Goal: Use online tool/utility: Use online tool/utility

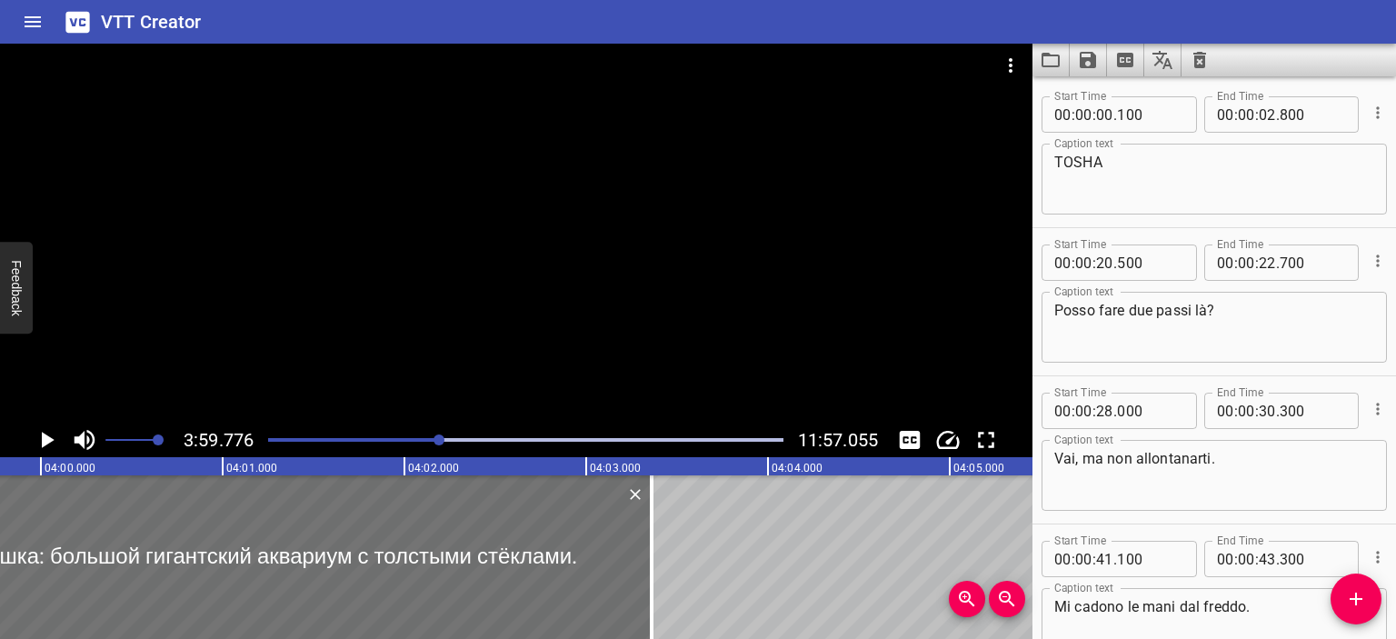
scroll to position [17, 0]
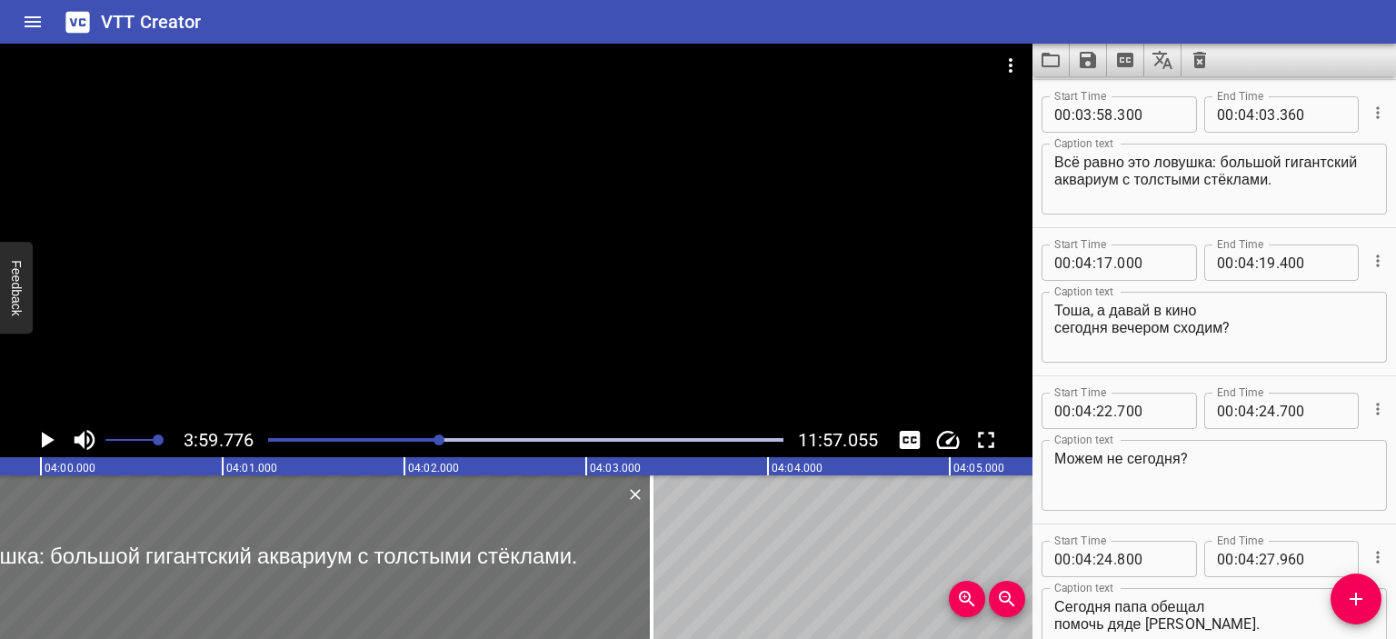
click at [1057, 159] on textarea "Всё равно это ловушка: большой гигантский аквариум с толстыми стёклами." at bounding box center [1214, 180] width 320 height 52
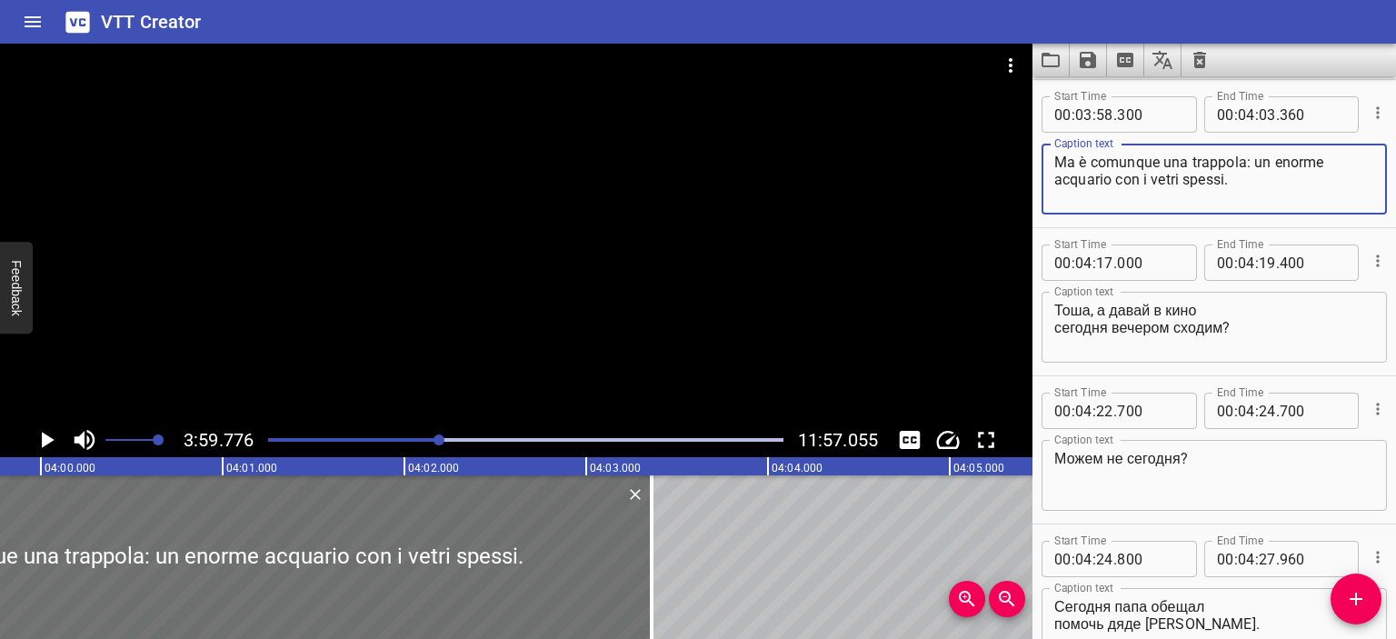
type textarea "Ma è comunque una trappola: un enorme acquario con i vetri spessi."
click at [1056, 309] on textarea "Тоша, а давай в кино сегодня вечером сходим?" at bounding box center [1214, 328] width 320 height 52
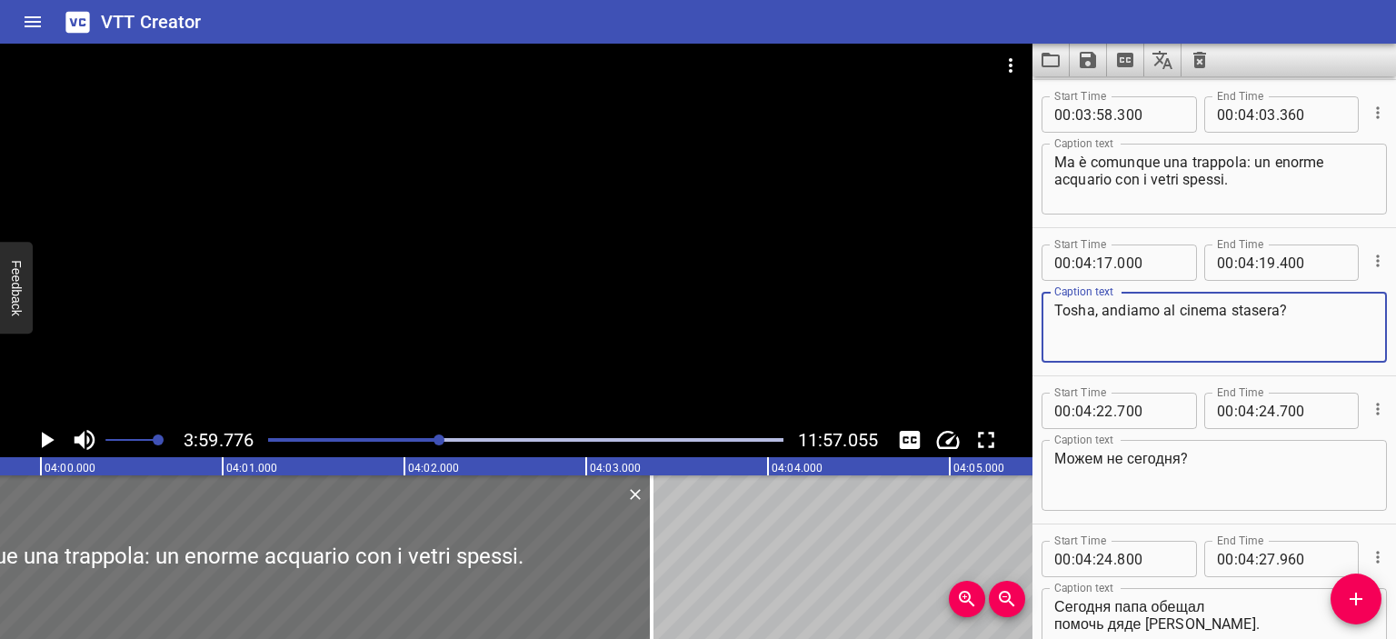
type textarea "Tosha, andiamo al cinema stasera?"
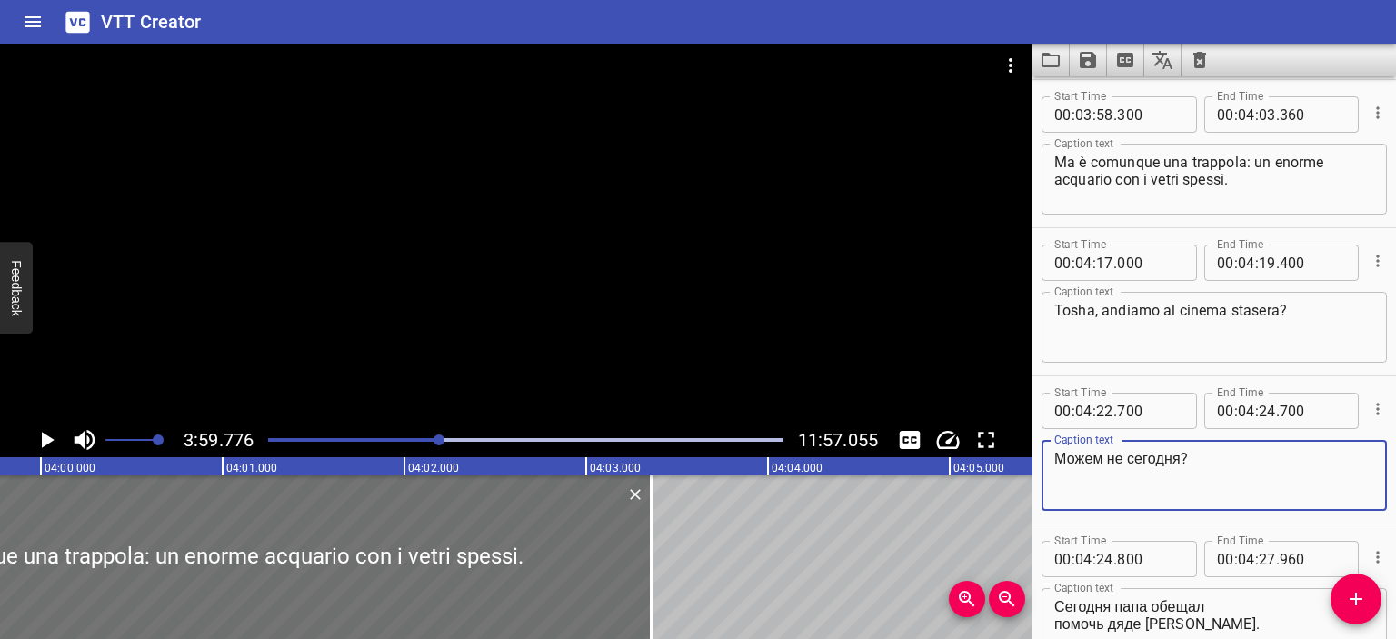
drag, startPoint x: 1183, startPoint y: 459, endPoint x: 1055, endPoint y: 456, distance: 128.2
click at [1055, 456] on textarea "Можем не сегодня?" at bounding box center [1214, 476] width 320 height 52
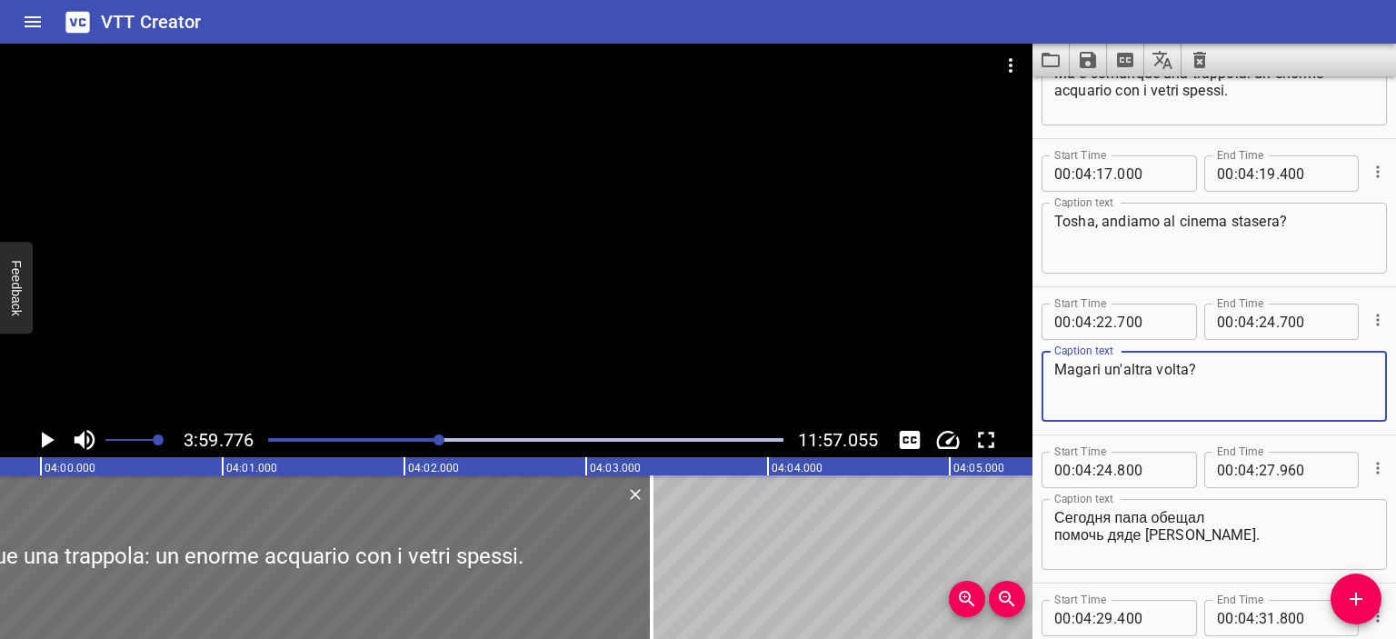
type textarea "Magari un'altra volta?"
click at [1058, 515] on textarea "Сегодня папа обещал помочь дяде [PERSON_NAME]." at bounding box center [1214, 535] width 320 height 52
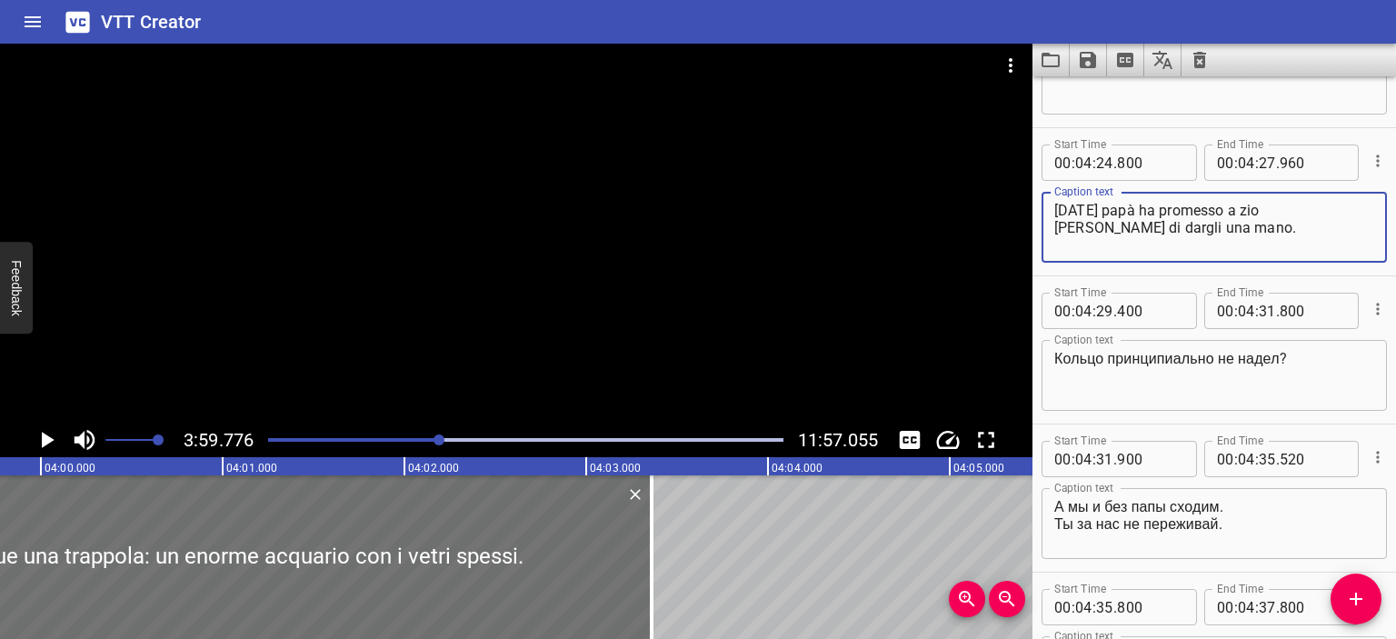
scroll to position [4849, 0]
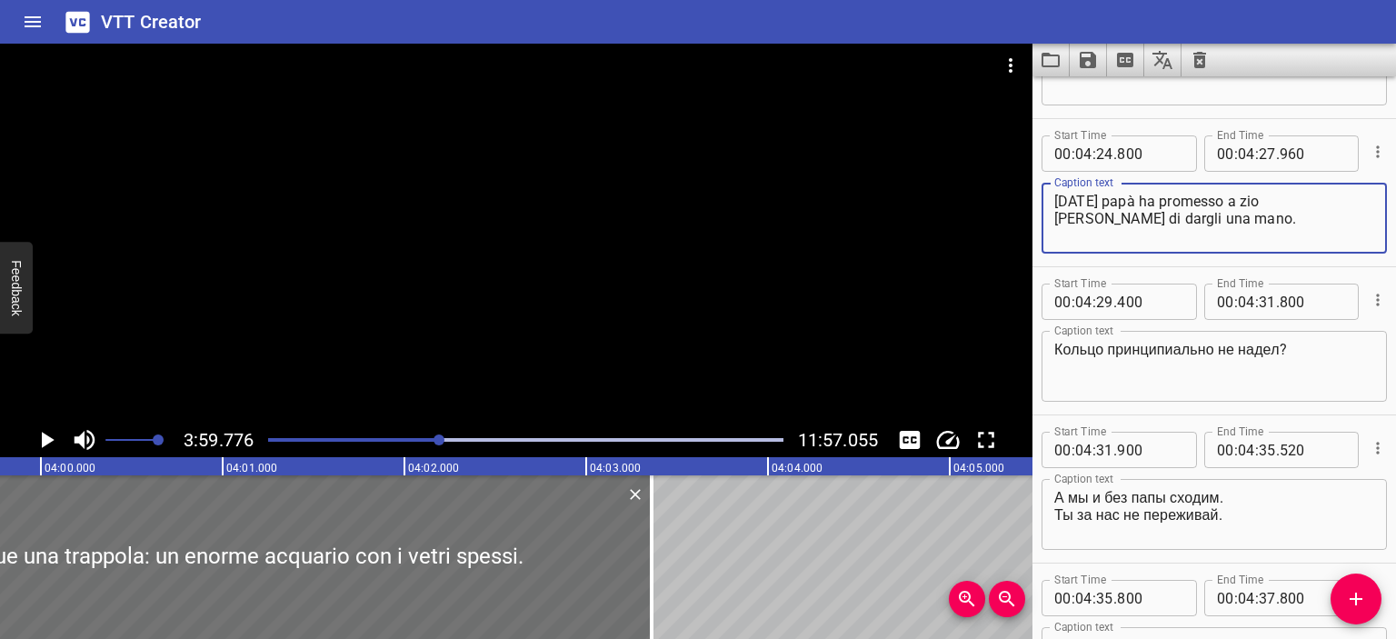
type textarea "[DATE] papà ha promesso a zio [PERSON_NAME] di dargli una mano."
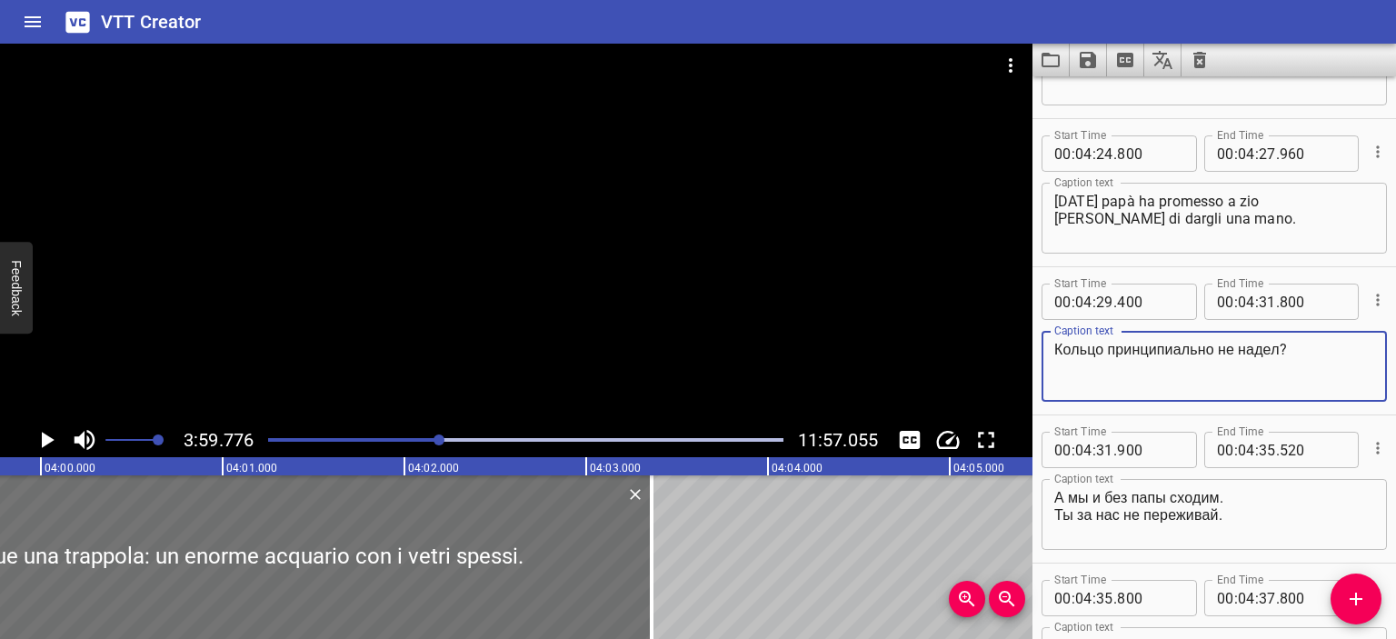
drag, startPoint x: 1287, startPoint y: 348, endPoint x: 1043, endPoint y: 328, distance: 244.3
click at [1043, 328] on div "Caption text Кольцо принципиально не надел? Caption text" at bounding box center [1213, 364] width 345 height 82
type textarea "Non hai messo l'anello per principio?"
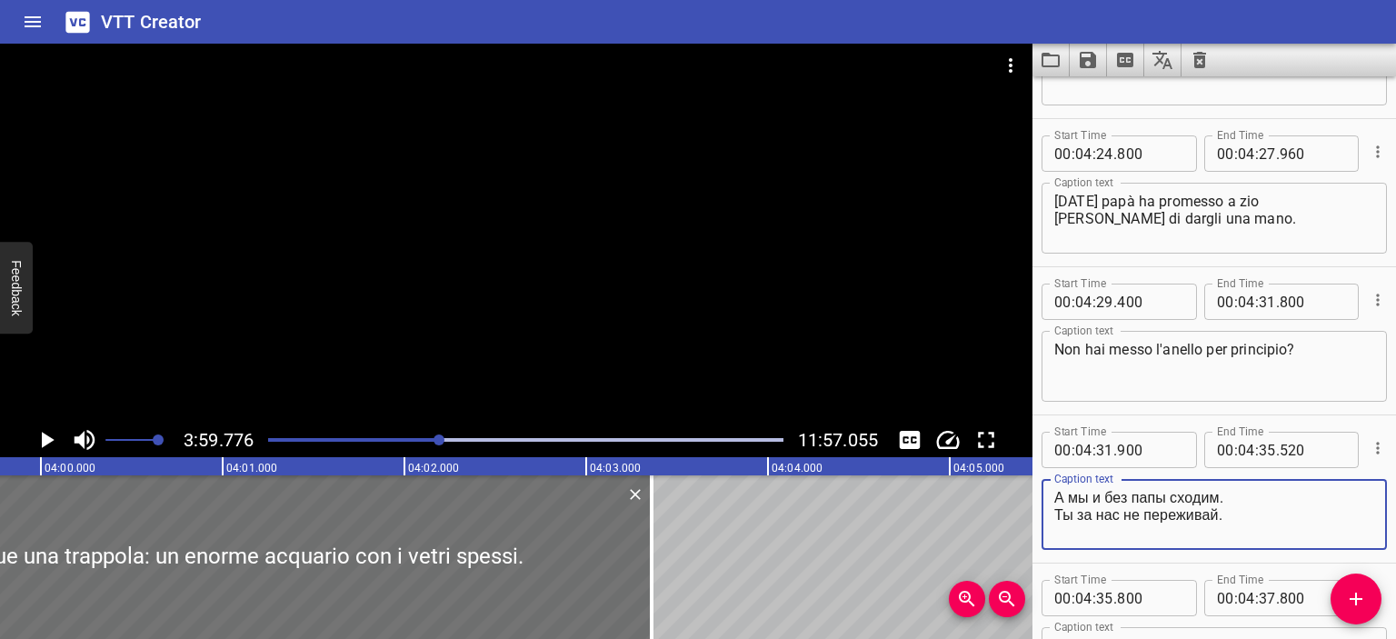
drag, startPoint x: 1224, startPoint y: 497, endPoint x: 1048, endPoint y: 490, distance: 176.4
click at [1048, 490] on div "А мы и без папы сходим. Ты за нас не переживай. Caption text" at bounding box center [1213, 514] width 345 height 71
drag, startPoint x: 1221, startPoint y: 515, endPoint x: 1053, endPoint y: 519, distance: 168.1
click at [1053, 519] on div "E noi ci andiamo senza papà. Ты за нас не переживай. Caption text" at bounding box center [1213, 514] width 345 height 71
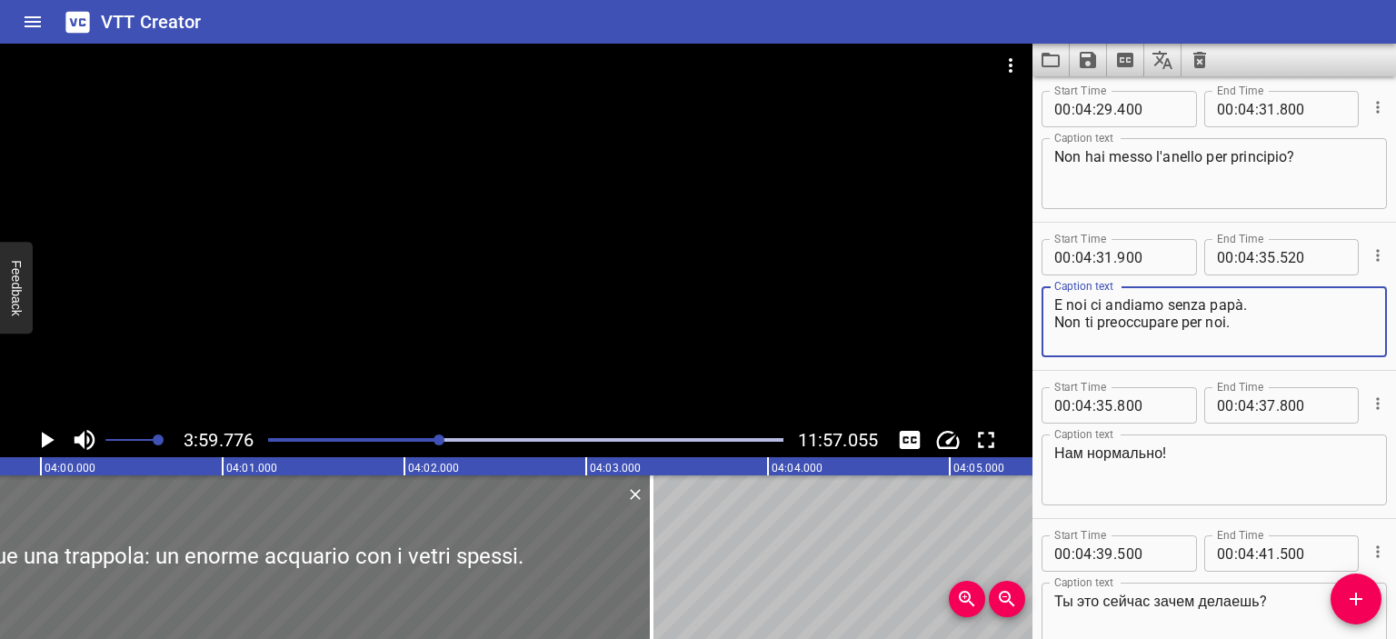
scroll to position [5131, 0]
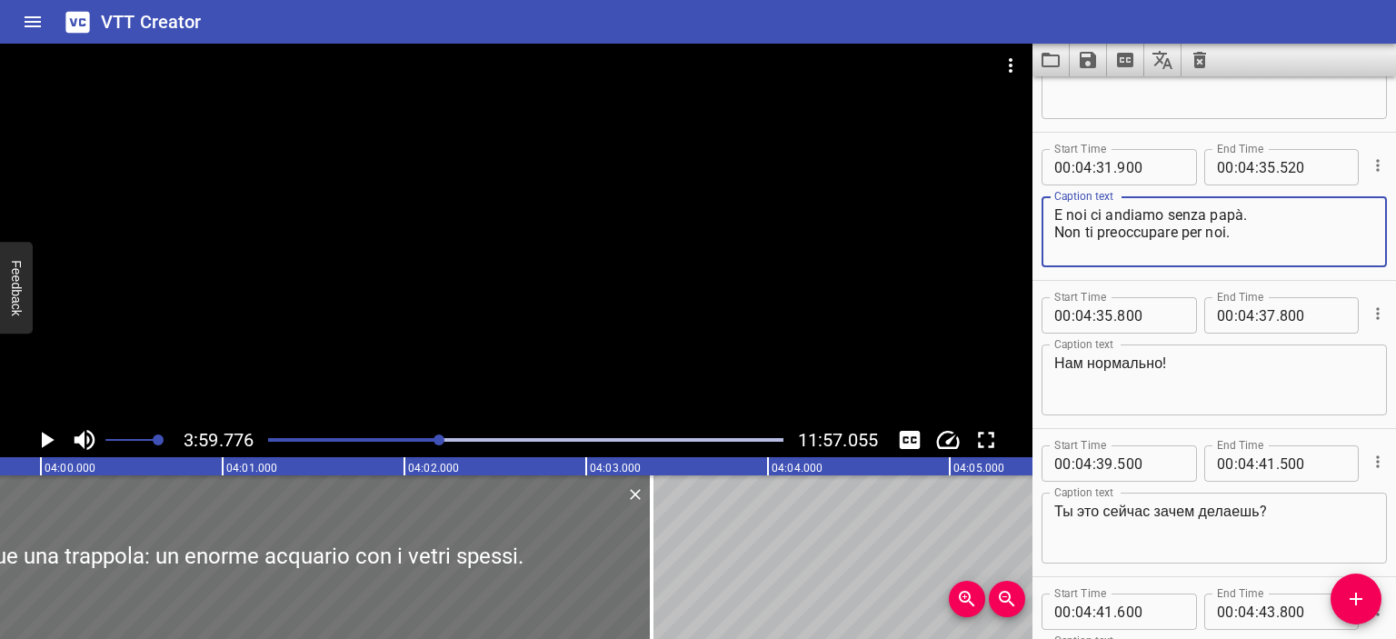
type textarea "E noi ci andiamo senza papà. Non ti preoccupare per noi."
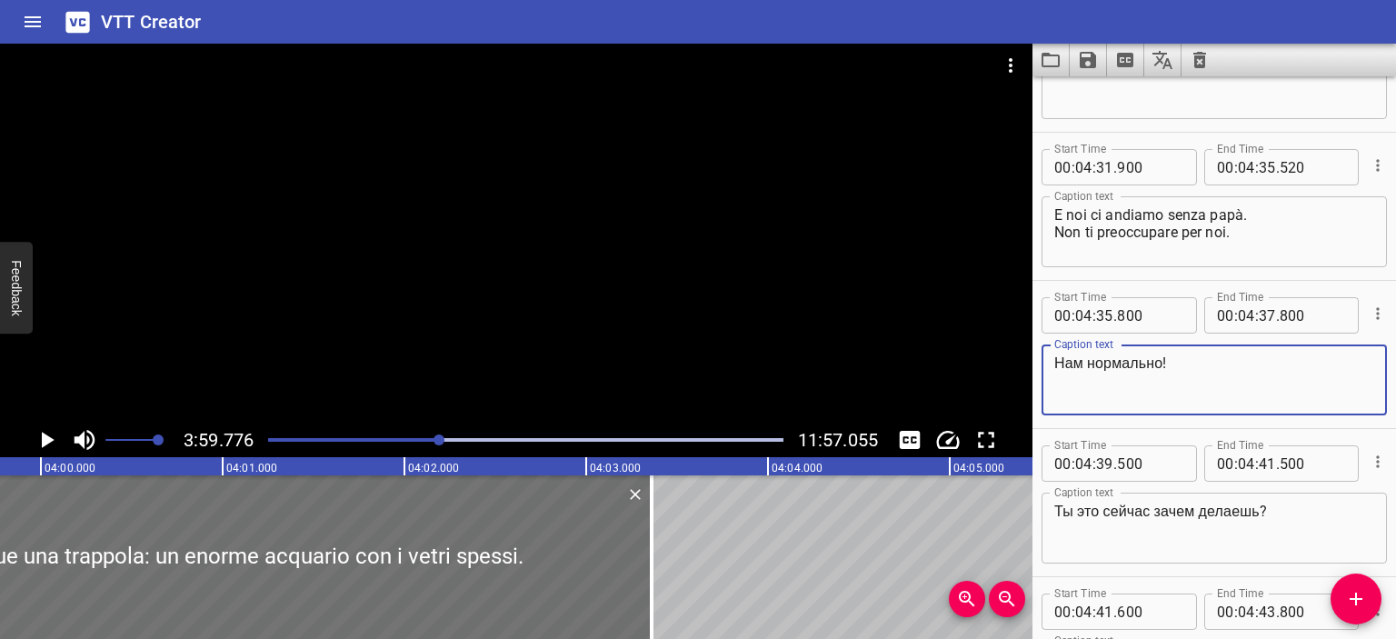
drag, startPoint x: 1165, startPoint y: 371, endPoint x: 1035, endPoint y: 364, distance: 130.1
click at [1035, 364] on div "Start Time 00 : 04 : 35 . 800 Start Time End Time 00 : 04 : 37 . 800 End Time C…" at bounding box center [1213, 354] width 363 height 147
type textarea "Stiamo benissimo!"
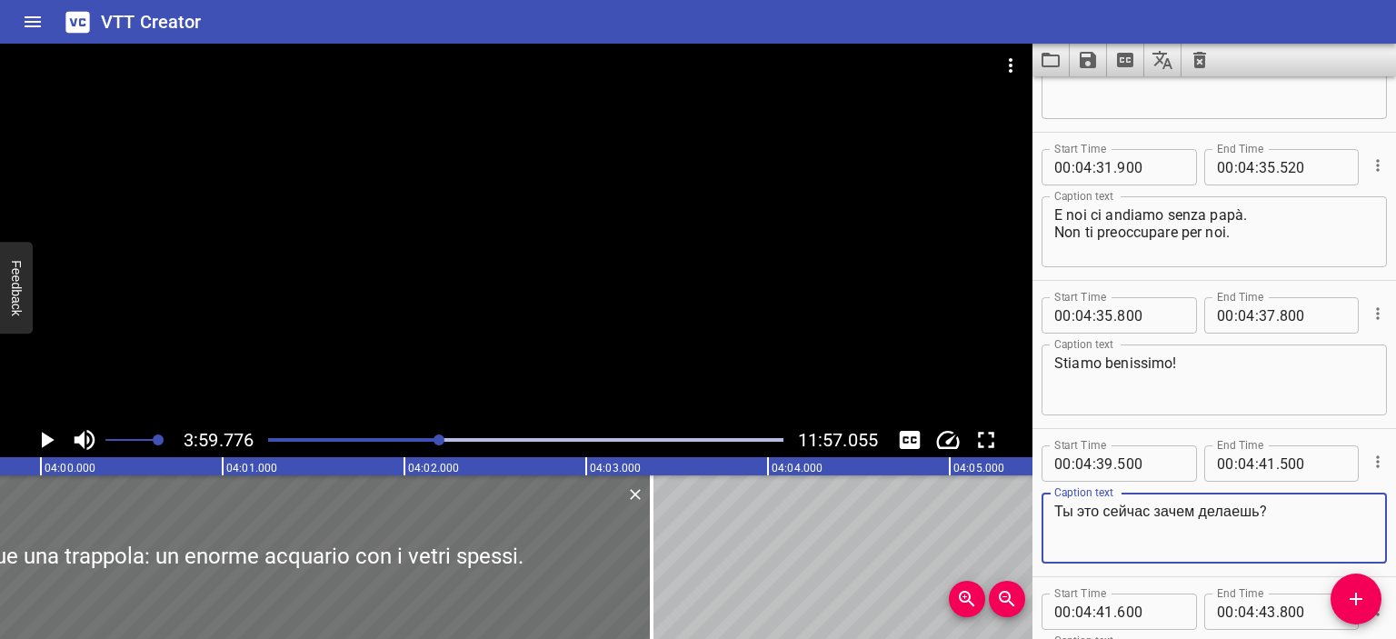
drag, startPoint x: 1260, startPoint y: 508, endPoint x: 1032, endPoint y: 506, distance: 228.1
click at [1032, 506] on div "Start Time 00 : 04 : 39 . 500 Start Time End Time 00 : 04 : 41 . 500 End Time C…" at bounding box center [1213, 502] width 363 height 147
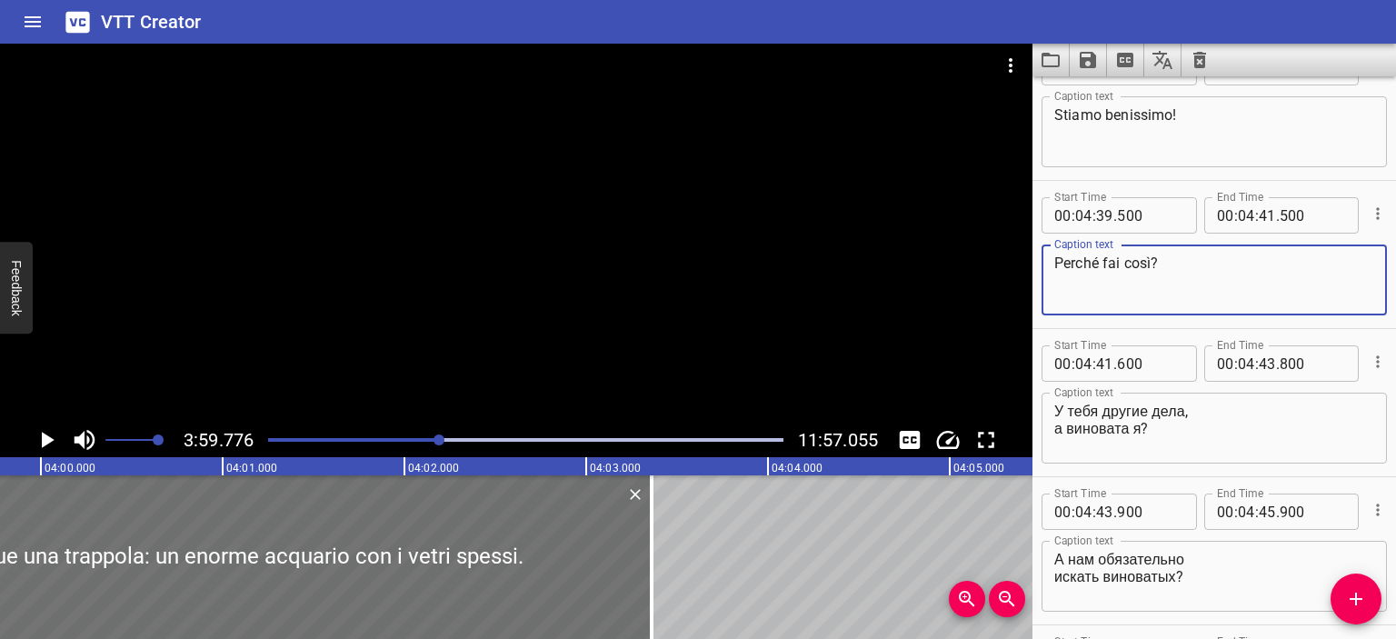
scroll to position [5430, 0]
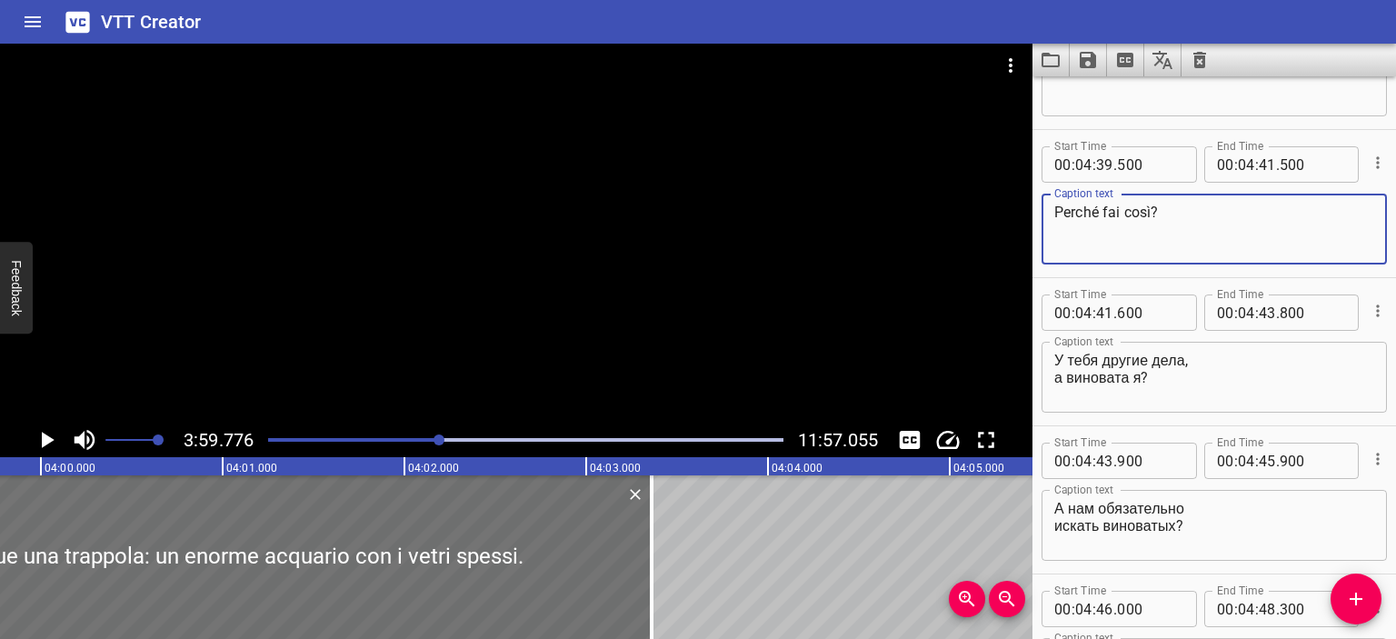
type textarea "Perché fai così?"
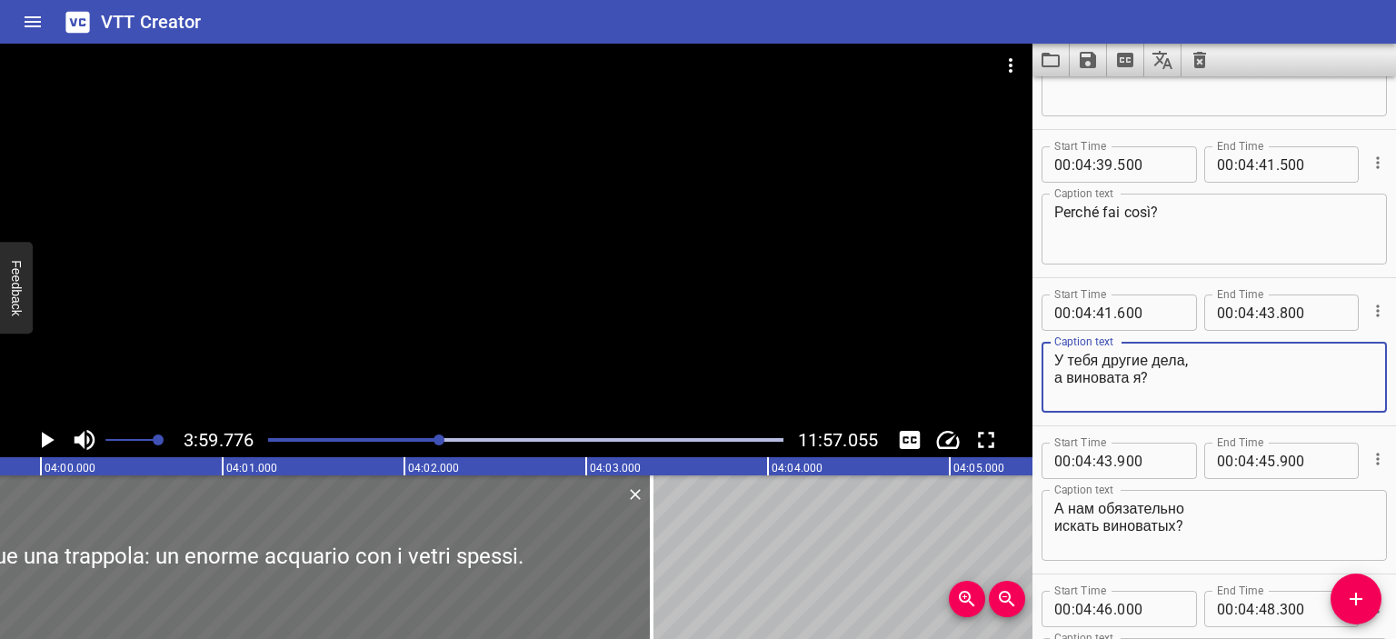
drag, startPoint x: 1190, startPoint y: 361, endPoint x: 1021, endPoint y: 356, distance: 169.1
click at [1021, 356] on main "3:59.776 11:57.055 00:00.000 00:01.000 00:02.000 00:03.000 00:04.000 00:05.000 …" at bounding box center [698, 341] width 1396 height 595
type textarea "Tu hai altre cose da fare ed è colpa mia?"
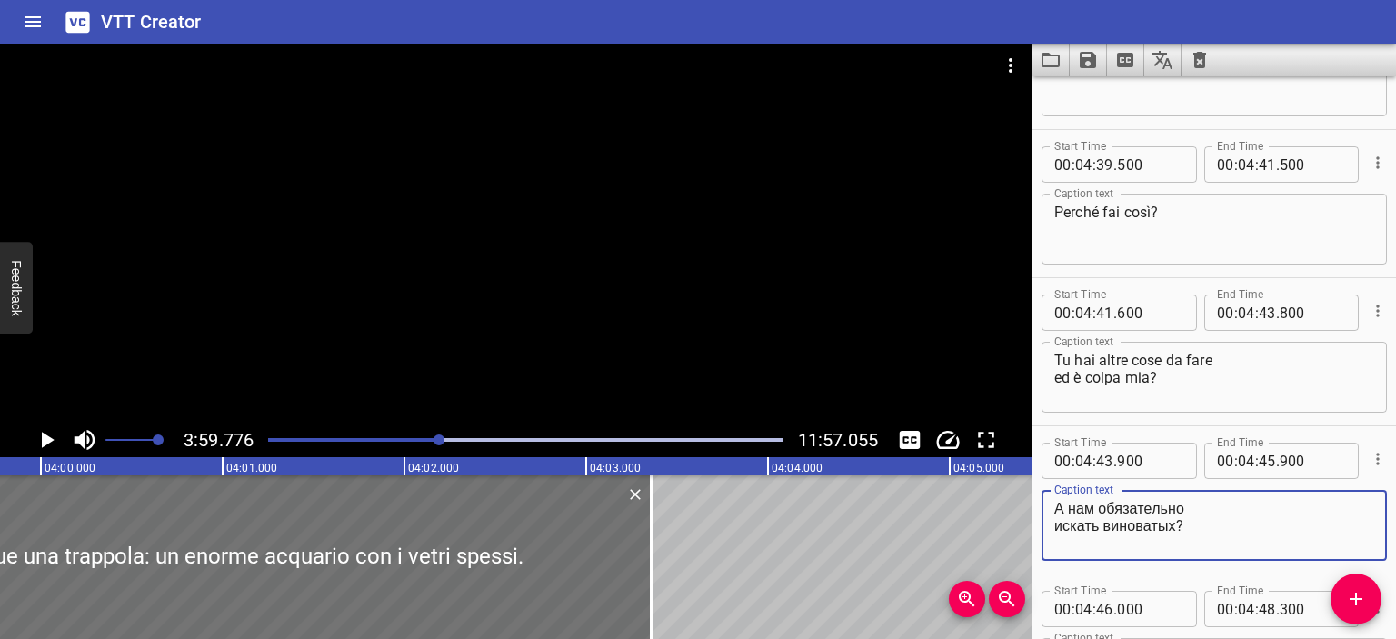
drag, startPoint x: 1182, startPoint y: 524, endPoint x: 1049, endPoint y: 503, distance: 135.2
click at [1049, 503] on div "А нам обязательно искать виноватых? Caption text" at bounding box center [1213, 525] width 345 height 71
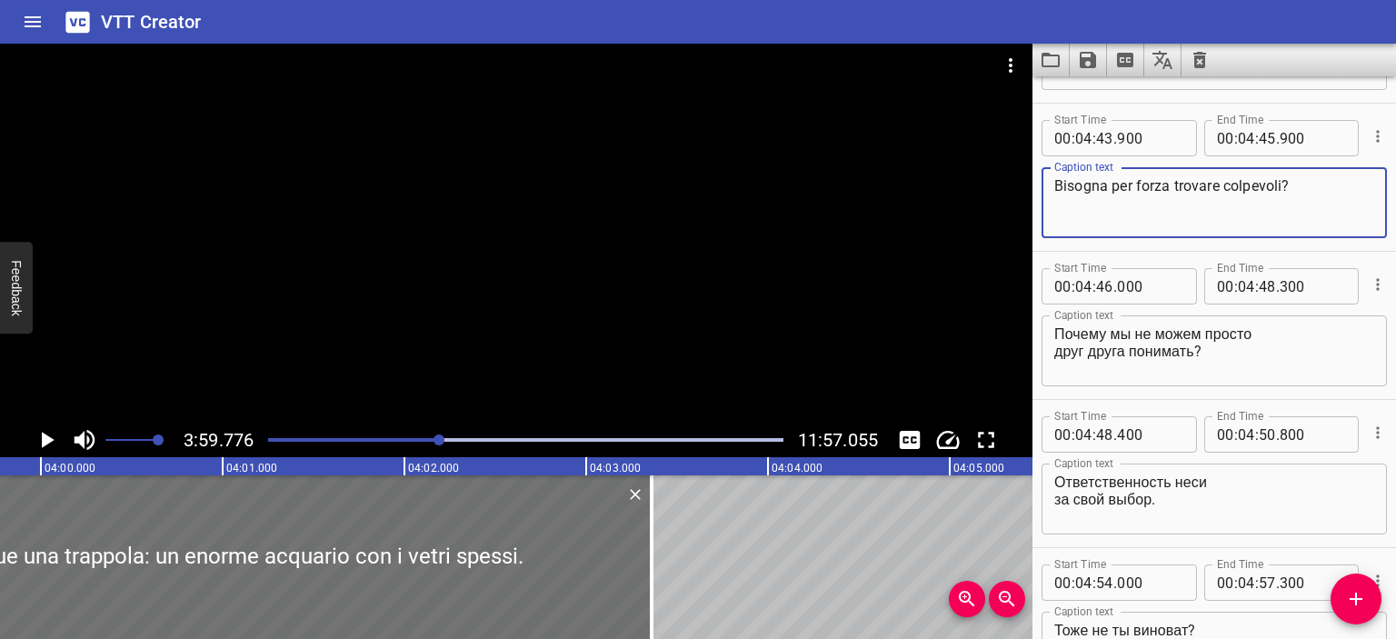
scroll to position [5754, 0]
type textarea "Bisogna per forza trovare colpevoli?"
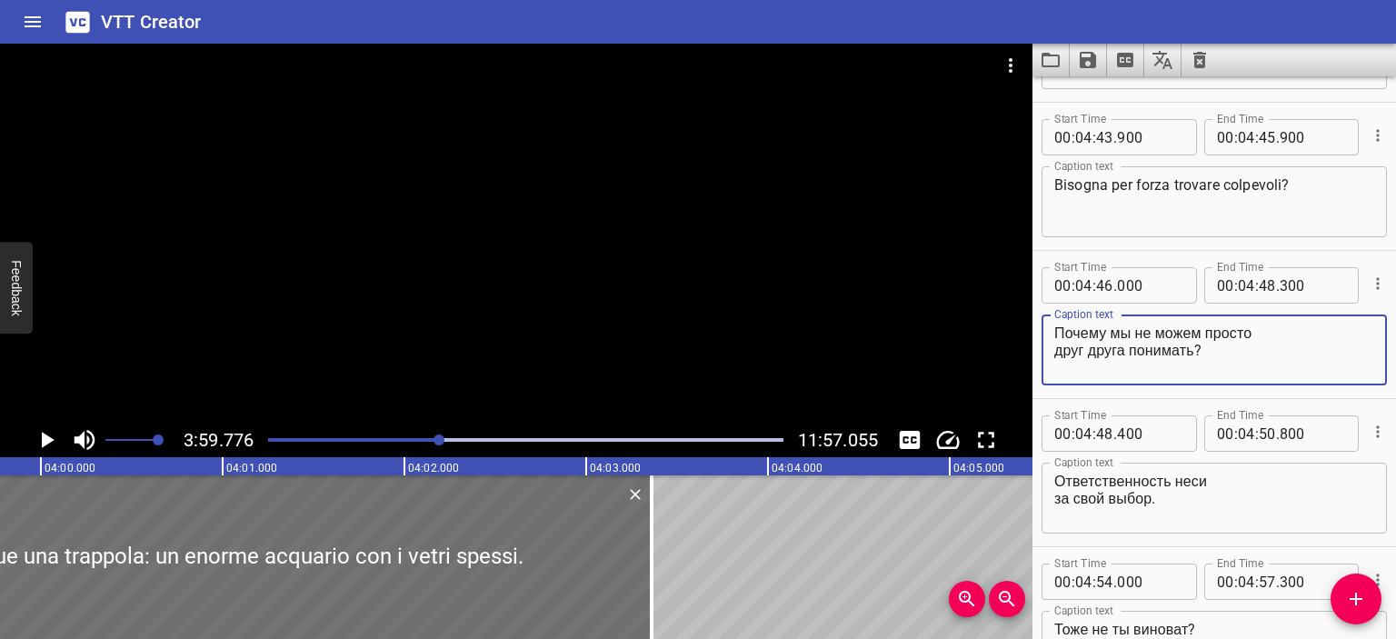
drag, startPoint x: 1196, startPoint y: 348, endPoint x: 1050, endPoint y: 328, distance: 147.7
click at [1050, 328] on div "Почему мы не можем просто друг друга понимать? Caption text" at bounding box center [1213, 349] width 345 height 71
type textarea "Perché non possiamo semplicemente capirci a vicenda?"
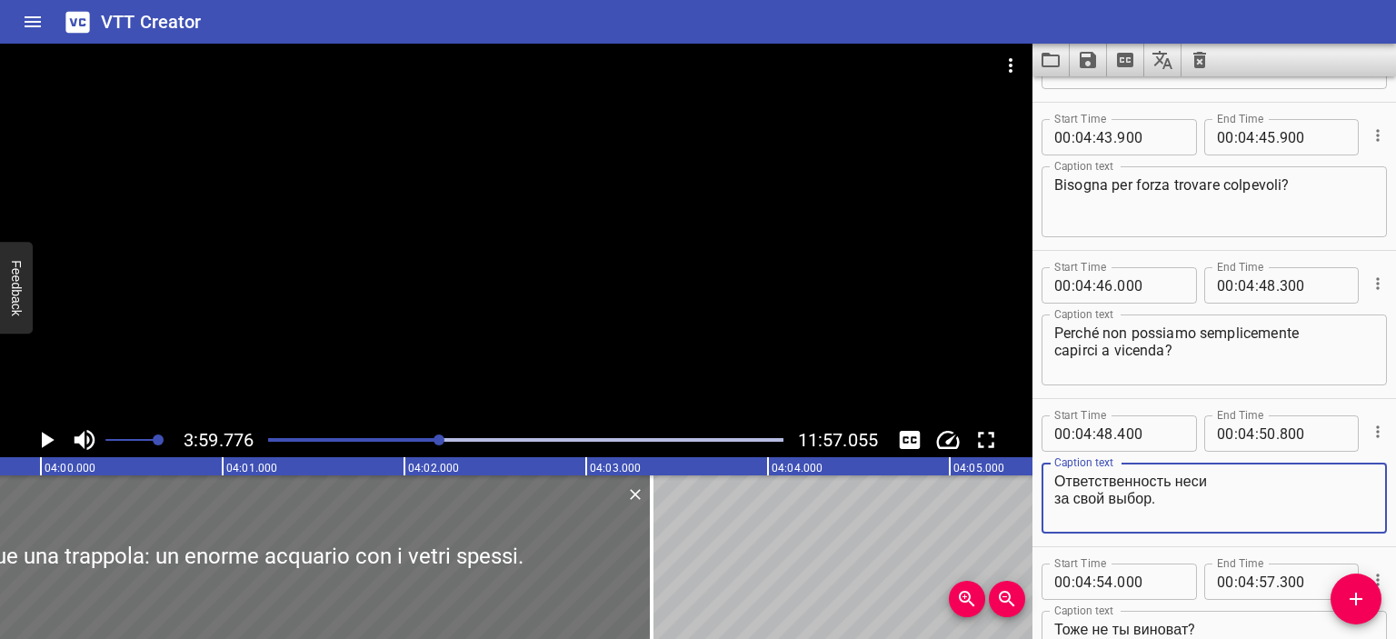
drag, startPoint x: 1167, startPoint y: 519, endPoint x: 1054, endPoint y: 477, distance: 120.2
click at [1054, 477] on textarea "Ответственность неси за свой выбор." at bounding box center [1214, 499] width 320 height 52
click at [563, 194] on div at bounding box center [516, 233] width 1032 height 379
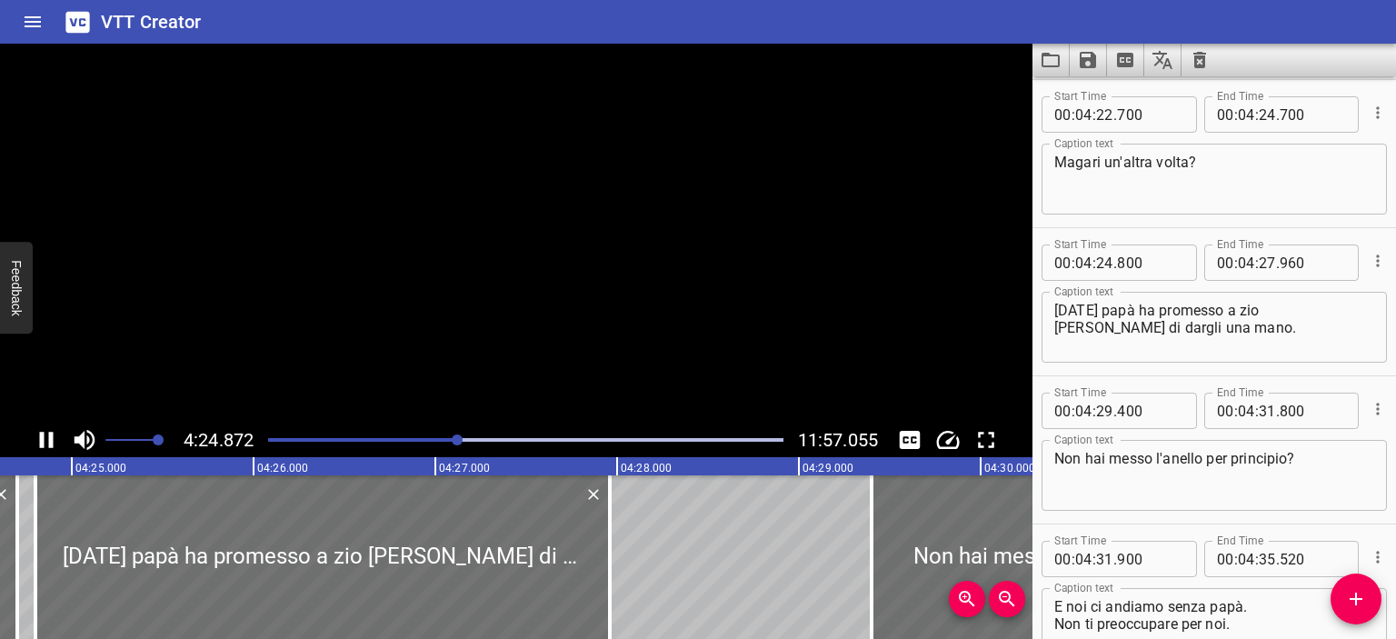
scroll to position [4888, 0]
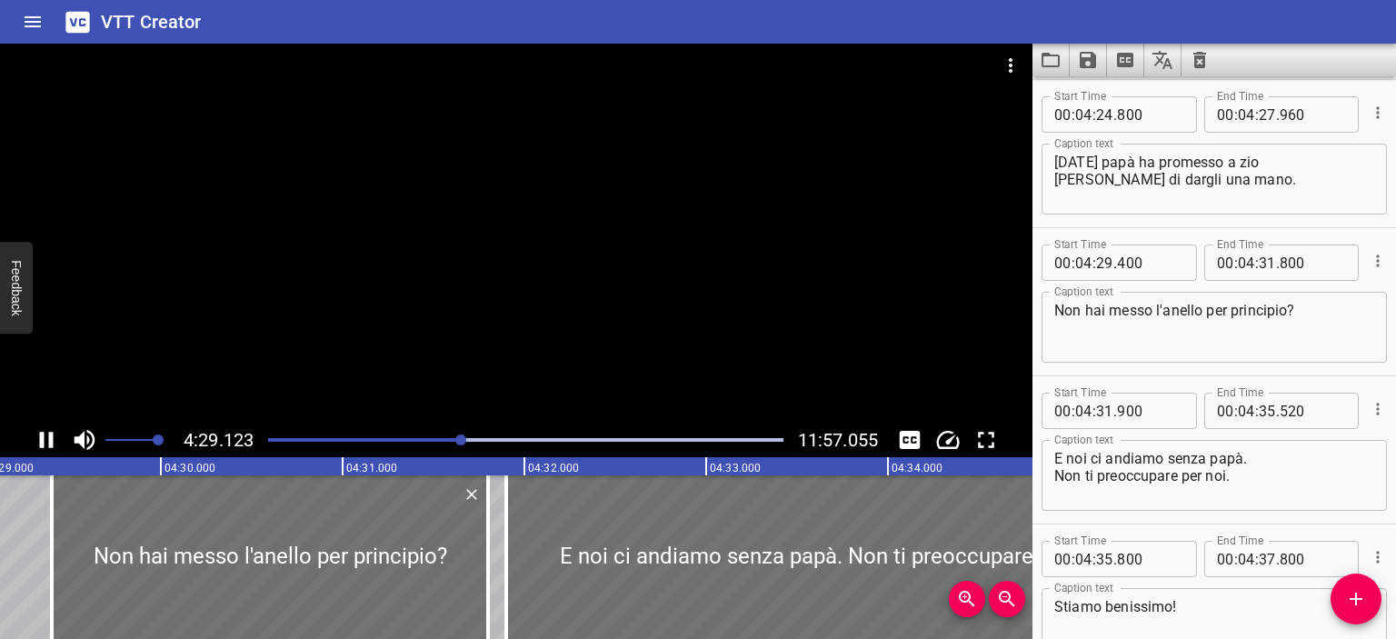
click at [712, 323] on div at bounding box center [516, 233] width 1032 height 379
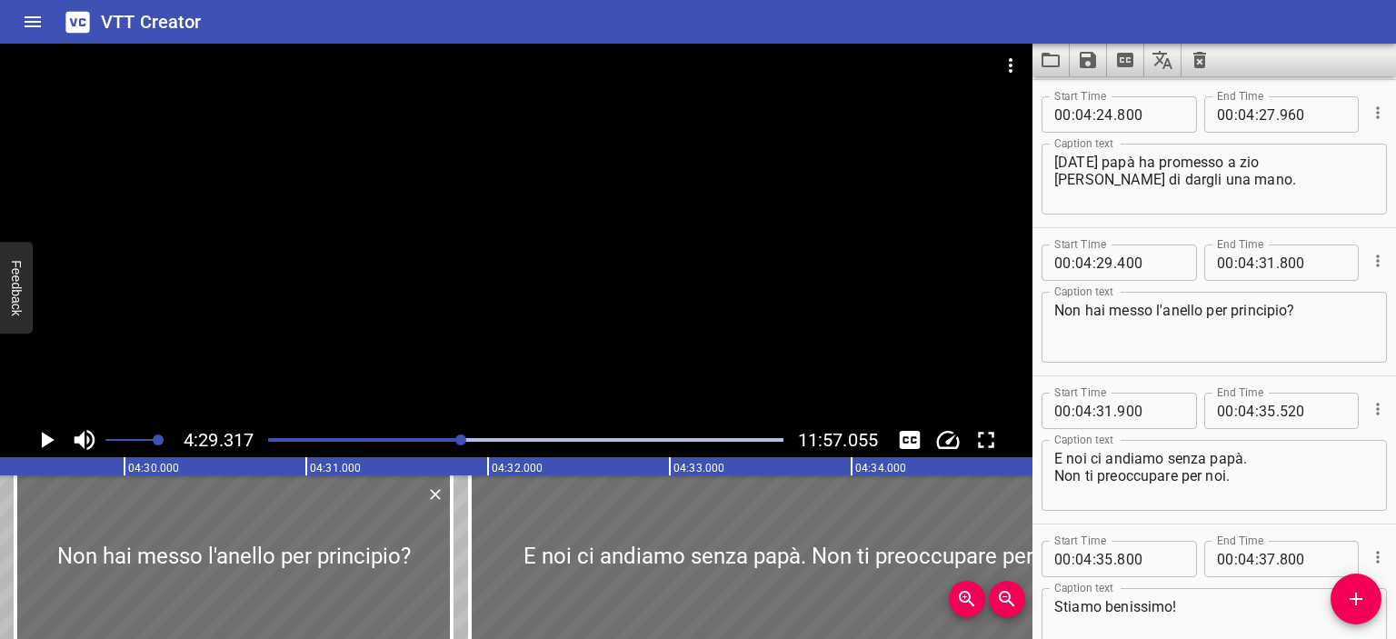
click at [704, 353] on div at bounding box center [516, 233] width 1032 height 379
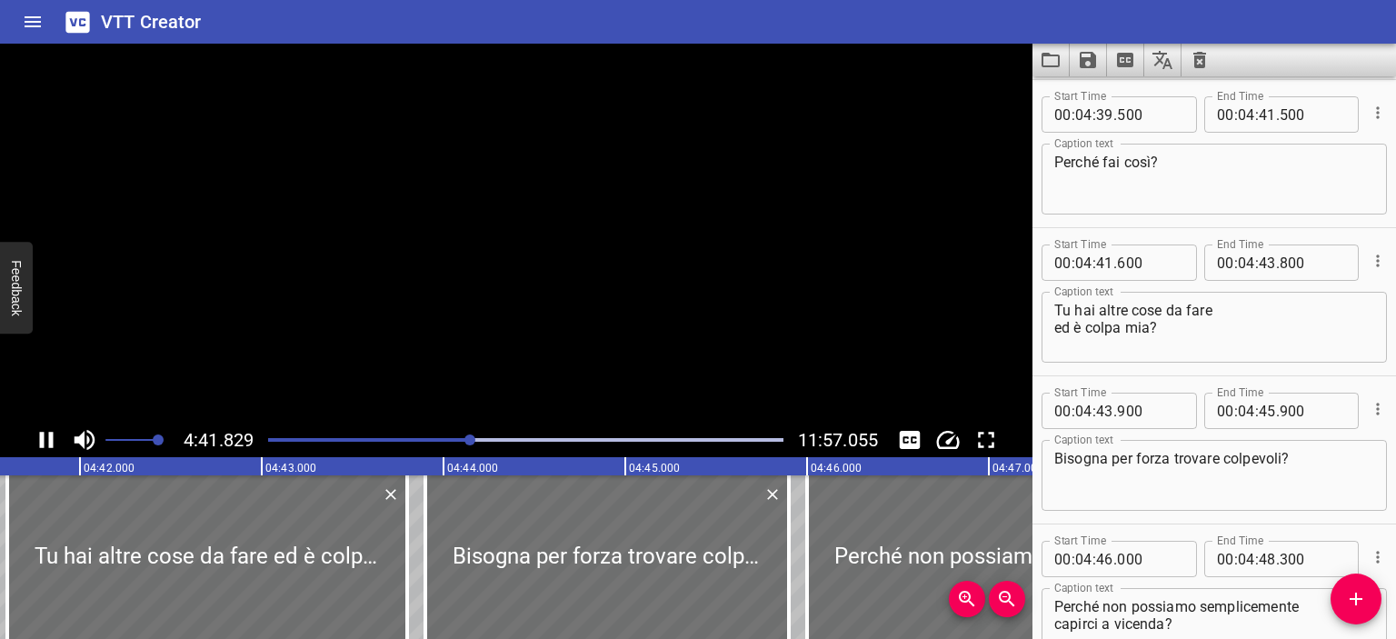
scroll to position [0, 0]
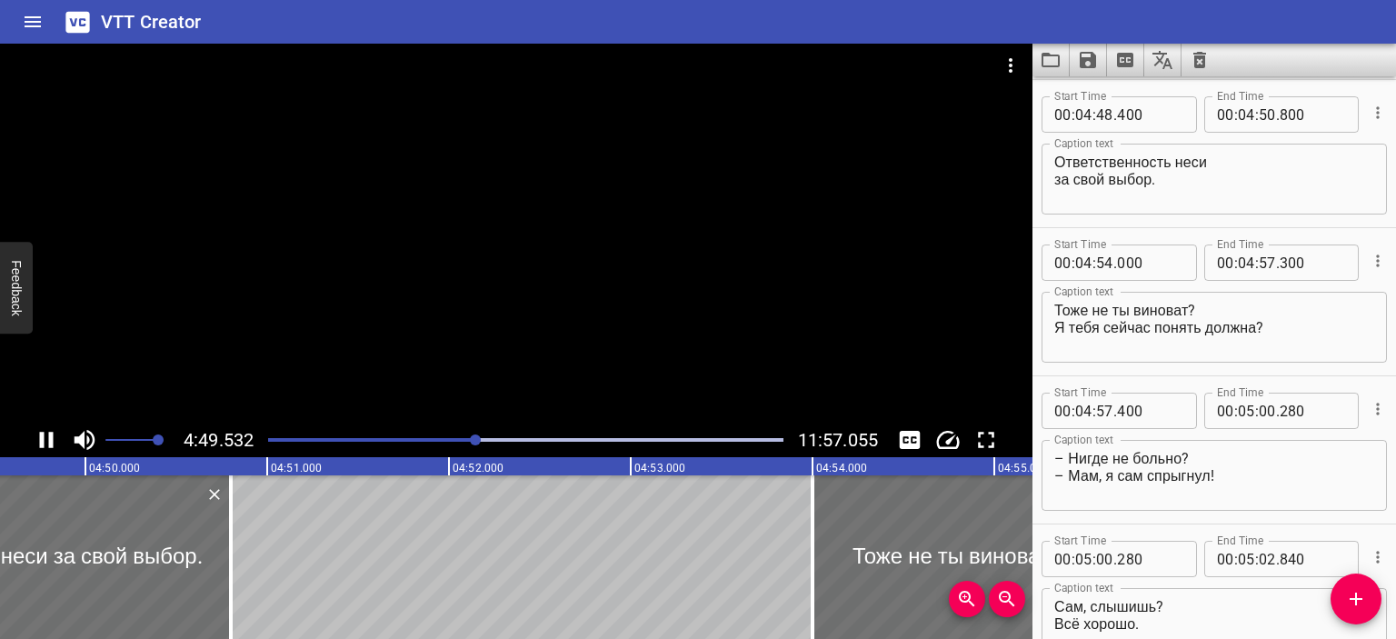
click at [549, 294] on div at bounding box center [516, 233] width 1032 height 379
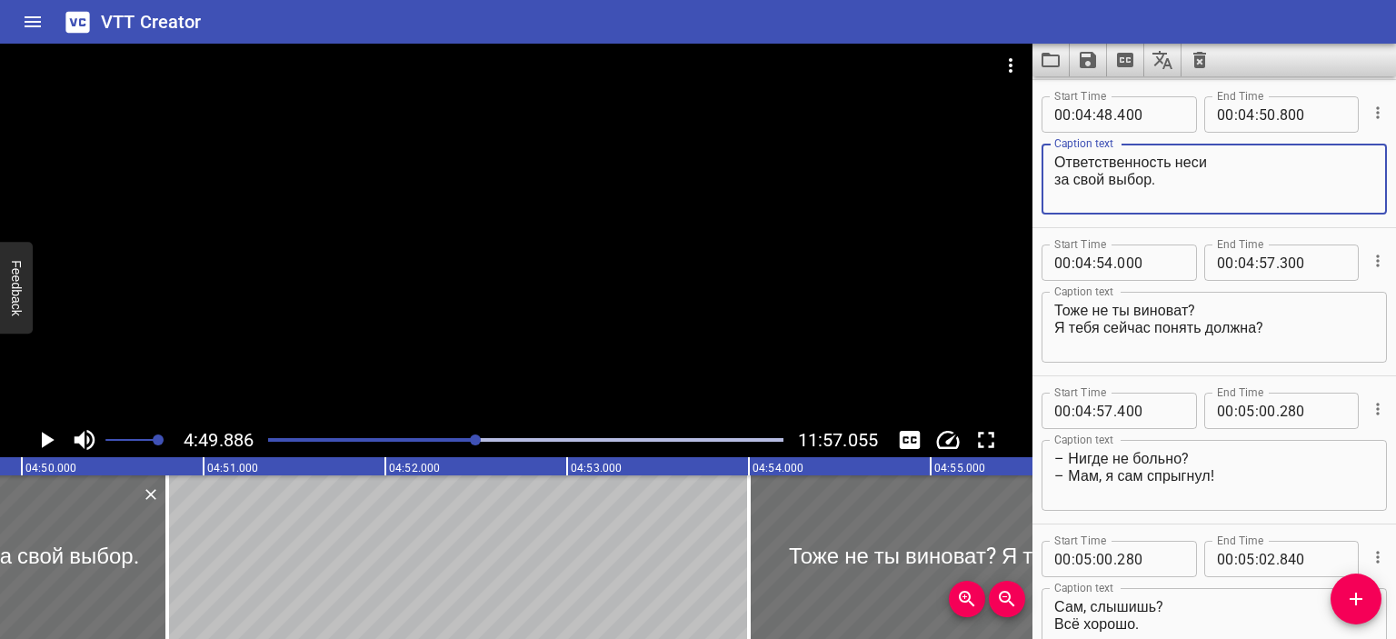
drag, startPoint x: 1157, startPoint y: 181, endPoint x: 1051, endPoint y: 163, distance: 107.0
click at [1051, 163] on div "Ответственность неси за свой выбор. Caption text" at bounding box center [1213, 179] width 345 height 71
type textarea "Prenditi le responsabilità della tua scelta."
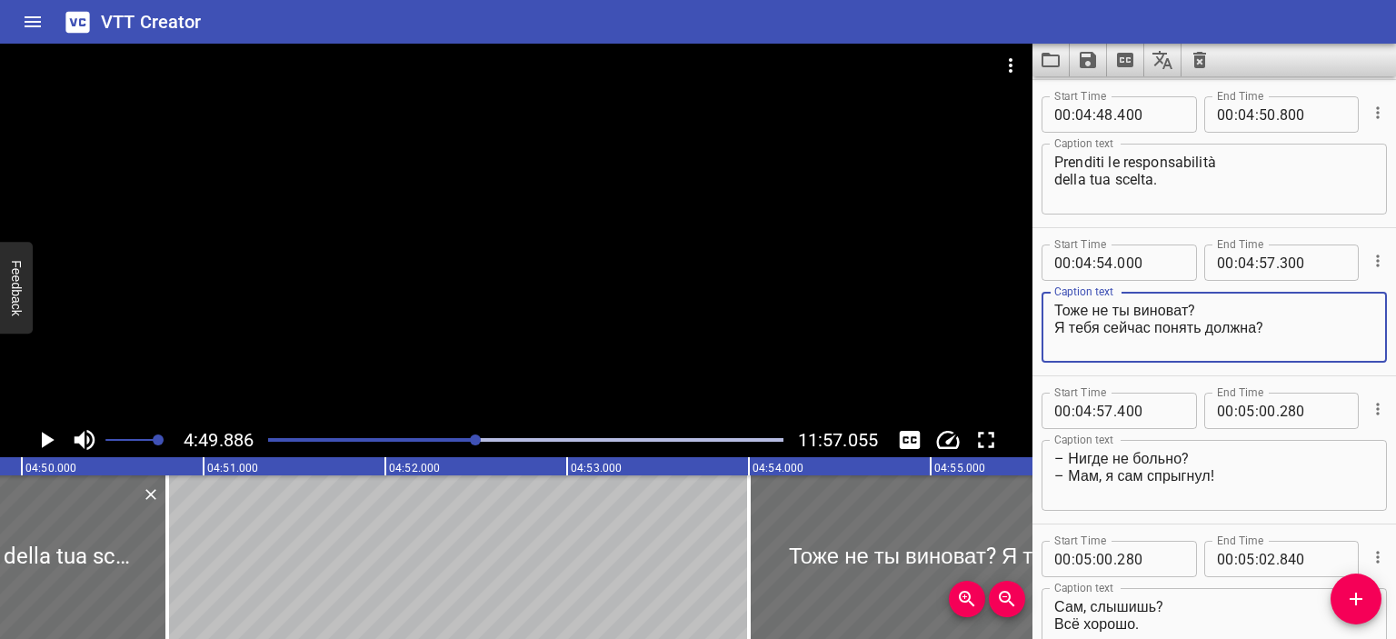
drag, startPoint x: 1196, startPoint y: 310, endPoint x: 1054, endPoint y: 304, distance: 141.9
click at [1054, 304] on textarea "Тоже не ты виноват? Я тебя сейчас понять должна?" at bounding box center [1214, 328] width 320 height 52
drag, startPoint x: 1261, startPoint y: 330, endPoint x: 1055, endPoint y: 320, distance: 206.5
click at [1055, 320] on textarea "Anche qui non è colpa tua? Я тебя сейчас понять должна?" at bounding box center [1214, 328] width 320 height 52
type textarea "Anche qui non è colpa tua? Dovrei capirti adesso?"
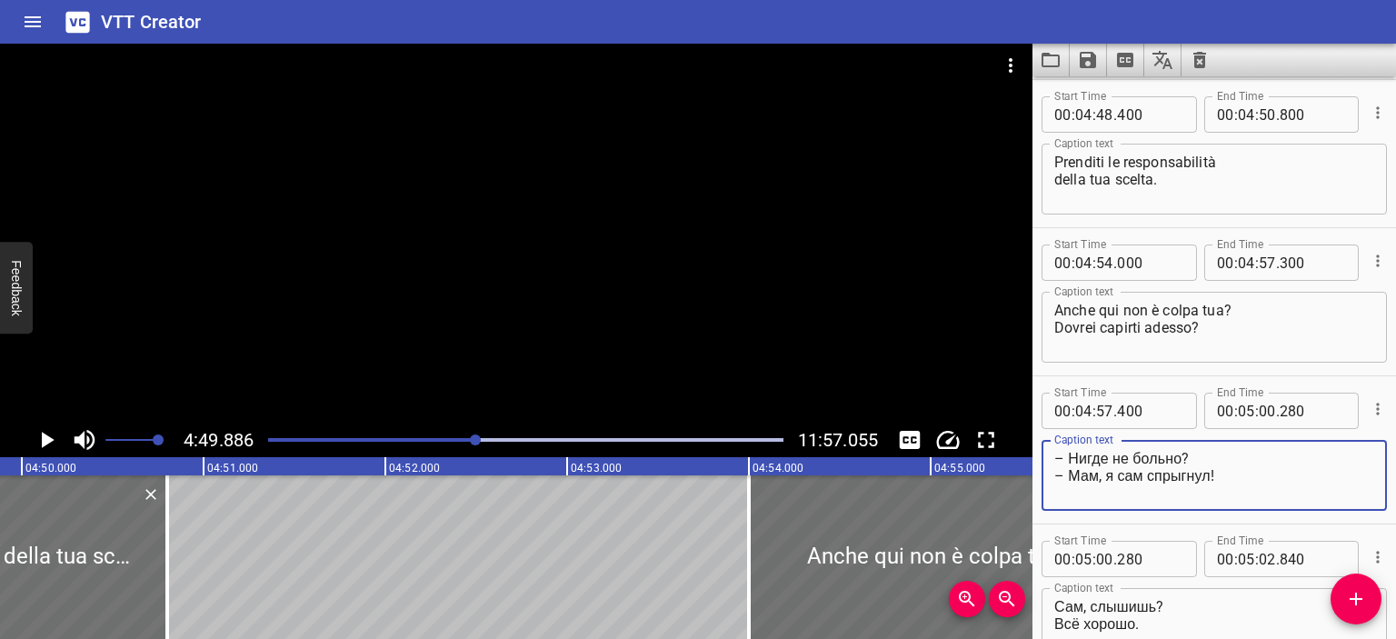
drag, startPoint x: 1186, startPoint y: 460, endPoint x: 1068, endPoint y: 453, distance: 118.3
click at [1068, 453] on textarea "– Нигде не больно? – Мам, я сам спрыгнул!" at bounding box center [1214, 476] width 320 height 52
drag, startPoint x: 1072, startPoint y: 476, endPoint x: 1214, endPoint y: 477, distance: 141.8
click at [1214, 477] on textarea "– Ti fa [DEMOGRAPHIC_DATA] qualcosa? – Мам, я сам спрыгнул!" at bounding box center [1214, 476] width 320 height 52
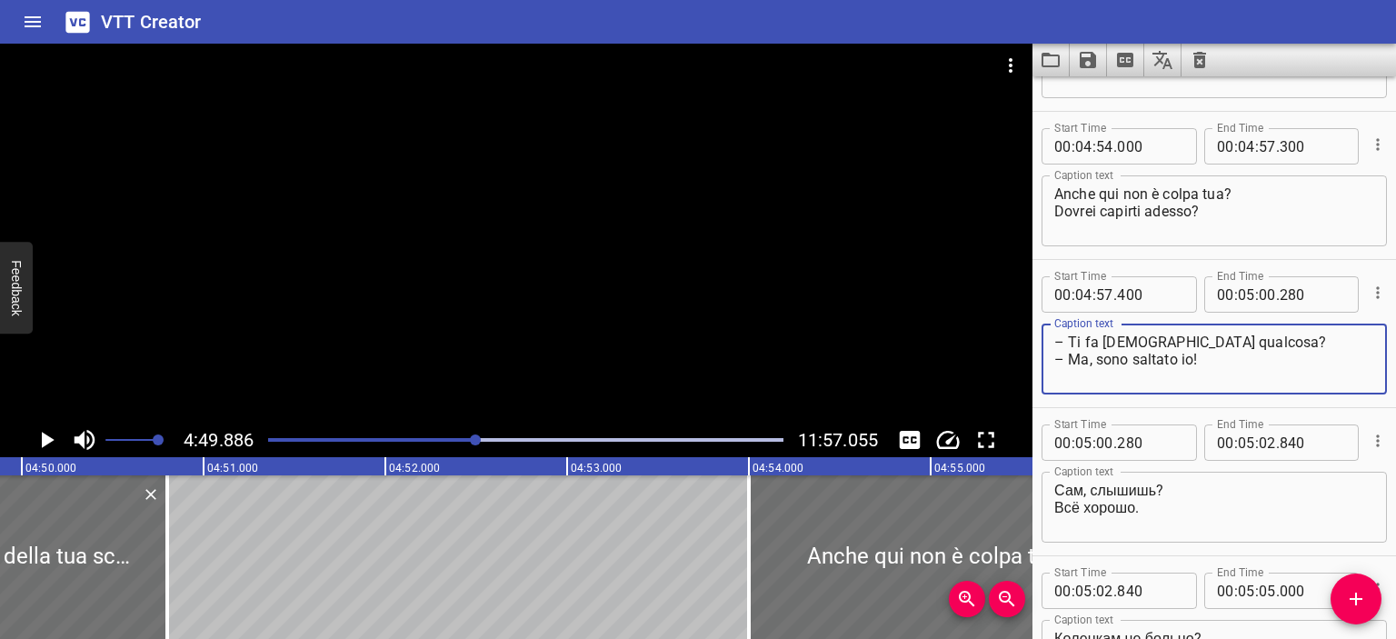
scroll to position [6190, 0]
click at [838, 336] on div at bounding box center [516, 233] width 1032 height 379
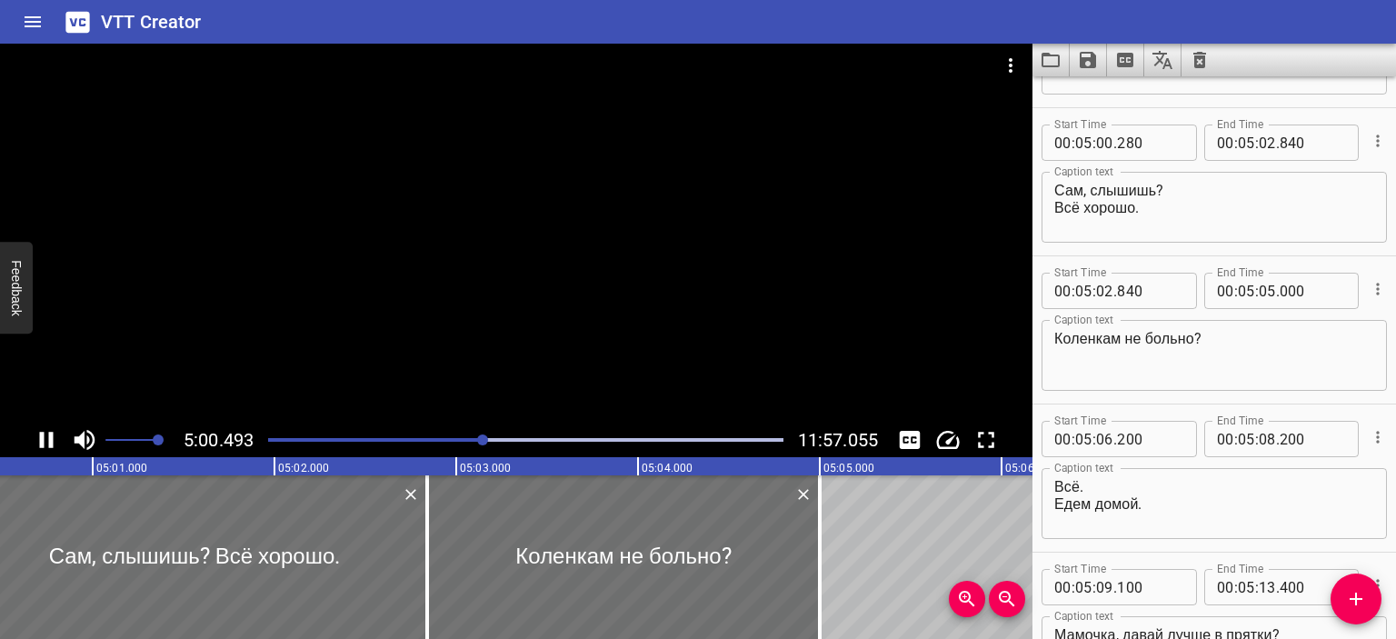
scroll to position [6517, 0]
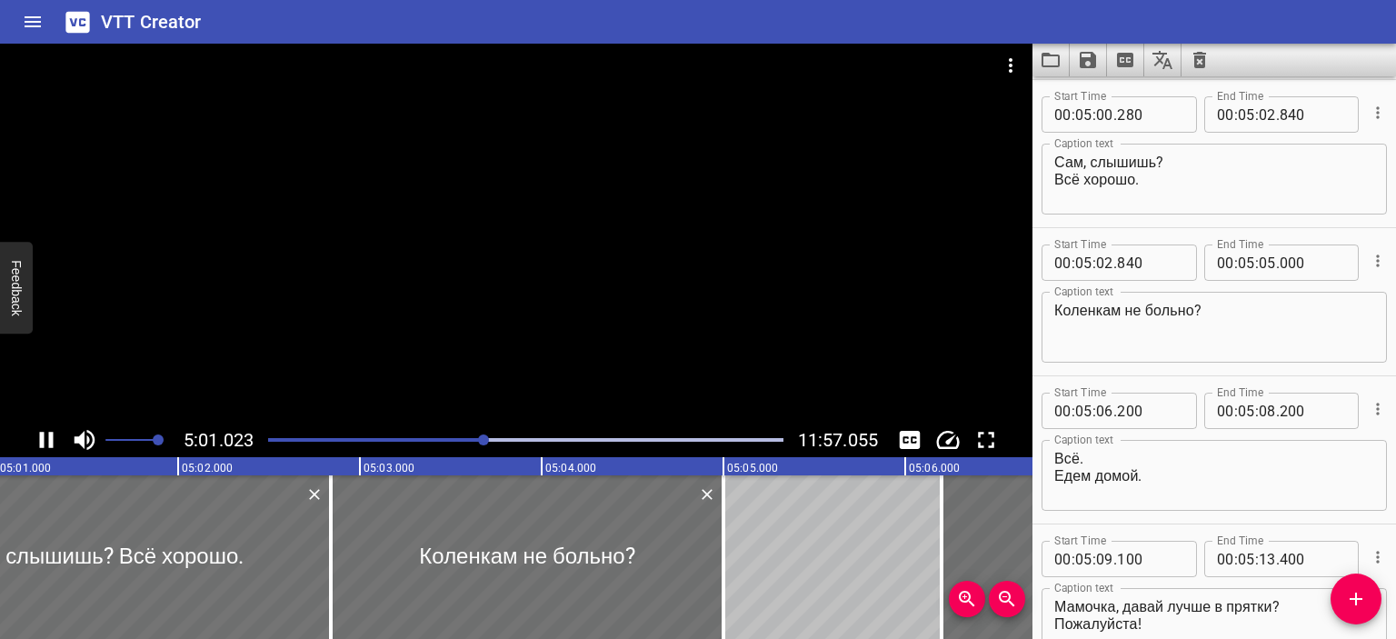
click at [612, 333] on div at bounding box center [516, 233] width 1032 height 379
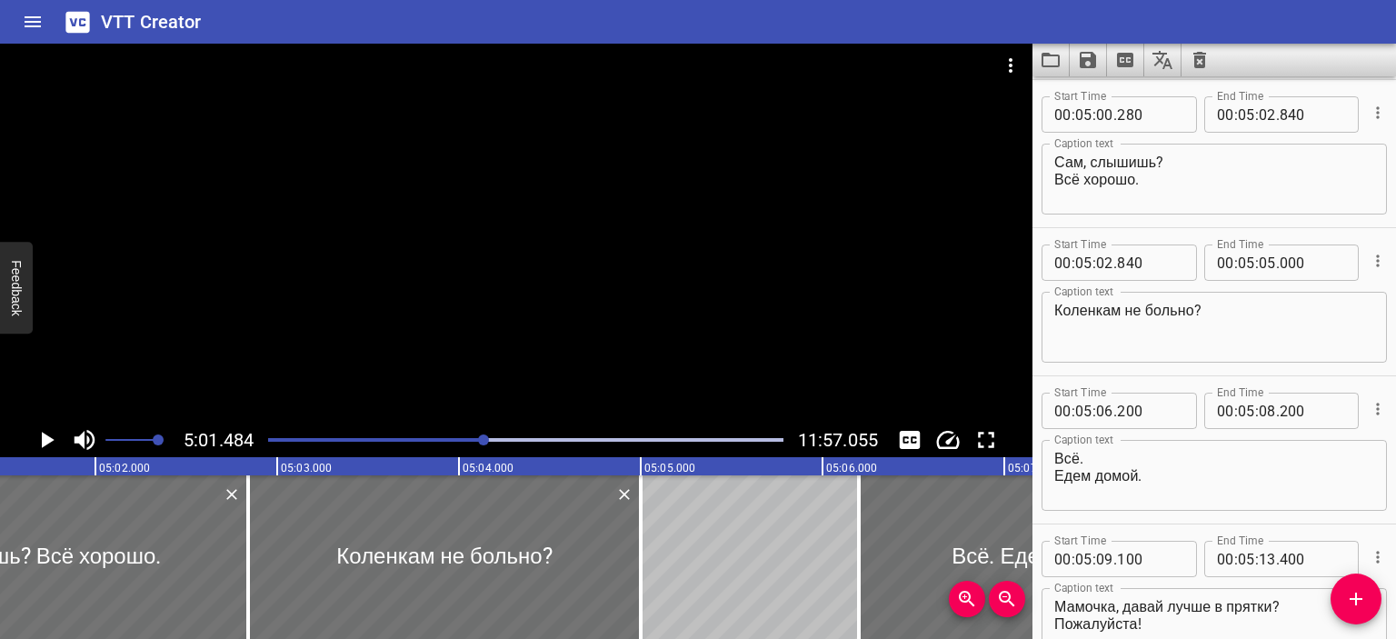
scroll to position [0, 54790]
click at [612, 333] on div at bounding box center [516, 233] width 1032 height 379
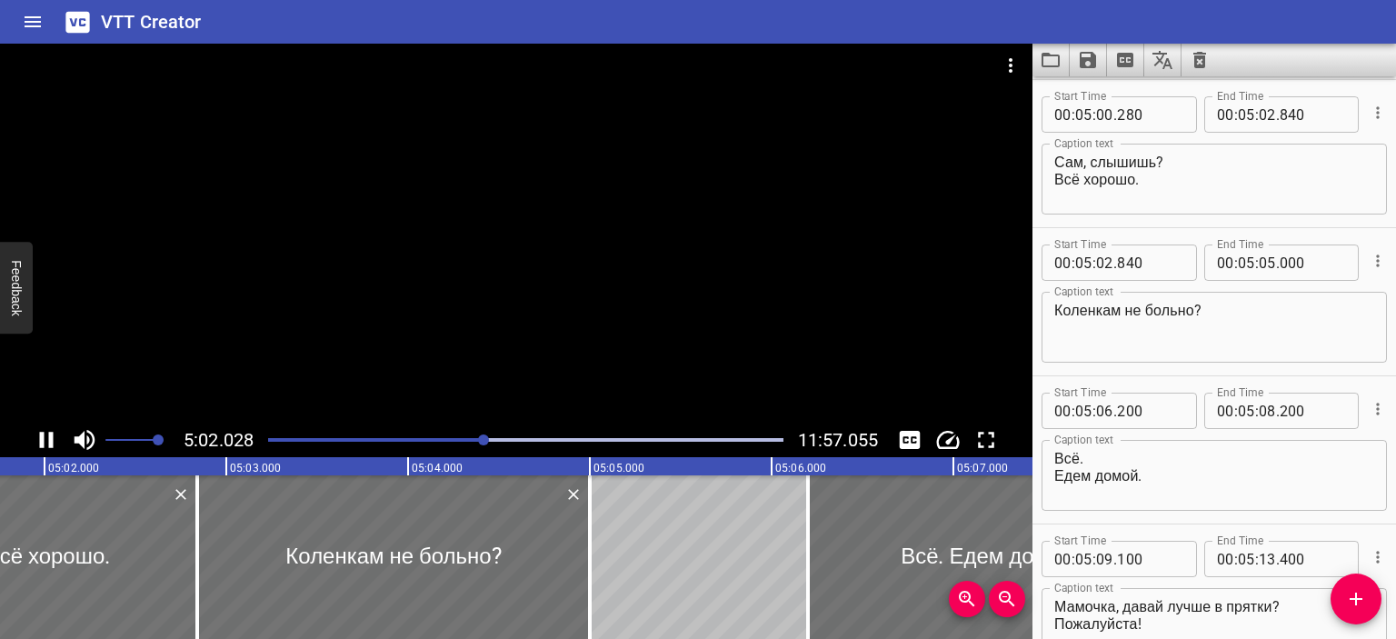
click at [612, 333] on div at bounding box center [516, 233] width 1032 height 379
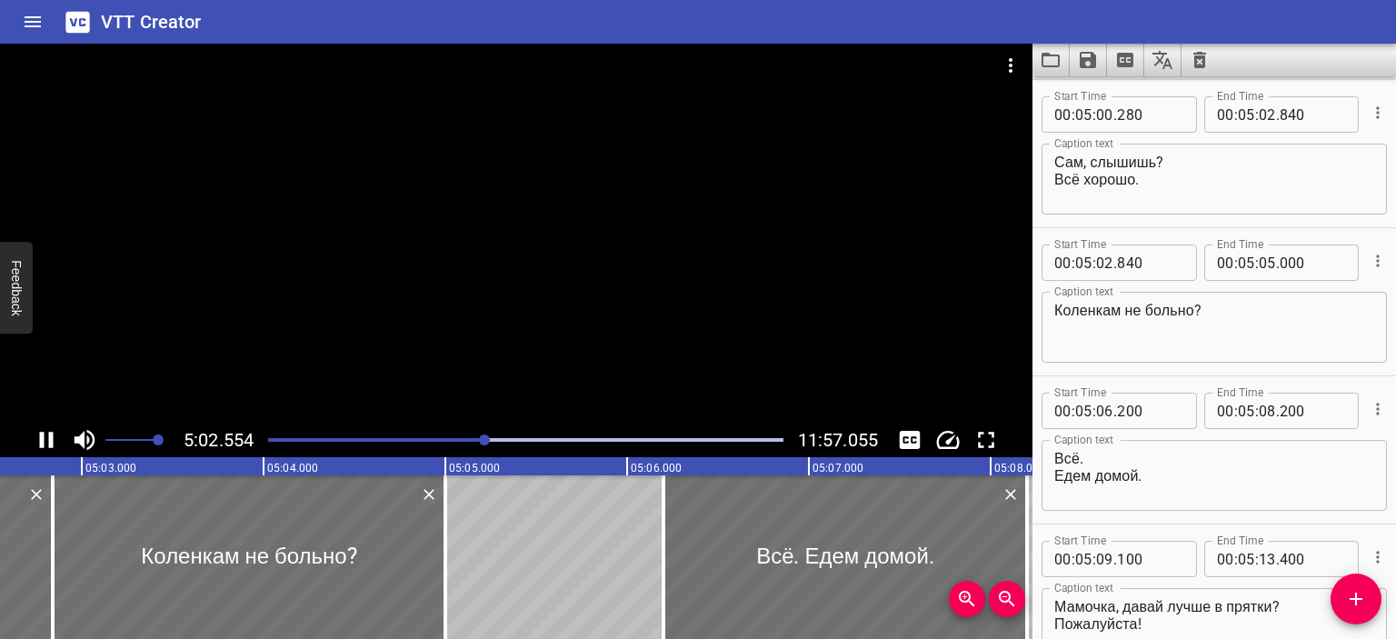
scroll to position [0, 55035]
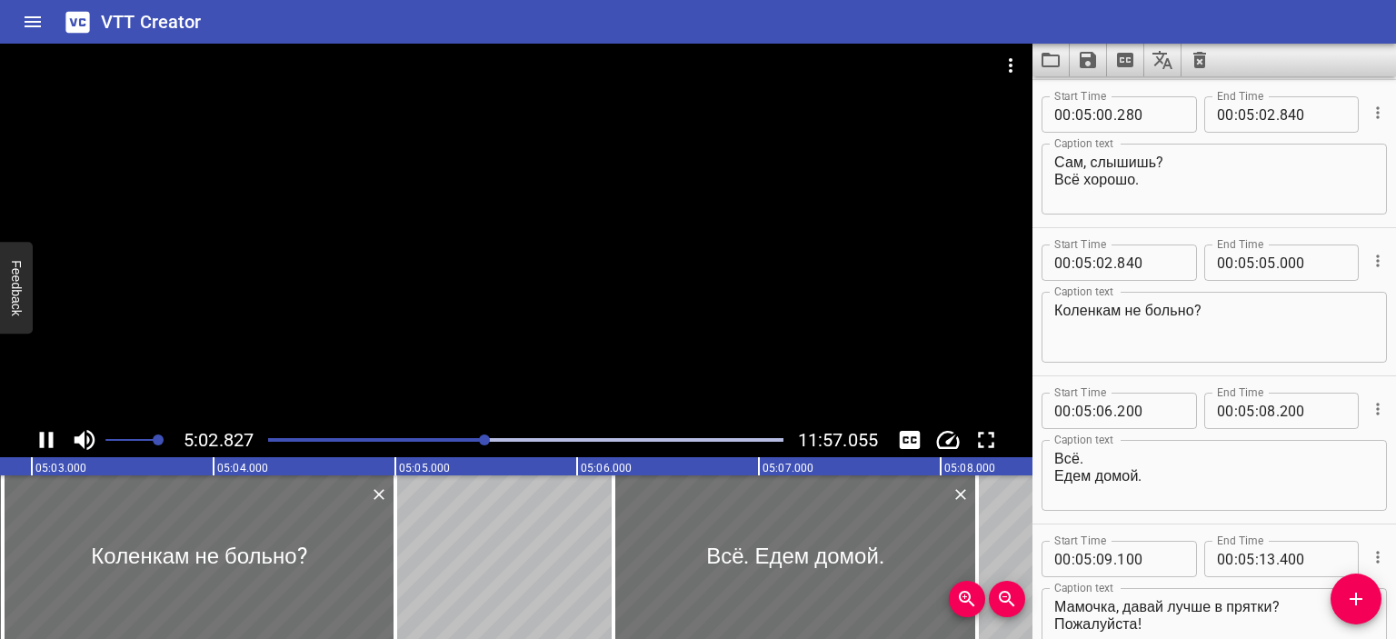
click at [551, 302] on div at bounding box center [516, 233] width 1032 height 379
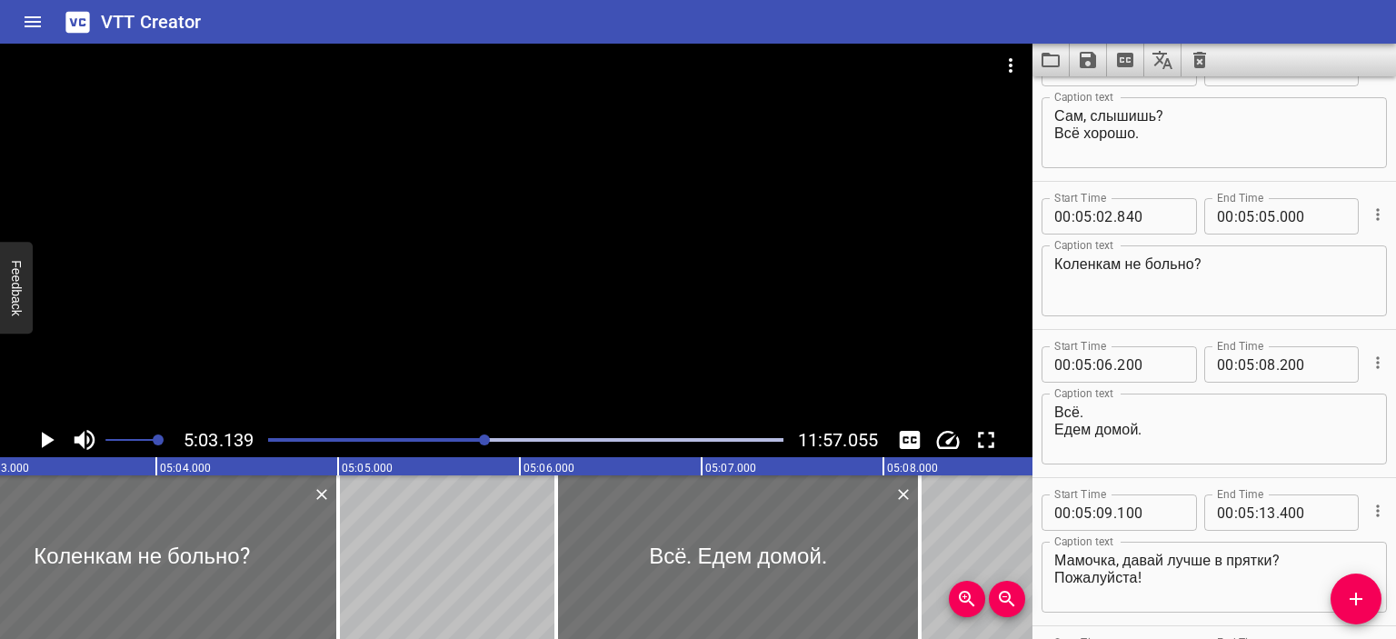
scroll to position [6563, 0]
click at [1154, 126] on textarea "Сам, слышишь? Всё хорошо." at bounding box center [1214, 134] width 320 height 52
drag, startPoint x: 1158, startPoint y: 123, endPoint x: 1050, endPoint y: 121, distance: 107.2
click at [1050, 121] on div "Сам, слышишь? Всё хорошо. Caption text" at bounding box center [1213, 133] width 345 height 71
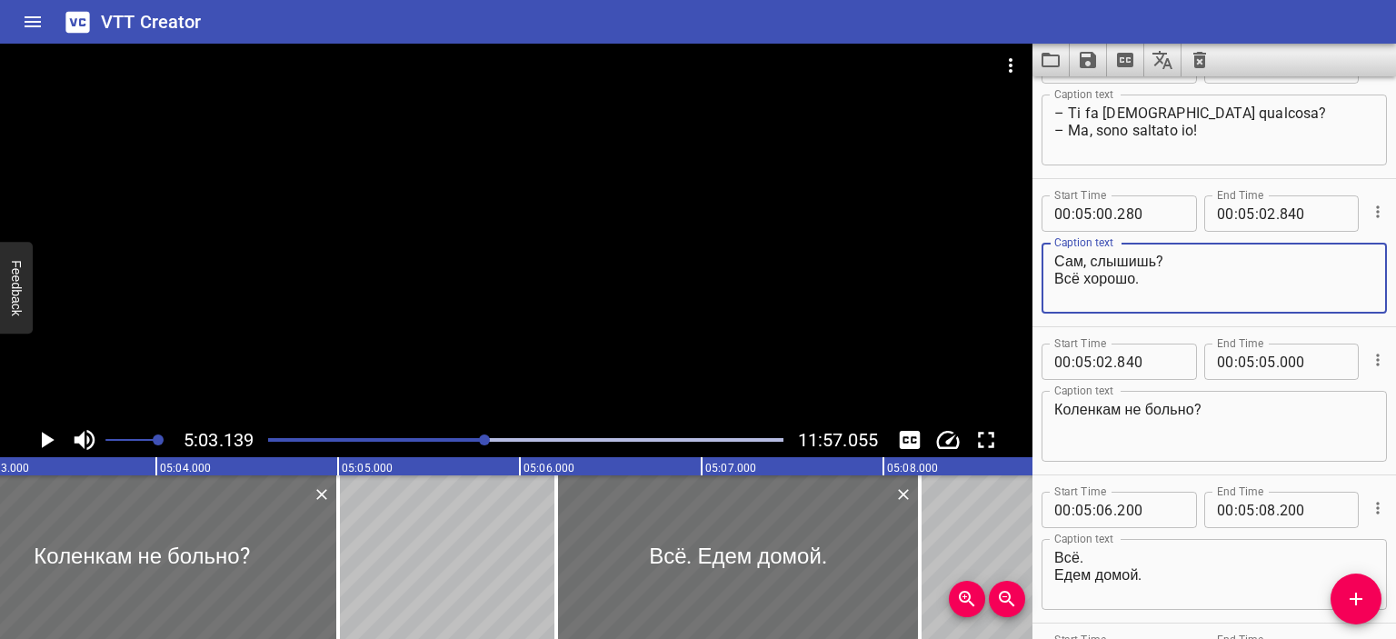
scroll to position [6408, 0]
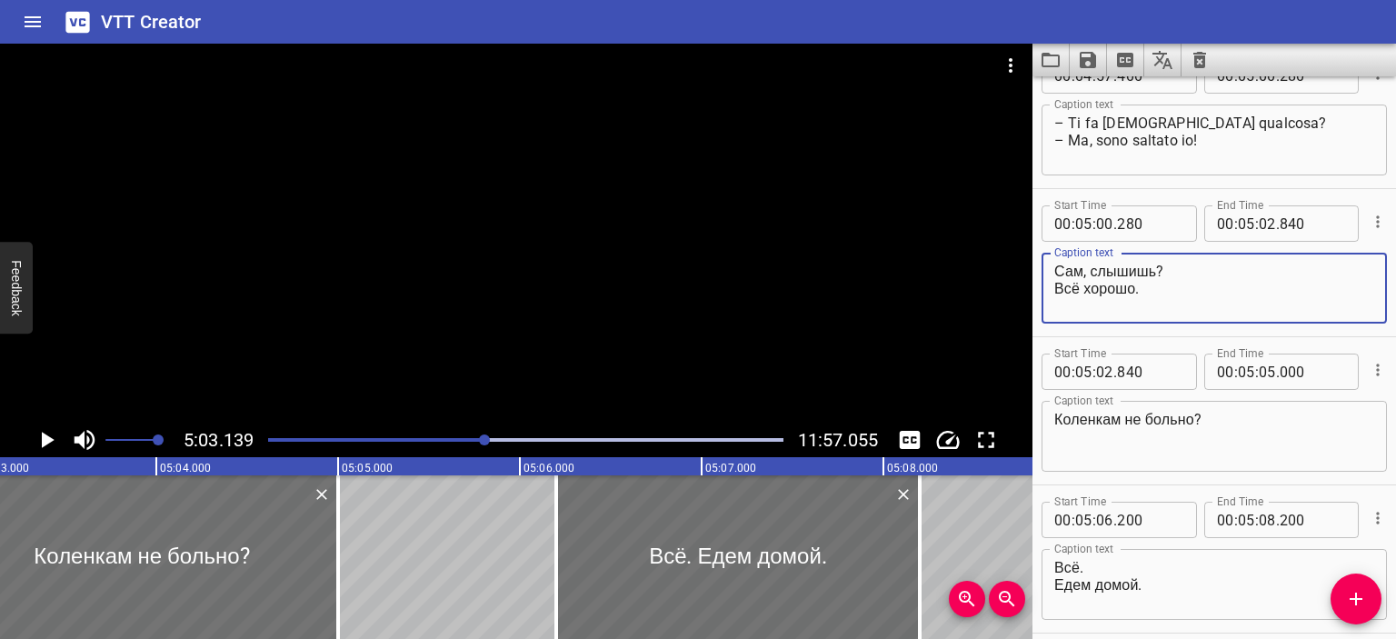
click at [1194, 141] on textarea "– Ti fa [DEMOGRAPHIC_DATA] qualcosa? – Ma, sono saltato io!" at bounding box center [1214, 140] width 320 height 52
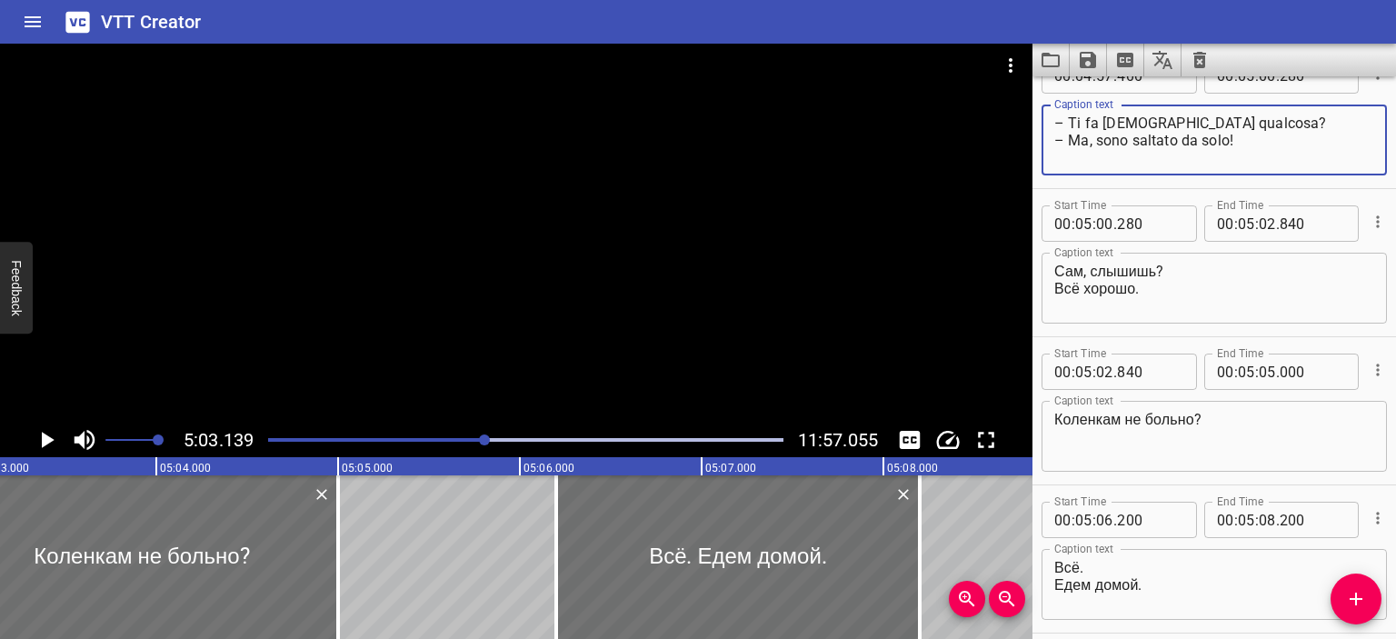
type textarea "– Ti fa [DEMOGRAPHIC_DATA] qualcosa? – Ma, sono saltato da solo!"
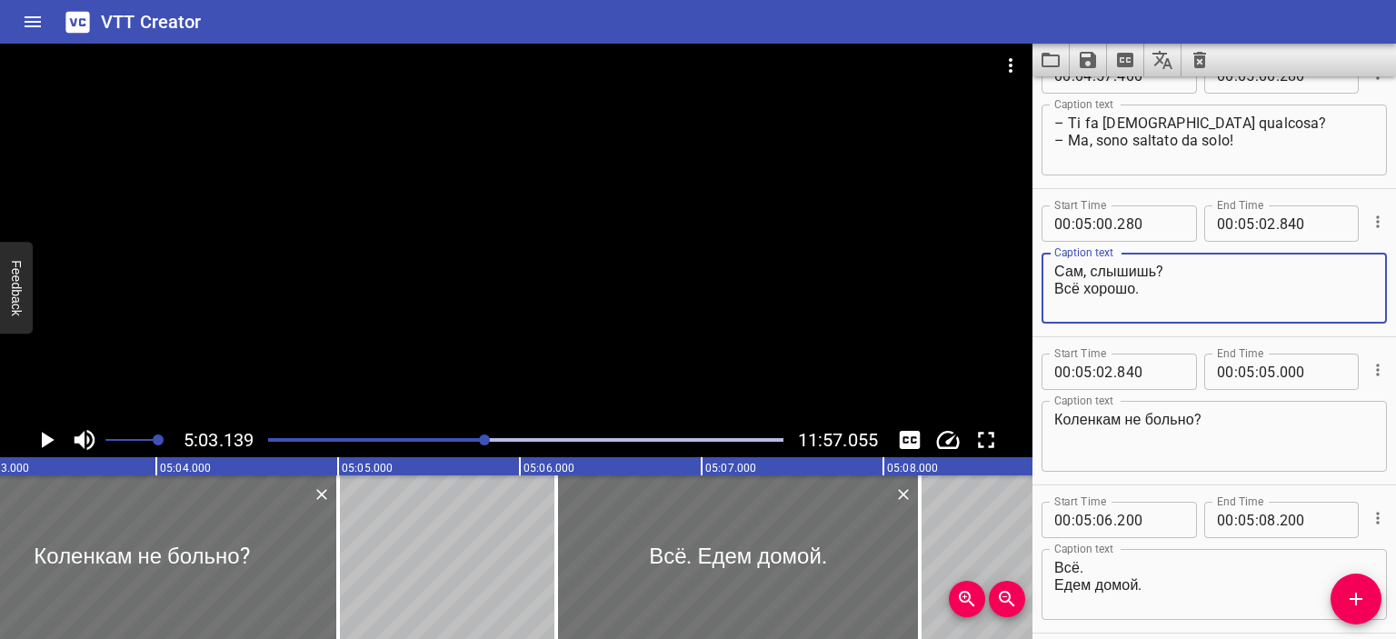
drag, startPoint x: 1154, startPoint y: 274, endPoint x: 1052, endPoint y: 273, distance: 101.8
click at [1052, 273] on div "Сам, слышишь? Всё хорошо. Caption text" at bounding box center [1213, 288] width 345 height 71
drag, startPoint x: 1133, startPoint y: 286, endPoint x: 1034, endPoint y: 286, distance: 99.0
click at [1034, 286] on div "Start Time 00 : 05 : 00 . 280 Start Time End Time 00 : 05 : 02 . 840 End Time C…" at bounding box center [1213, 262] width 363 height 147
type textarea "Sono stato io, capisco? Tutto ok."
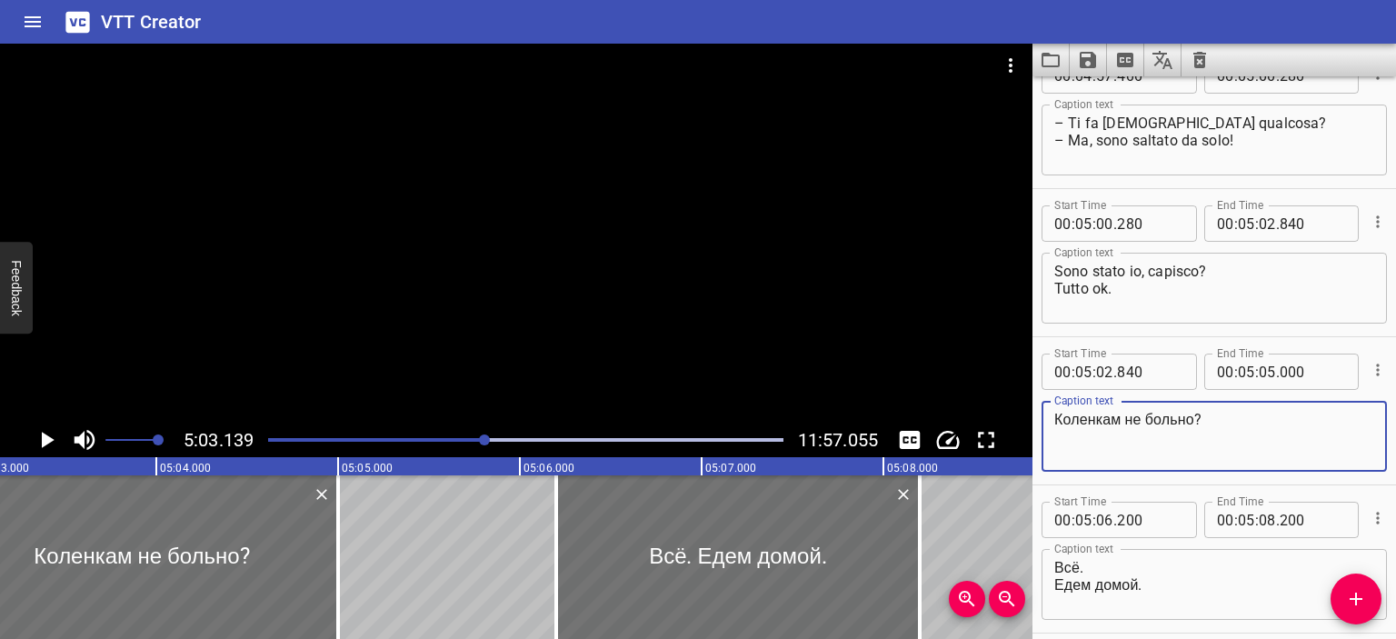
drag, startPoint x: 1056, startPoint y: 416, endPoint x: 1194, endPoint y: 424, distance: 138.4
click at [1194, 424] on textarea "Коленкам не больно?" at bounding box center [1214, 437] width 320 height 52
type textarea "Le ginocchia ti fanno [DEMOGRAPHIC_DATA]?"
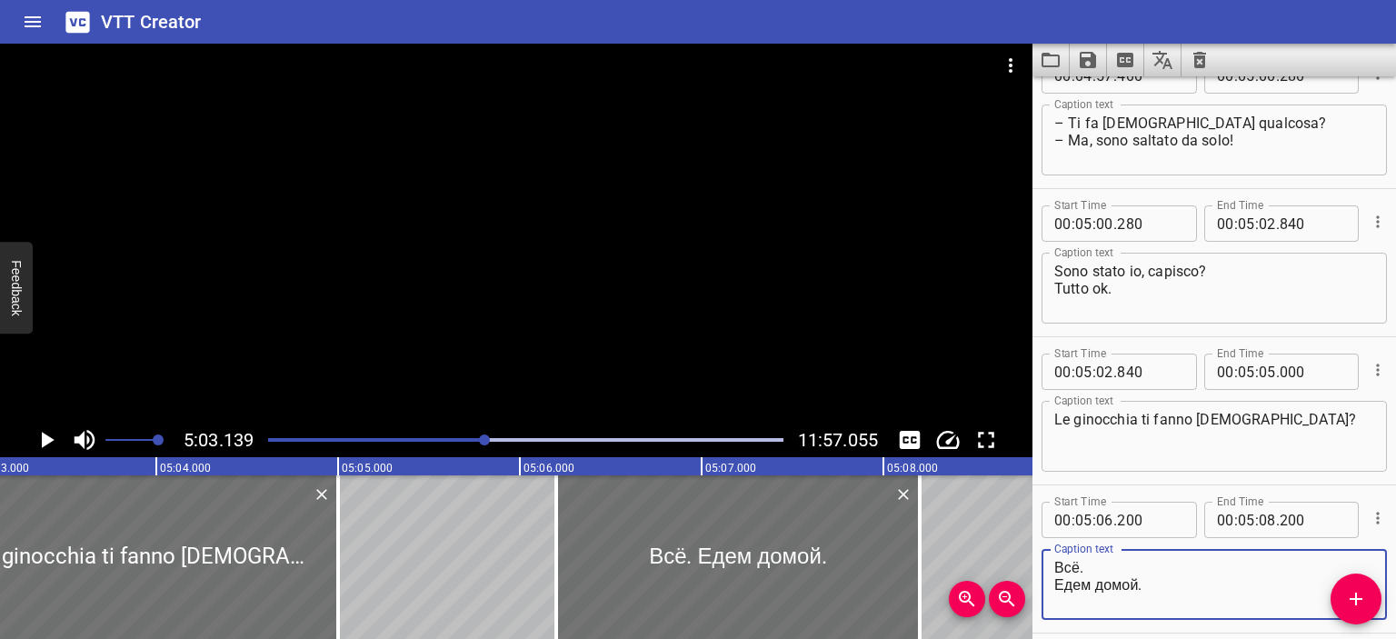
drag, startPoint x: 1075, startPoint y: 560, endPoint x: 1035, endPoint y: 565, distance: 40.4
click at [1035, 565] on div "Start Time 00 : 05 : 06 . 200 Start Time End Time 00 : 05 : 08 . 200 End Time C…" at bounding box center [1213, 558] width 363 height 147
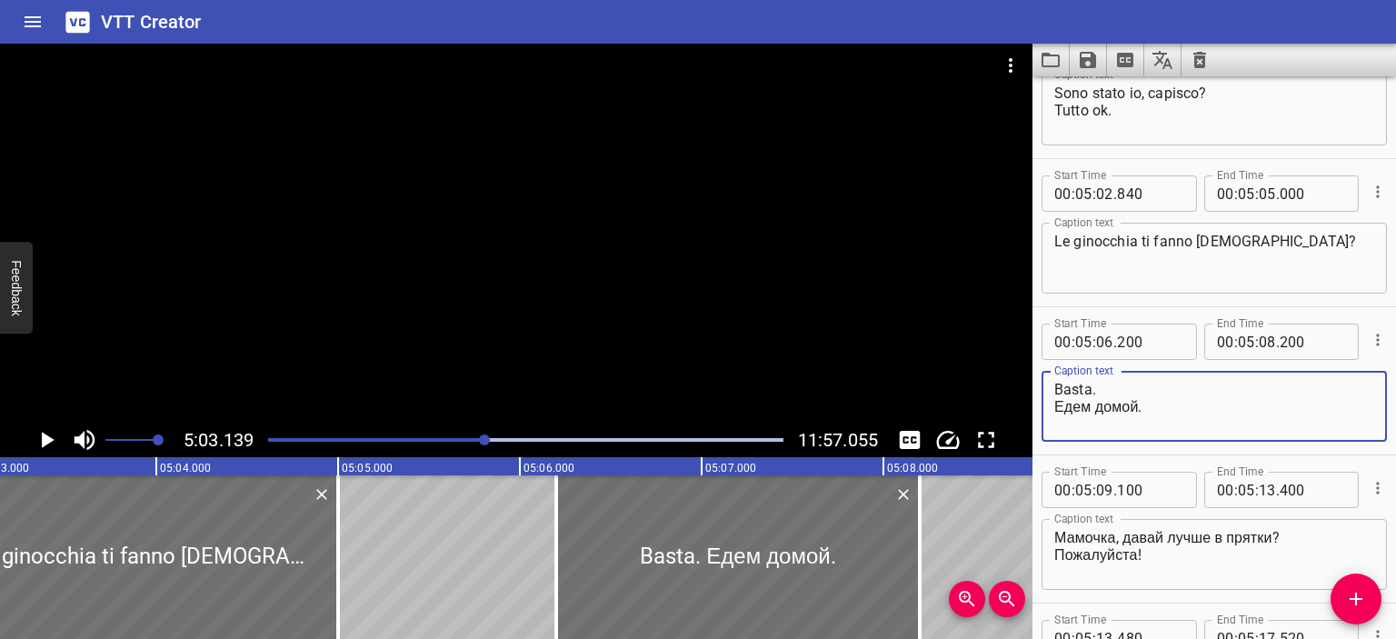
scroll to position [6590, 0]
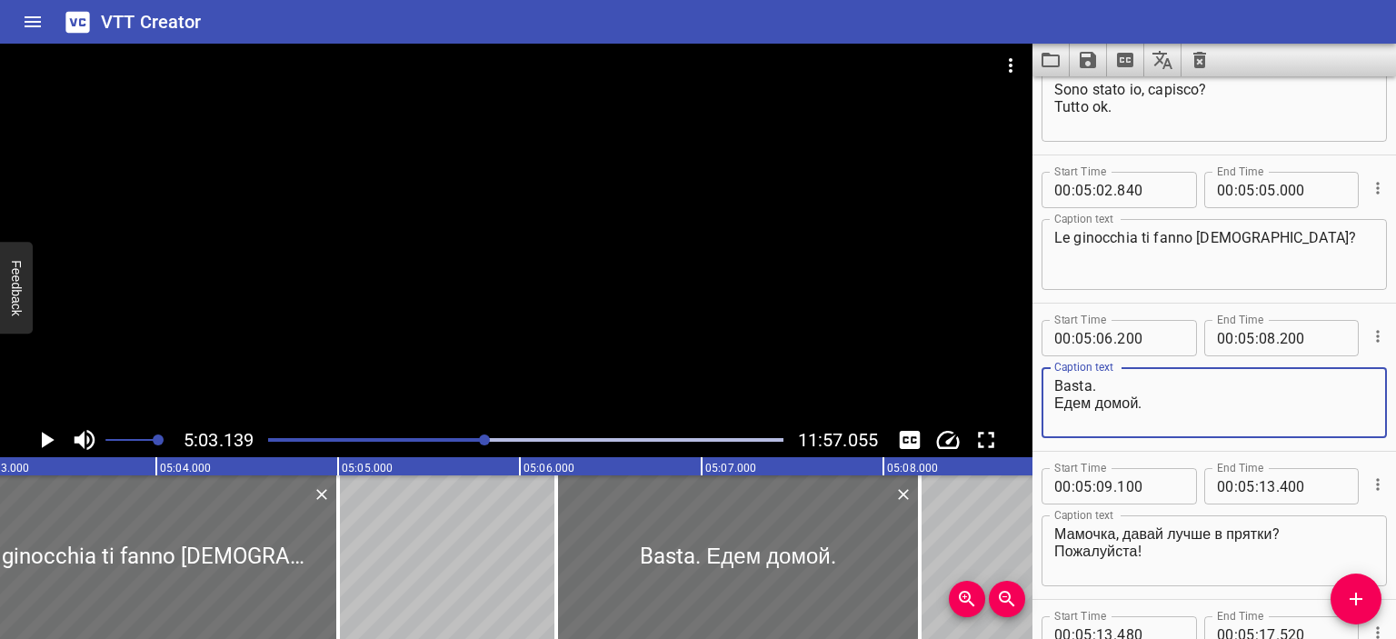
drag, startPoint x: 1138, startPoint y: 401, endPoint x: 1035, endPoint y: 403, distance: 102.7
click at [1035, 403] on div "Start Time 00 : 05 : 06 . 200 Start Time End Time 00 : 05 : 08 . 200 End Time C…" at bounding box center [1213, 377] width 363 height 147
type textarea "Basta. Andiamo a casa."
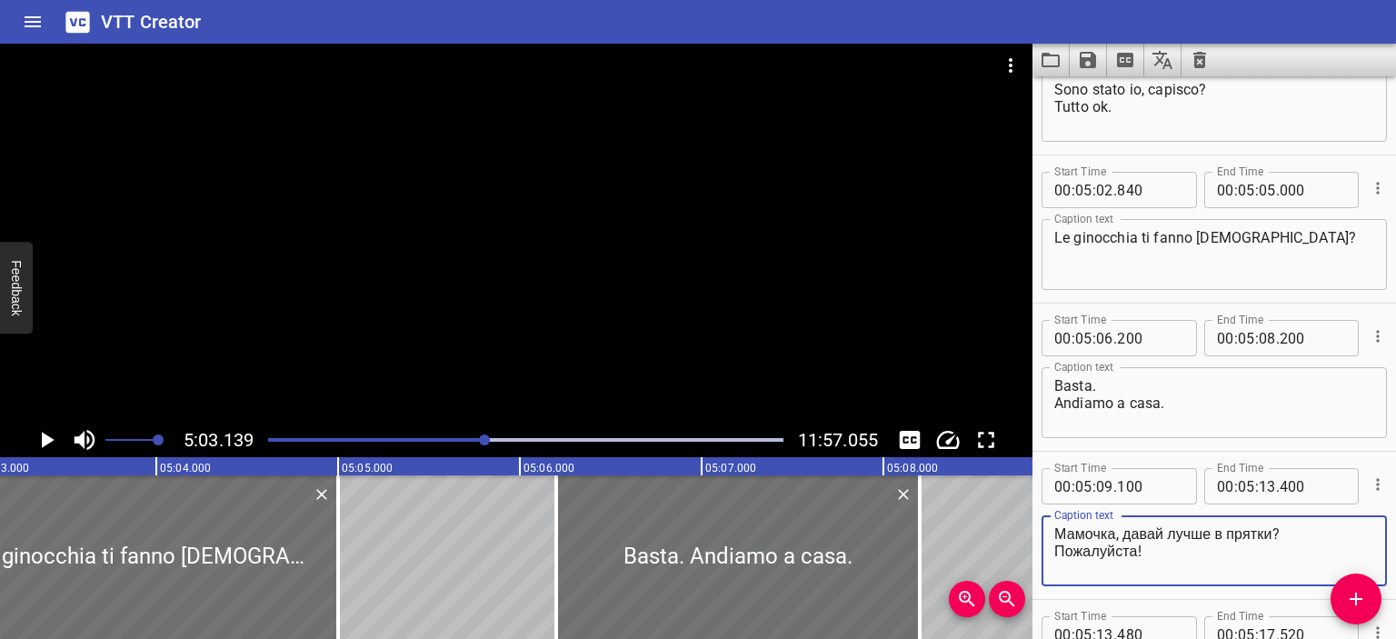
drag, startPoint x: 1279, startPoint y: 533, endPoint x: 1045, endPoint y: 534, distance: 234.4
click at [1045, 534] on div "Мамочка, давай лучше в прятки? Пожалуйста! Caption text" at bounding box center [1213, 550] width 345 height 71
drag, startPoint x: 1137, startPoint y: 553, endPoint x: 1028, endPoint y: 554, distance: 109.0
click at [1028, 554] on main "5:03.139 11:57.055 00:00.000 00:01.000 00:02.000 00:03.000 00:04.000 00:05.000 …" at bounding box center [698, 341] width 1396 height 595
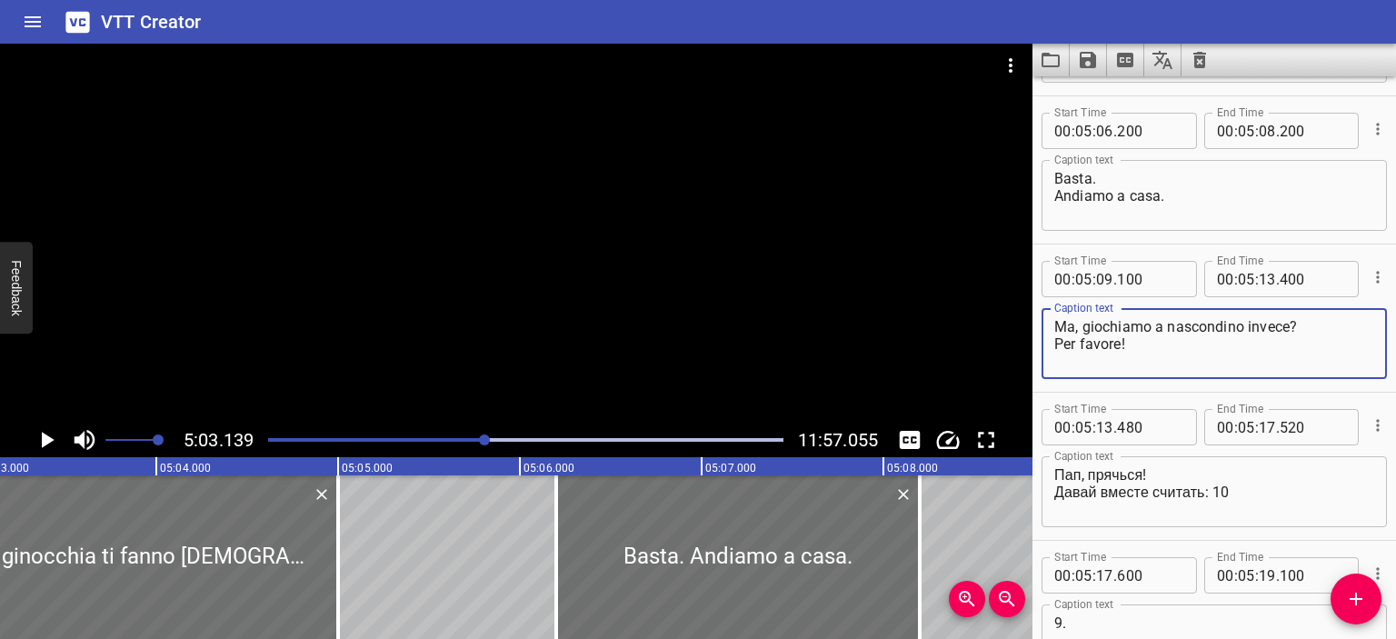
scroll to position [6808, 0]
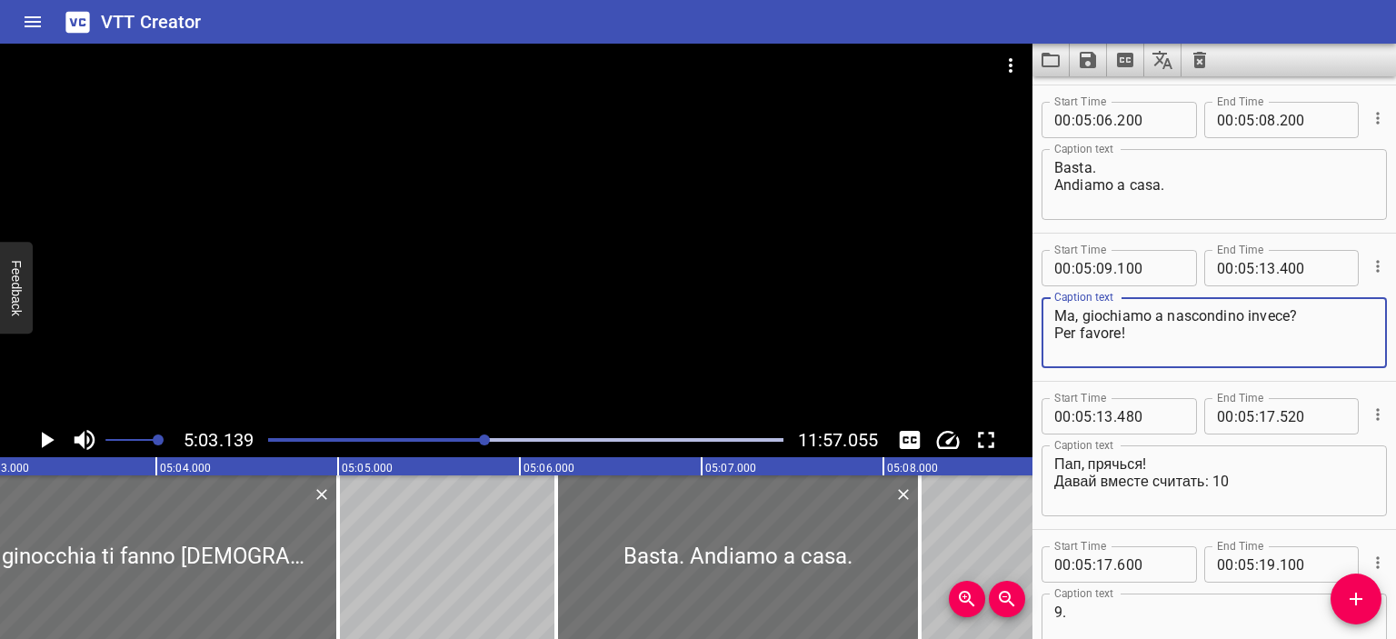
type textarea "Ma, giochiamo a nascondino invece? Per favore!"
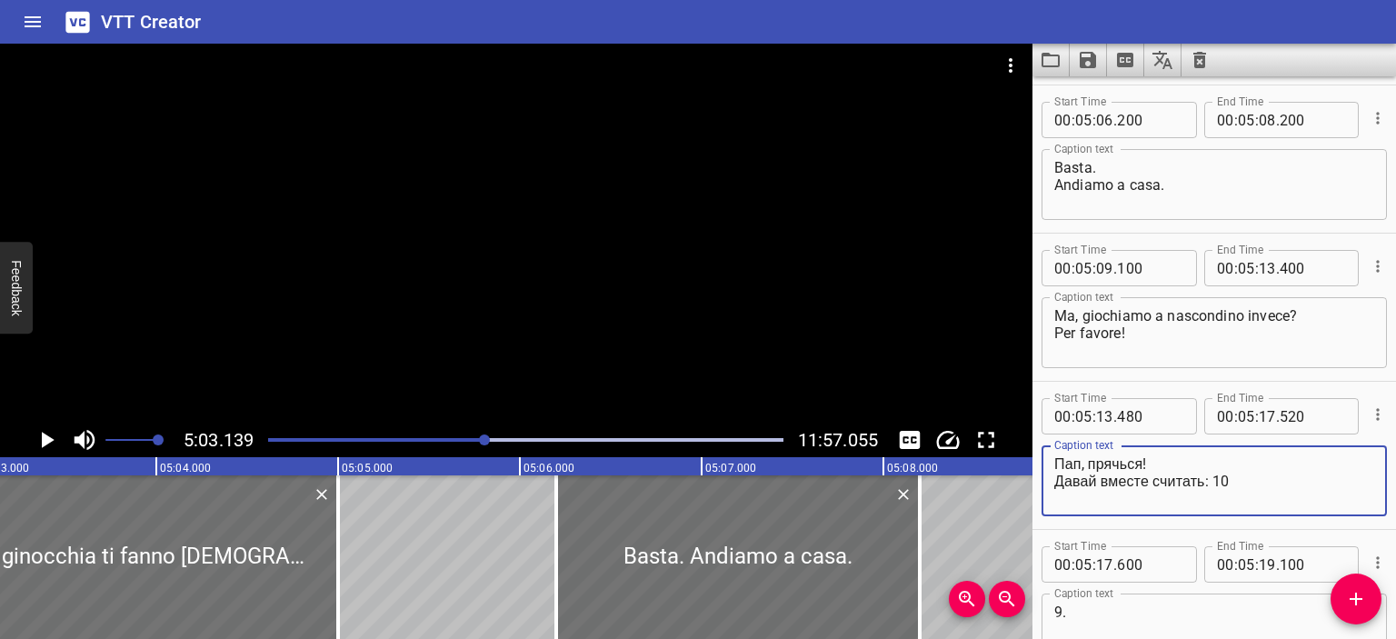
drag, startPoint x: 1145, startPoint y: 461, endPoint x: 1034, endPoint y: 461, distance: 110.9
click at [1034, 461] on div "Start Time 00 : 05 : 13 . 480 Start Time End Time 00 : 05 : 17 . 520 End Time C…" at bounding box center [1213, 455] width 363 height 147
drag, startPoint x: 1209, startPoint y: 481, endPoint x: 1015, endPoint y: 475, distance: 193.6
click at [1015, 475] on main "5:03.139 11:57.055 00:00.000 00:01.000 00:02.000 00:03.000 00:04.000 00:05.000 …" at bounding box center [698, 341] width 1396 height 595
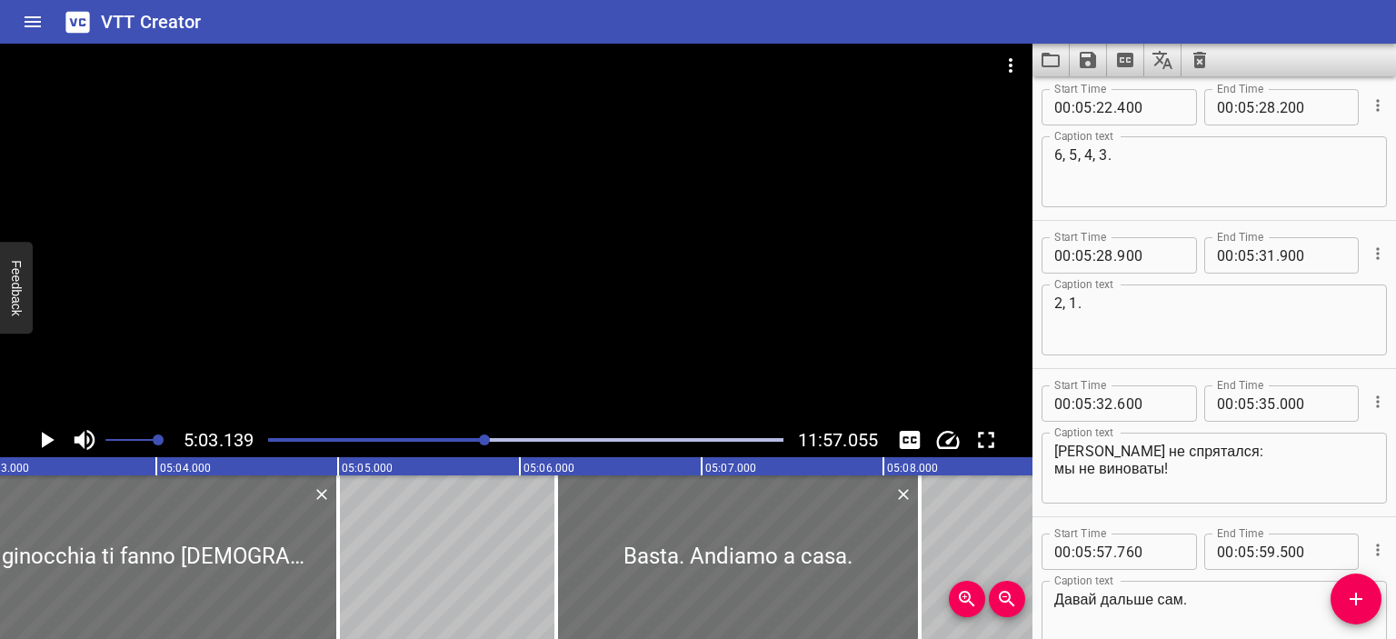
scroll to position [7712, 0]
type textarea "Pa, nasconditi! Contiamo insieme: 10"
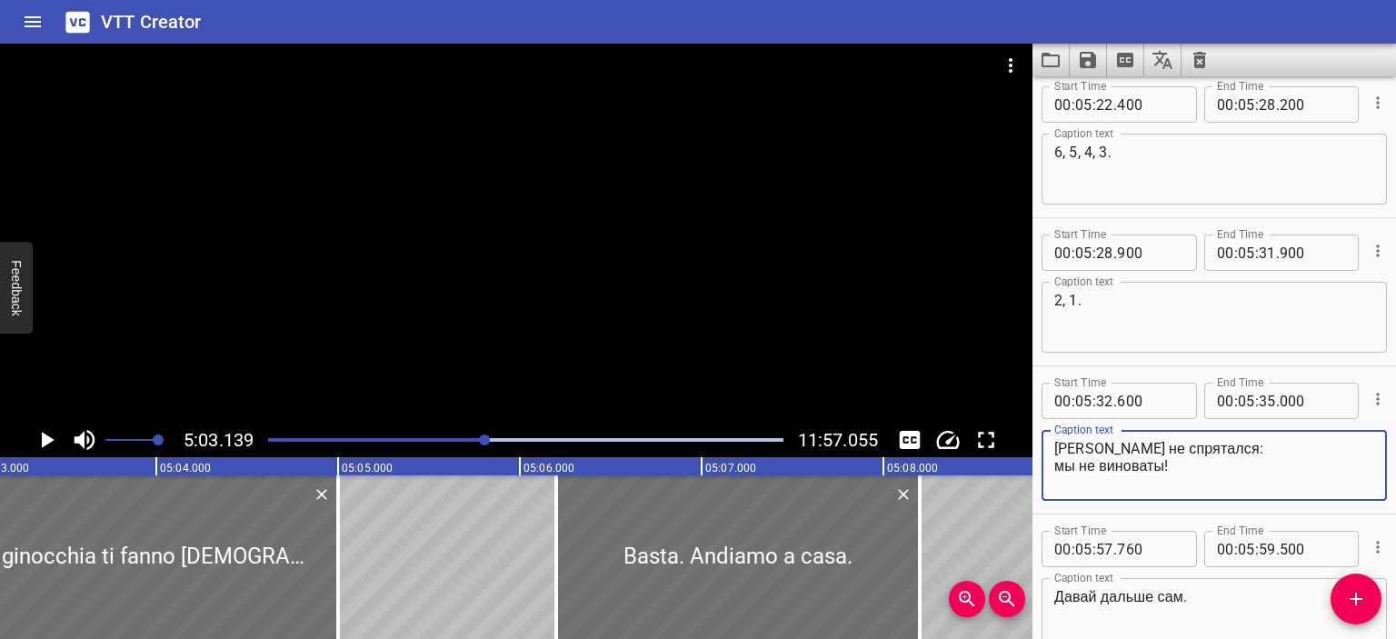
drag, startPoint x: 1172, startPoint y: 466, endPoint x: 1052, endPoint y: 436, distance: 123.6
click at [1052, 436] on div "[PERSON_NAME] не спрятался: мы не виноваты! Caption text" at bounding box center [1213, 465] width 345 height 71
paste textarea "Chi non si è nascosto: non è colpa nostra"
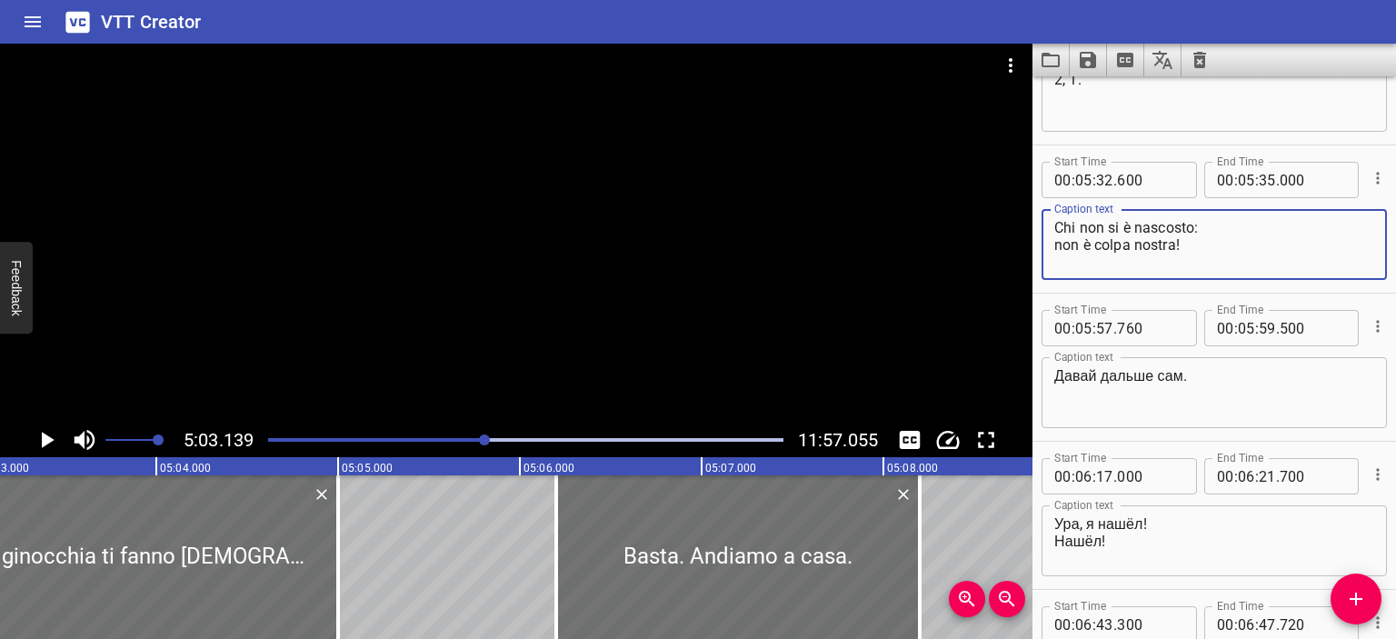
scroll to position [7963, 0]
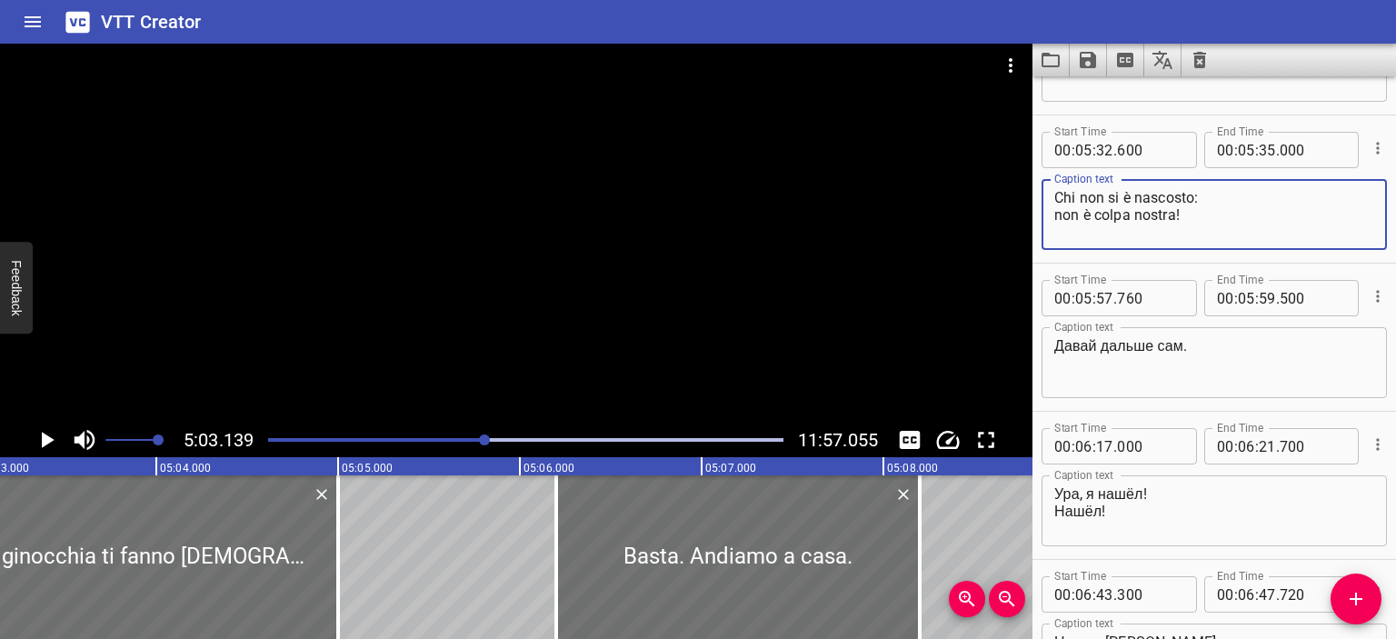
type textarea "Chi non si è nascosto: non è colpa nostra!"
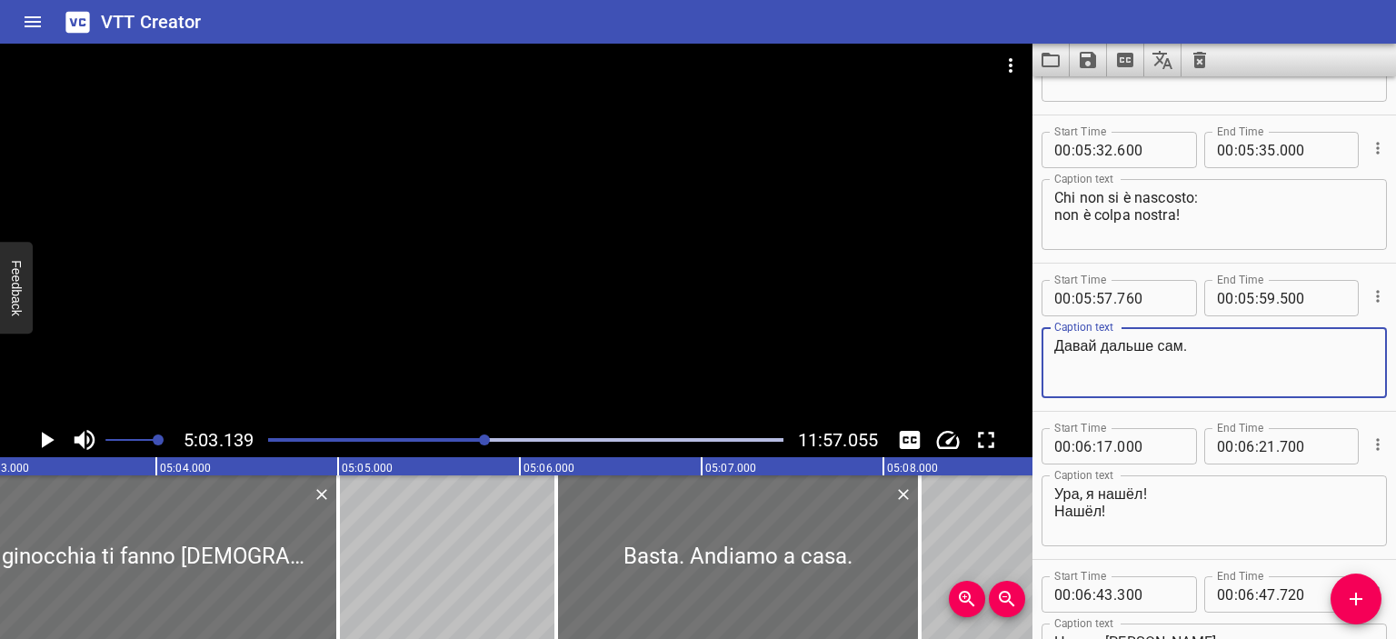
click at [1182, 347] on textarea "Давай дальше сам." at bounding box center [1214, 363] width 320 height 52
click at [887, 330] on div at bounding box center [516, 233] width 1032 height 379
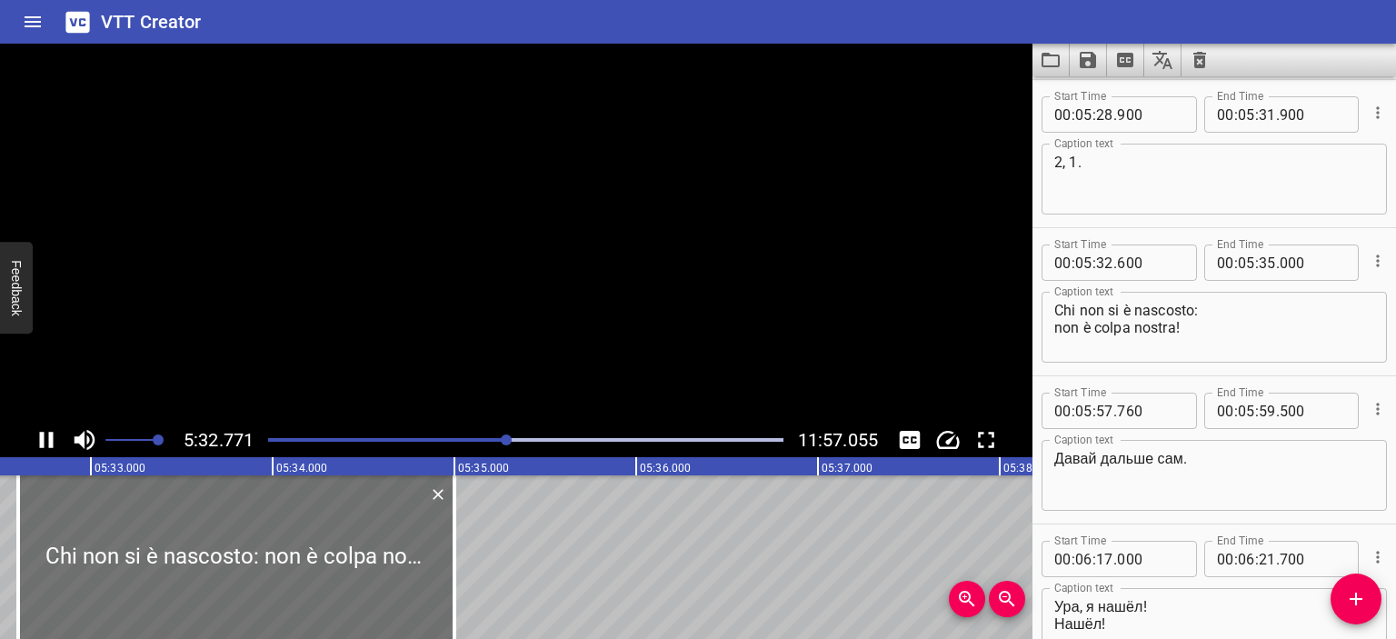
scroll to position [0, 60475]
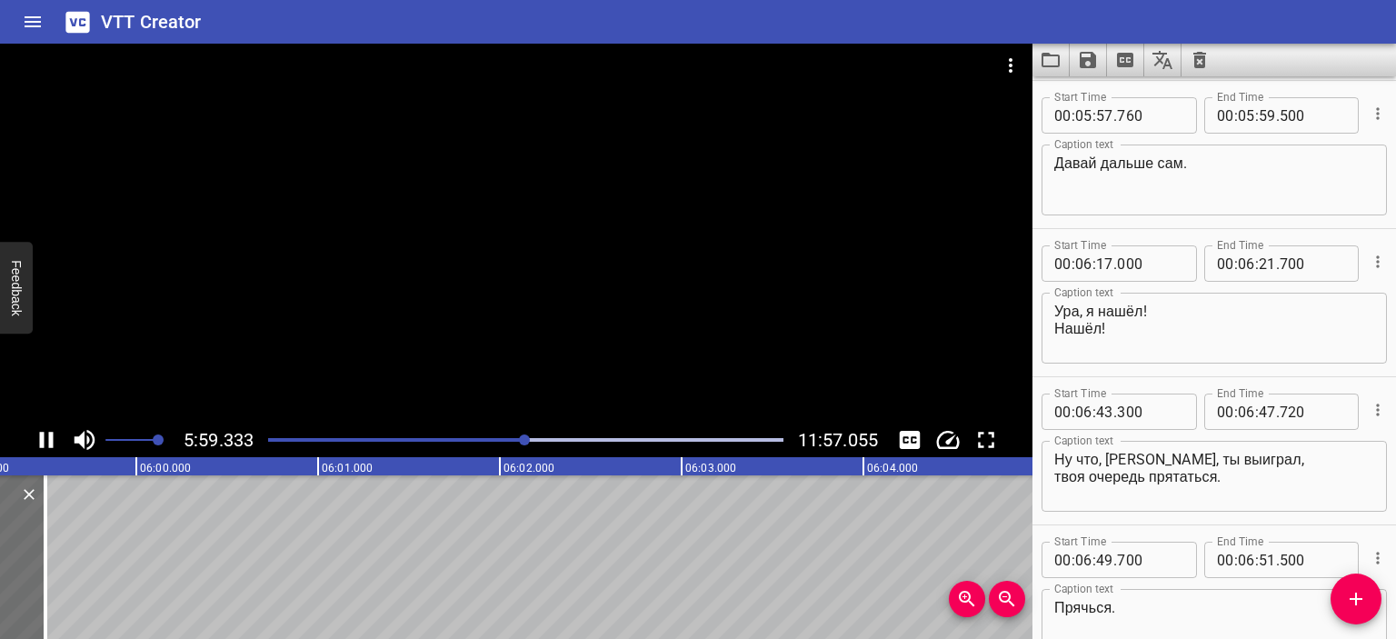
click at [599, 285] on div at bounding box center [516, 233] width 1032 height 379
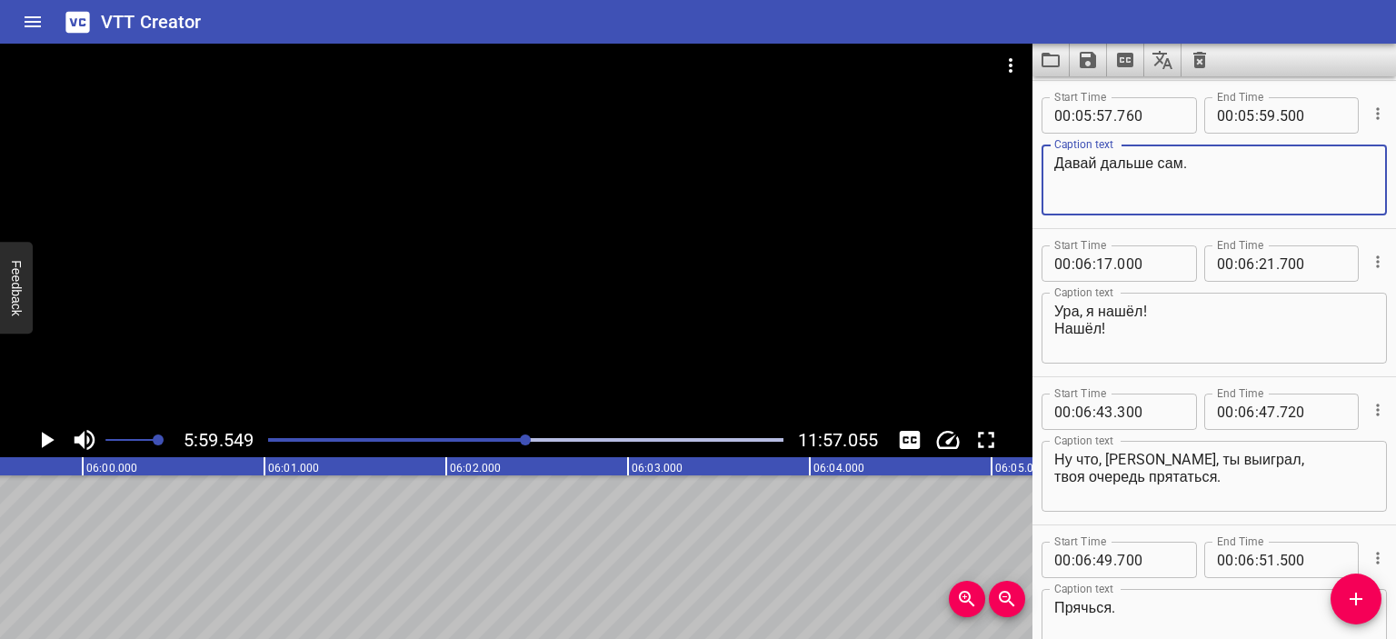
drag, startPoint x: 1185, startPoint y: 164, endPoint x: 1050, endPoint y: 159, distance: 134.6
click at [1050, 159] on div "Давай дальше сам. Caption text" at bounding box center [1213, 179] width 345 height 71
type textarea "Continua da solo."
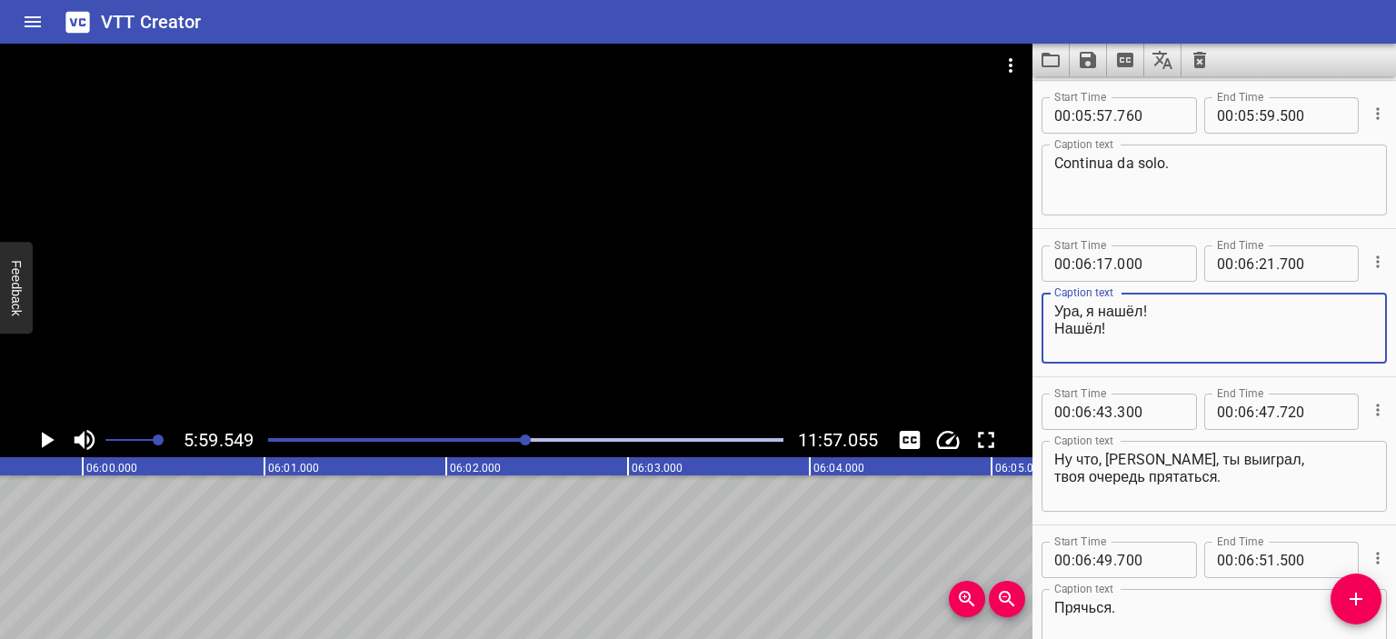
drag, startPoint x: 1141, startPoint y: 312, endPoint x: 1019, endPoint y: 312, distance: 122.7
click at [1019, 312] on main "5:59.549 11:57.055 00:00.000 00:01.000 00:02.000 00:03.000 00:04.000 00:05.000 …" at bounding box center [698, 341] width 1396 height 595
click at [1098, 329] on textarea "Sì, l'ho trovato! Нашёл!" at bounding box center [1214, 329] width 320 height 52
type textarea "Sì, l'ho trovato! L'ho trovato!"
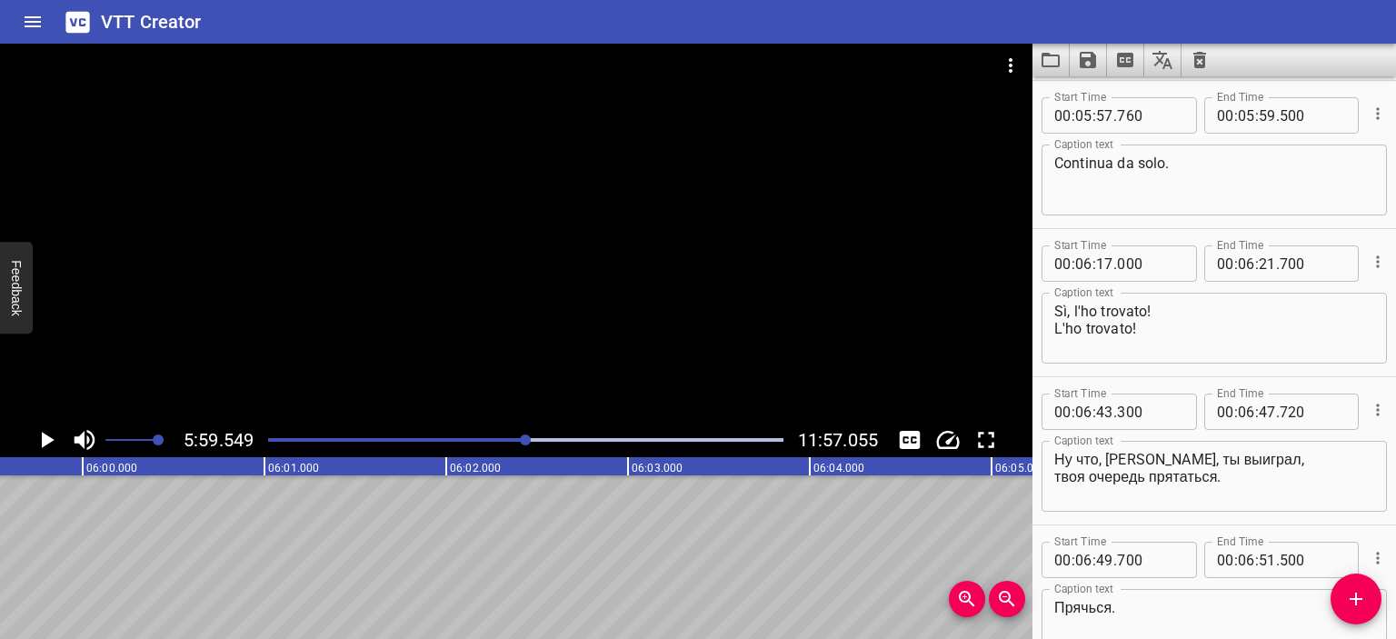
click at [807, 284] on div at bounding box center [516, 233] width 1032 height 379
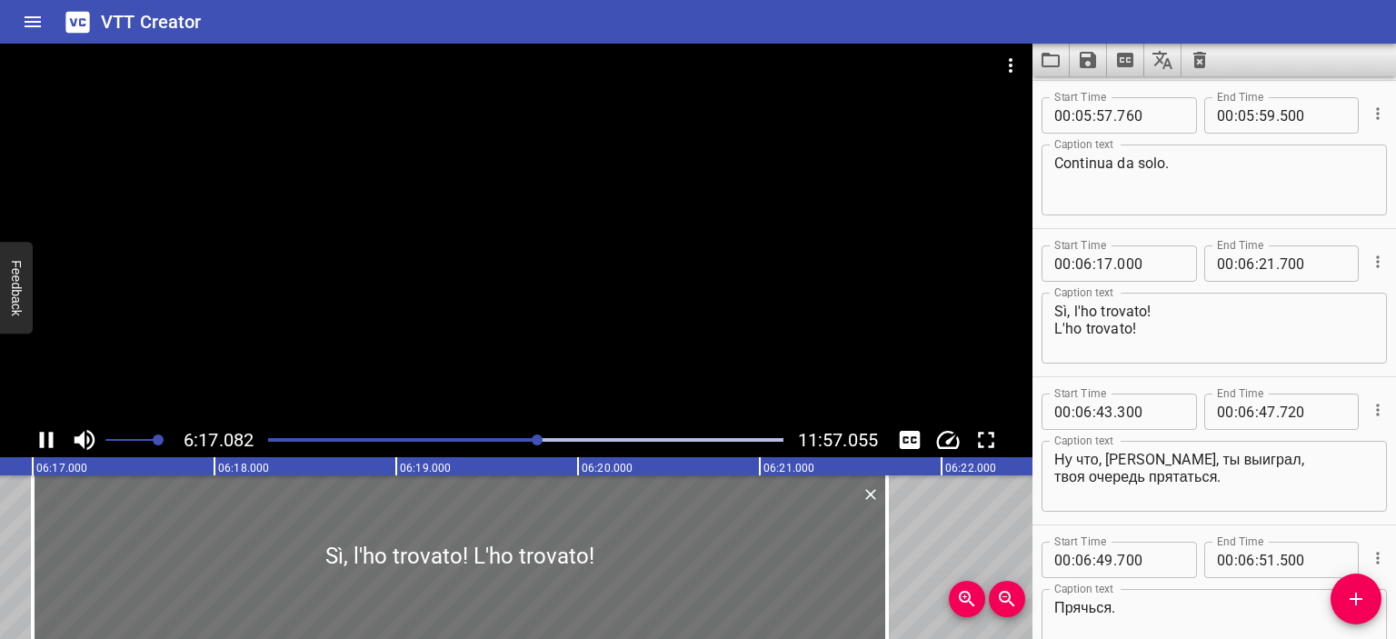
scroll to position [8295, 0]
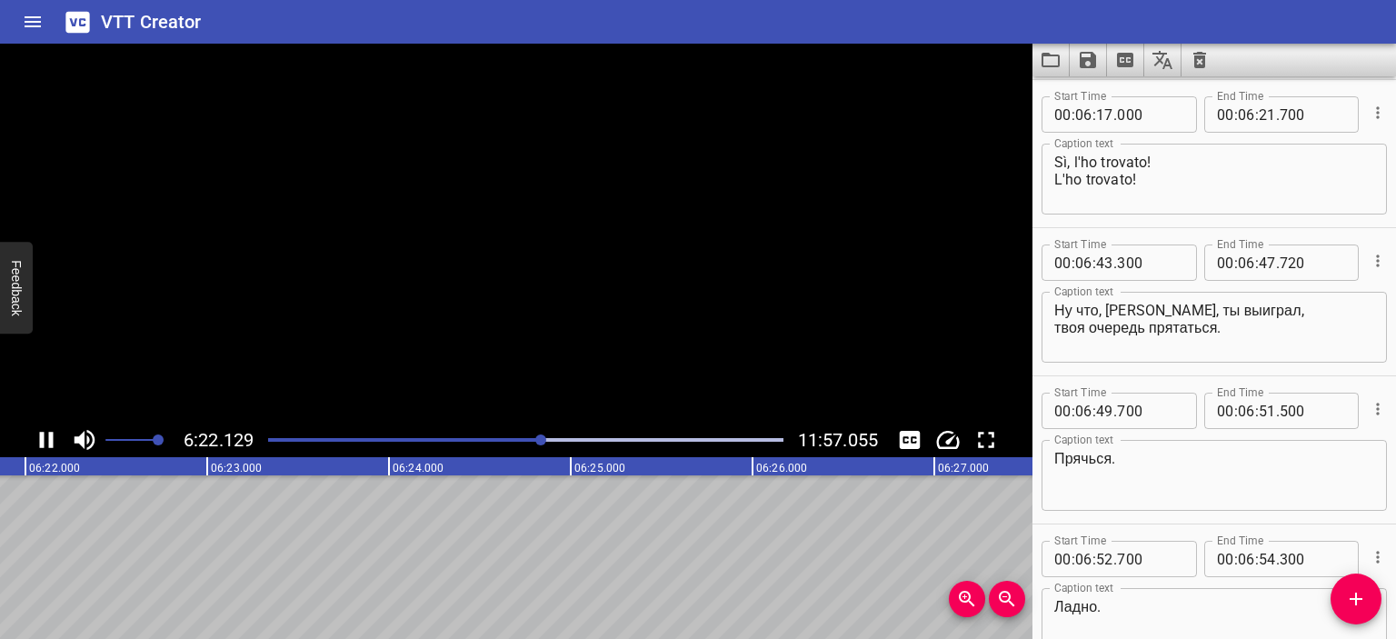
click at [639, 264] on video at bounding box center [516, 233] width 1032 height 379
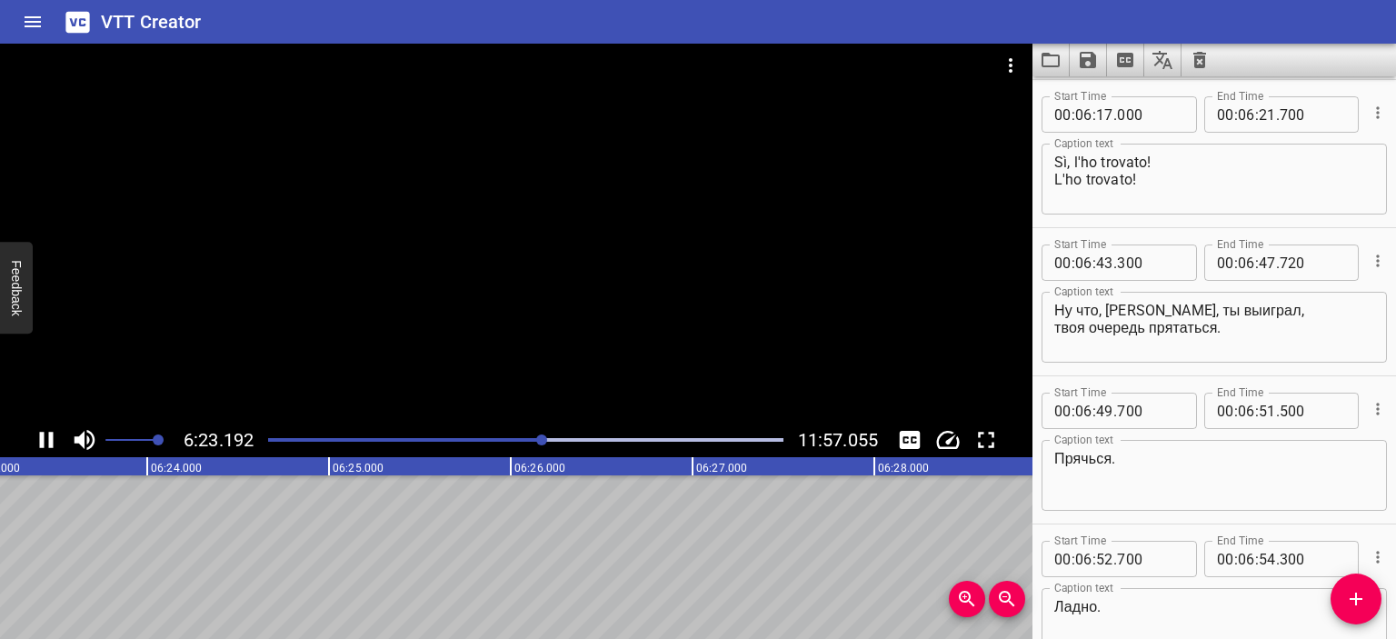
click at [643, 249] on div at bounding box center [516, 233] width 1032 height 379
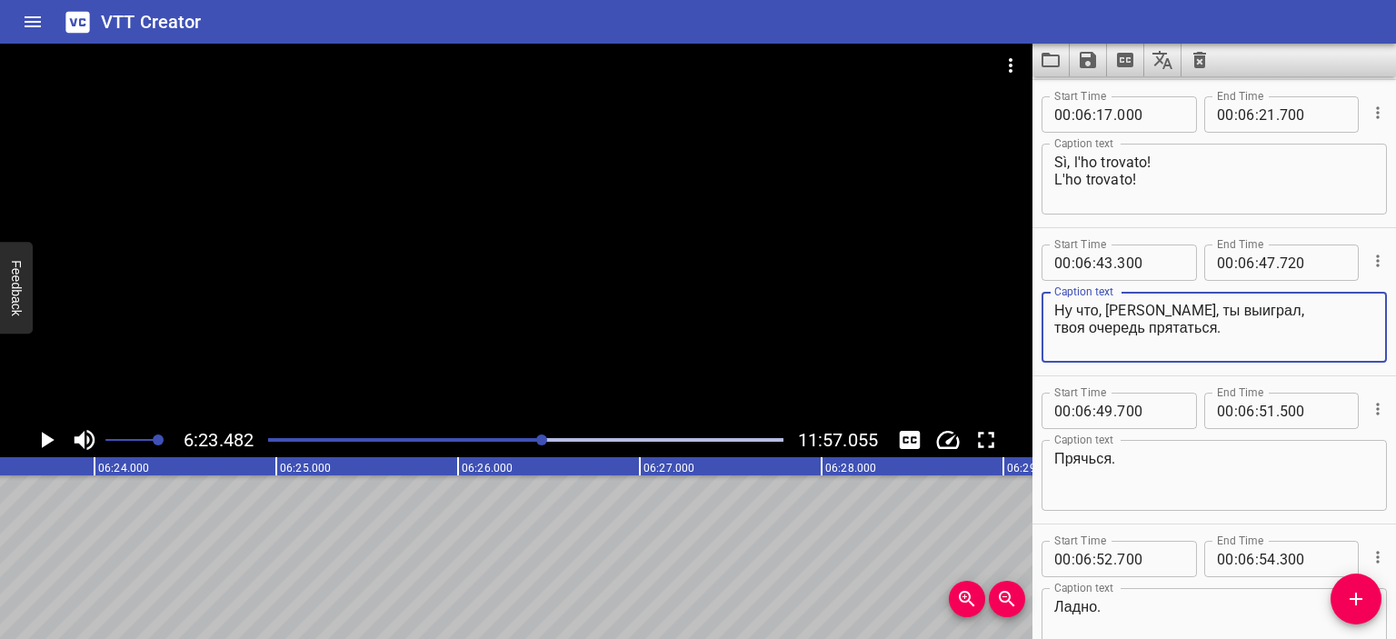
drag, startPoint x: 1230, startPoint y: 313, endPoint x: 1044, endPoint y: 306, distance: 186.4
click at [1044, 306] on div "Ну что, [PERSON_NAME], ты выиграл, твоя очередь прятаться. Caption text" at bounding box center [1213, 327] width 345 height 71
type textarea "Beh, [PERSON_NAME], hai vinto, adesso tocca a te nasconderti."
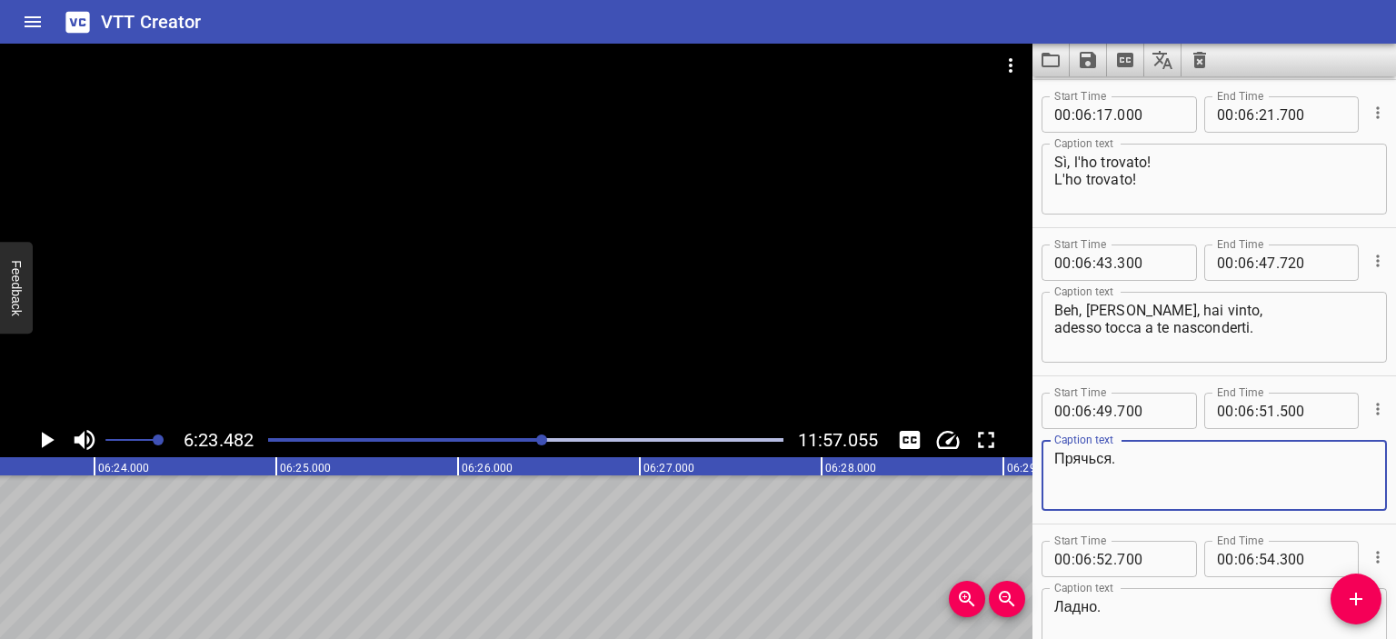
drag, startPoint x: 1112, startPoint y: 457, endPoint x: 1040, endPoint y: 459, distance: 72.7
click at [1040, 459] on div "Start Time 00 : 06 : 49 . 700 Start Time End Time 00 : 06 : 51 . 500 End Time C…" at bounding box center [1213, 449] width 363 height 147
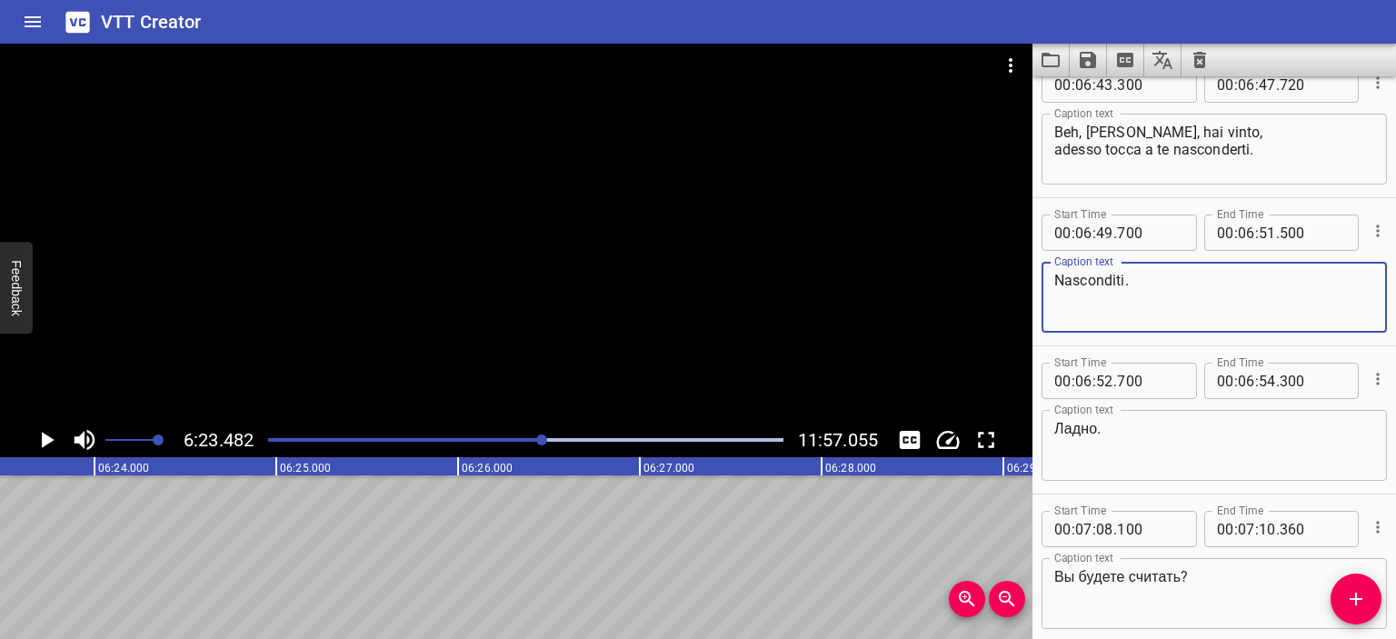
scroll to position [8476, 0]
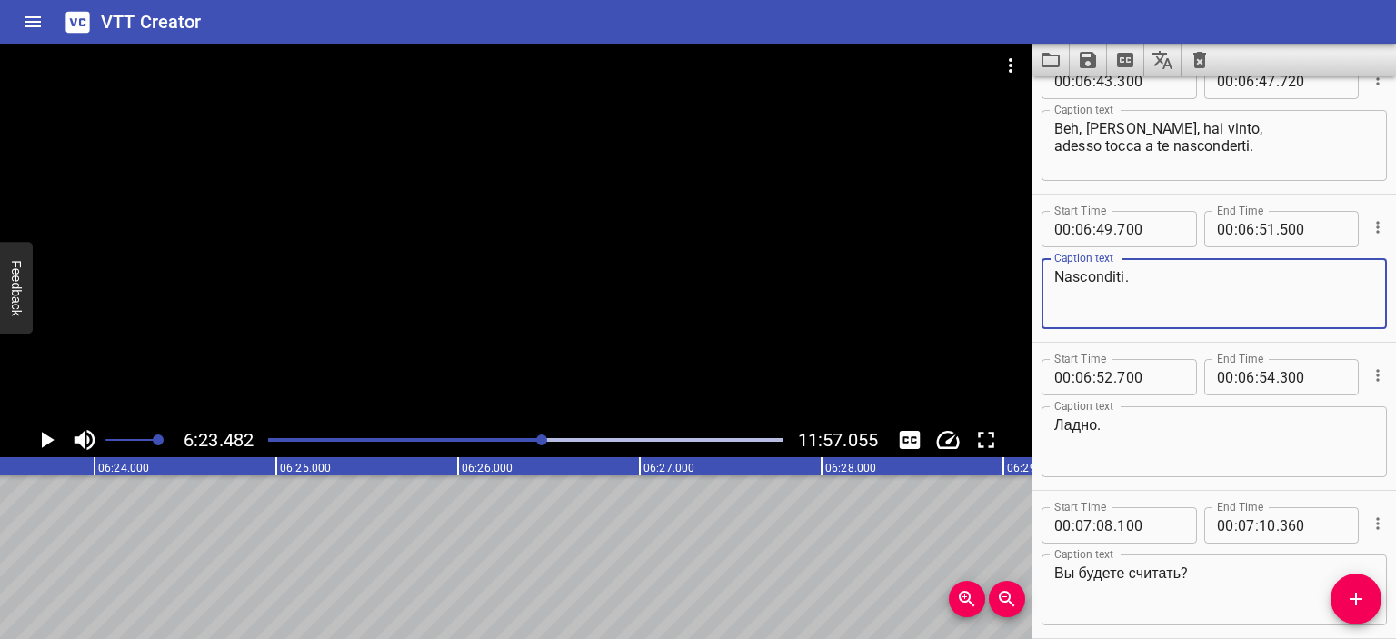
type textarea "Nasconditi."
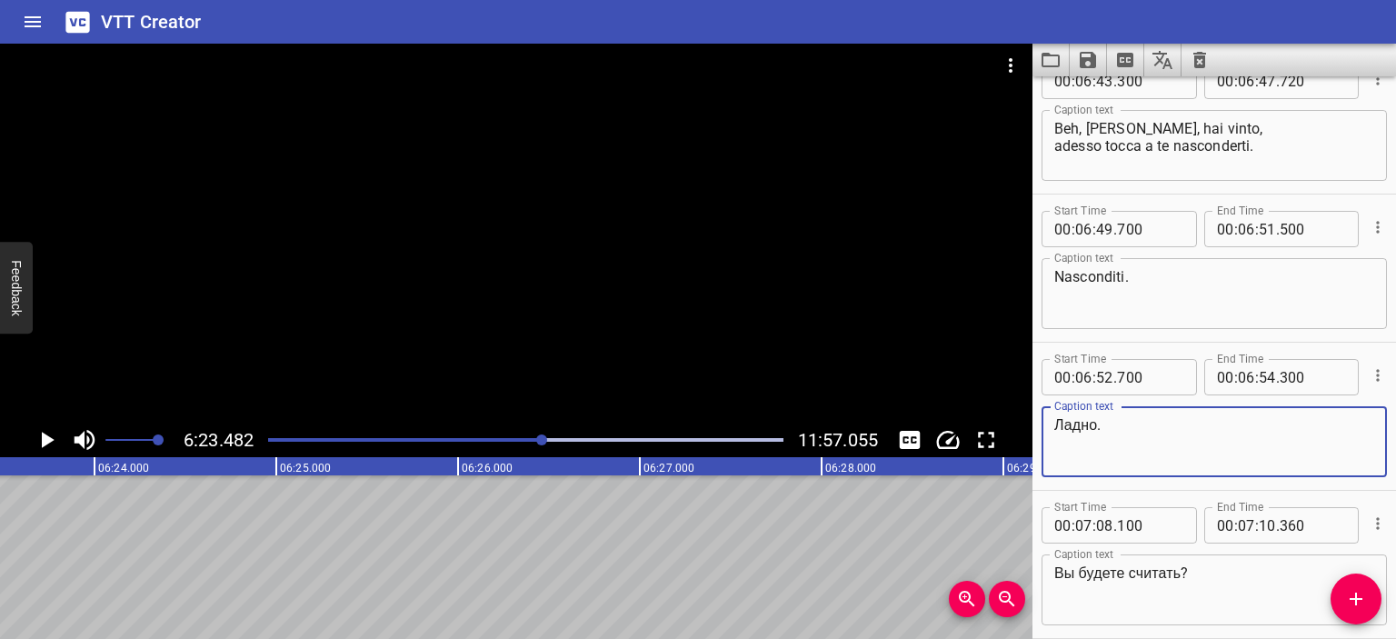
drag, startPoint x: 1098, startPoint y: 423, endPoint x: 1031, endPoint y: 422, distance: 66.3
click at [1031, 422] on main "6:23.482 11:57.055 00:00.000 00:01.000 00:02.000 00:03.000 00:04.000 00:05.000 …" at bounding box center [698, 341] width 1396 height 595
type textarea "Va bene."
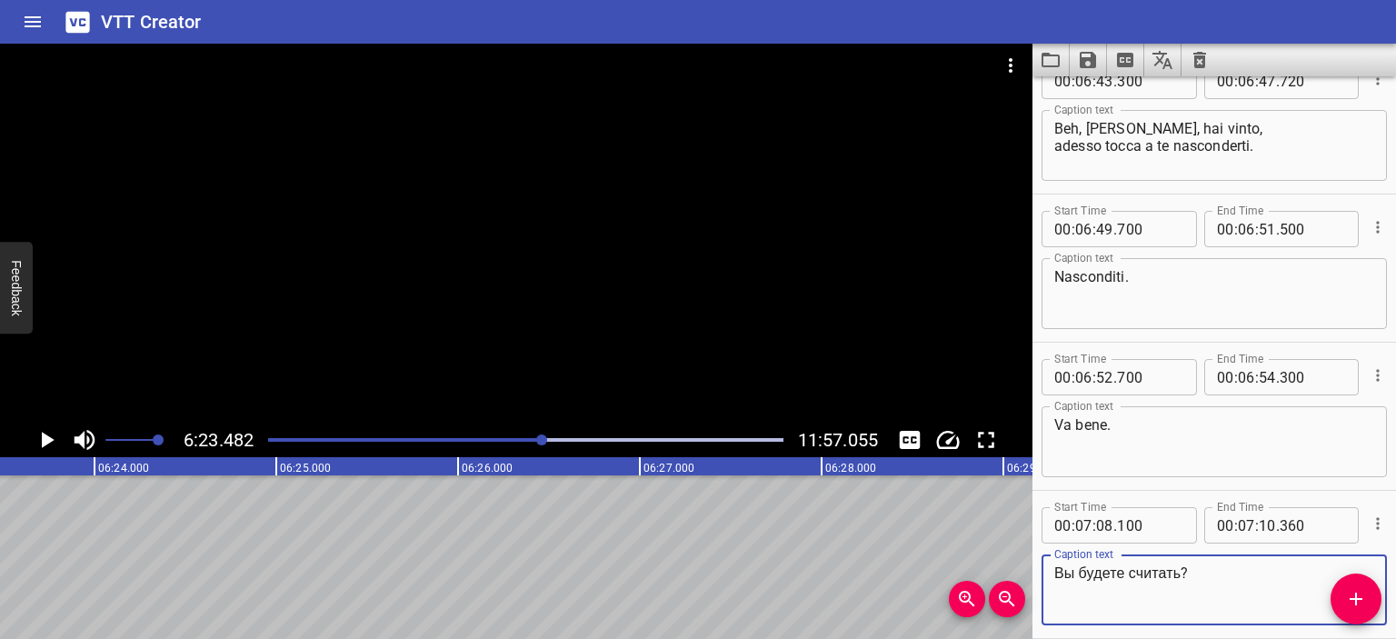
drag, startPoint x: 1184, startPoint y: 572, endPoint x: 1043, endPoint y: 557, distance: 141.6
click at [1043, 557] on div "Вы будете считать? Caption text" at bounding box center [1213, 589] width 345 height 71
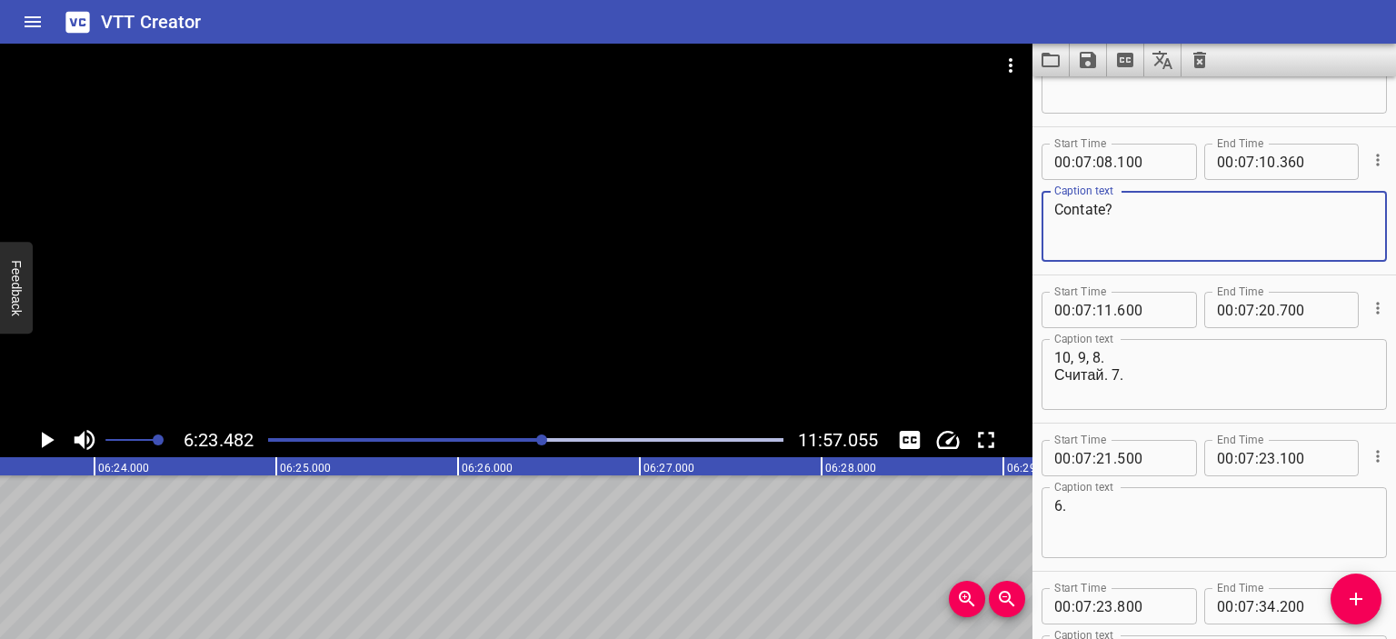
scroll to position [8842, 0]
type textarea "Contate?"
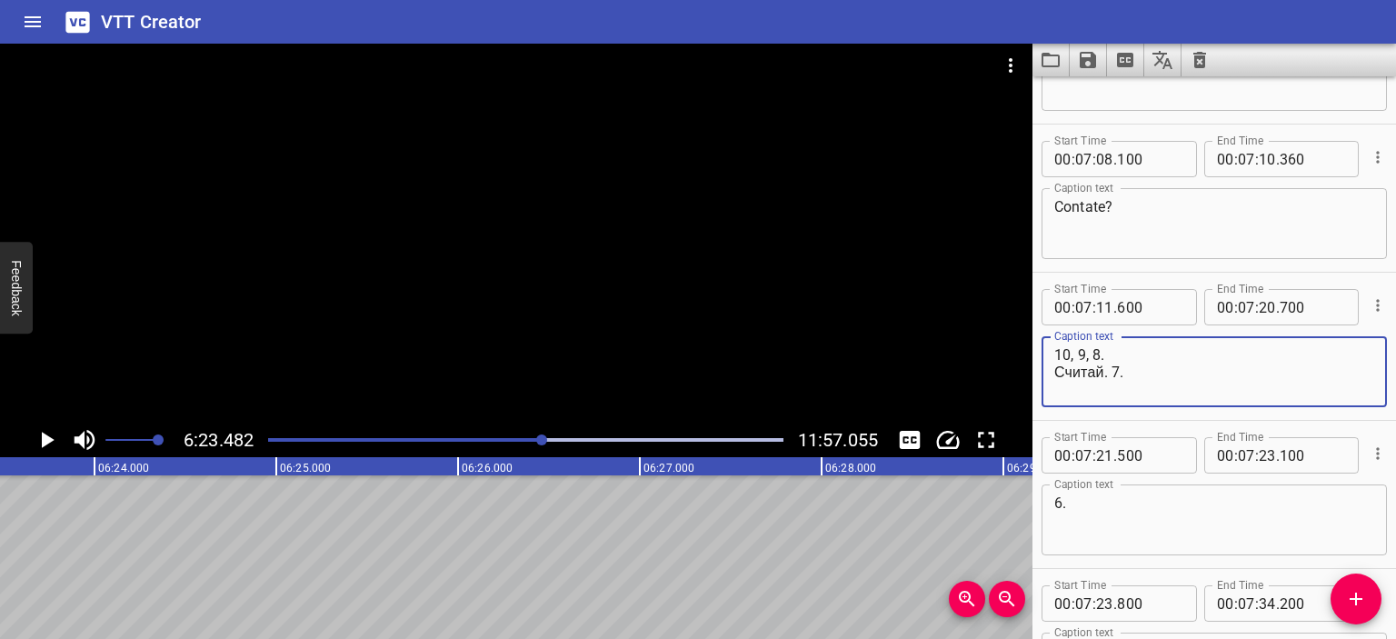
drag, startPoint x: 1101, startPoint y: 374, endPoint x: 1034, endPoint y: 368, distance: 67.5
click at [1034, 368] on div "Start Time 00 : 07 : 11 . 600 Start Time End Time 00 : 07 : 20 . 700 End Time C…" at bounding box center [1213, 346] width 363 height 147
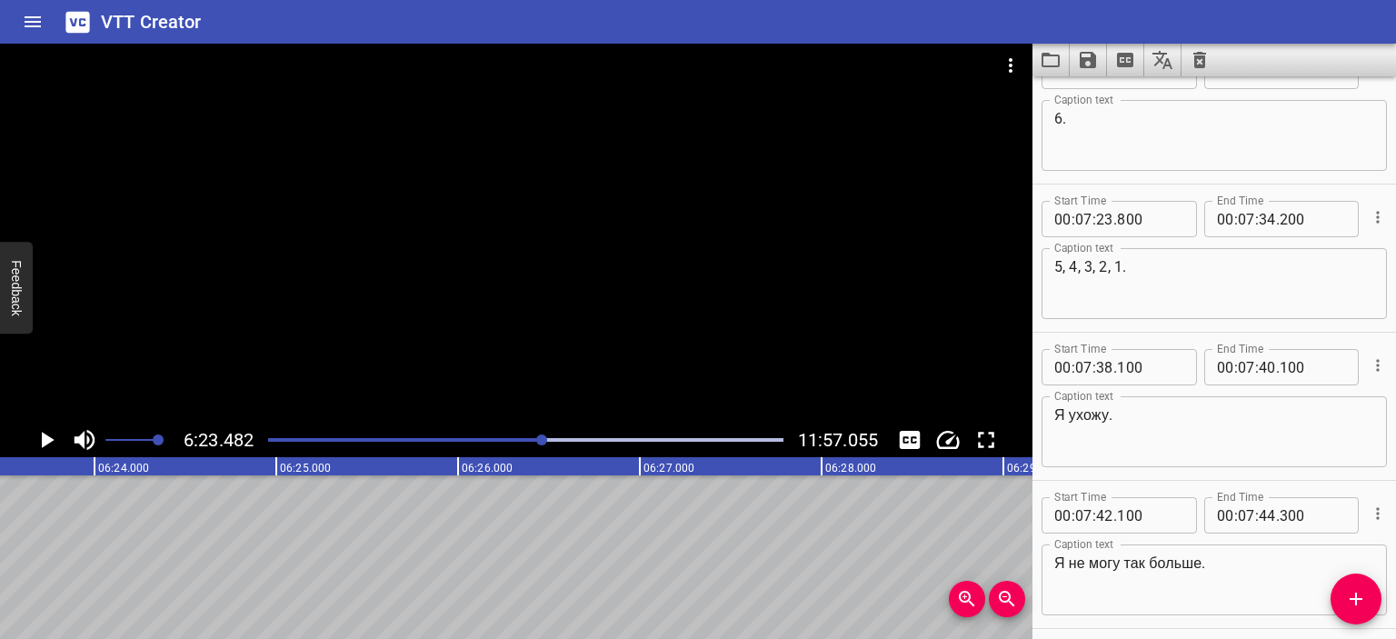
scroll to position [9228, 0]
type textarea "10, 9, 8. Conta. 7."
drag, startPoint x: 1108, startPoint y: 413, endPoint x: 1048, endPoint y: 410, distance: 60.1
click at [1048, 410] on div "Я ухожу. Caption text" at bounding box center [1213, 430] width 345 height 71
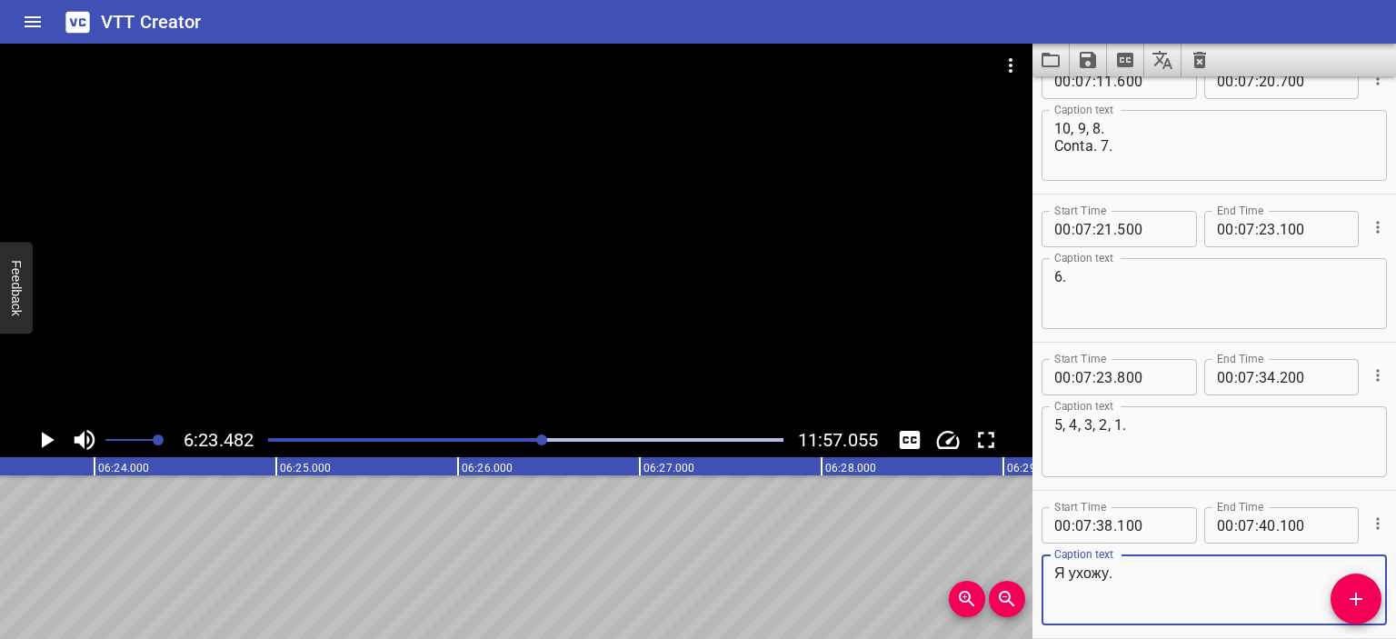
scroll to position [9032, 0]
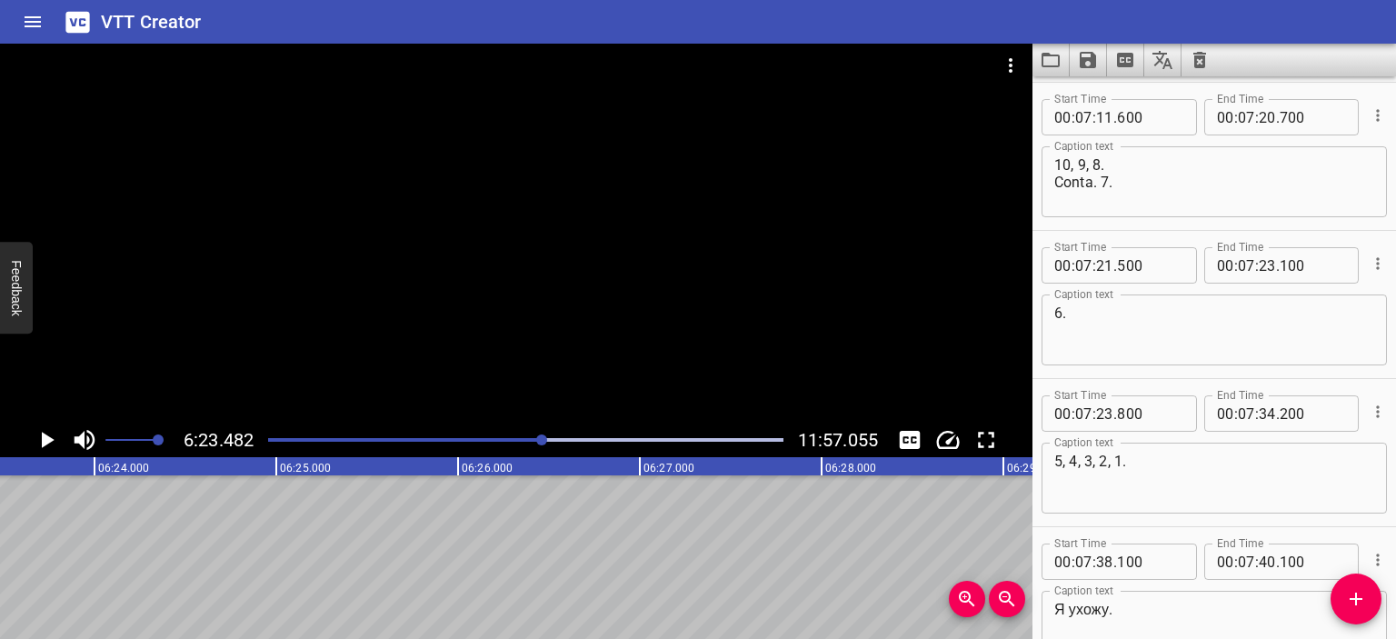
click at [491, 176] on div at bounding box center [516, 233] width 1032 height 379
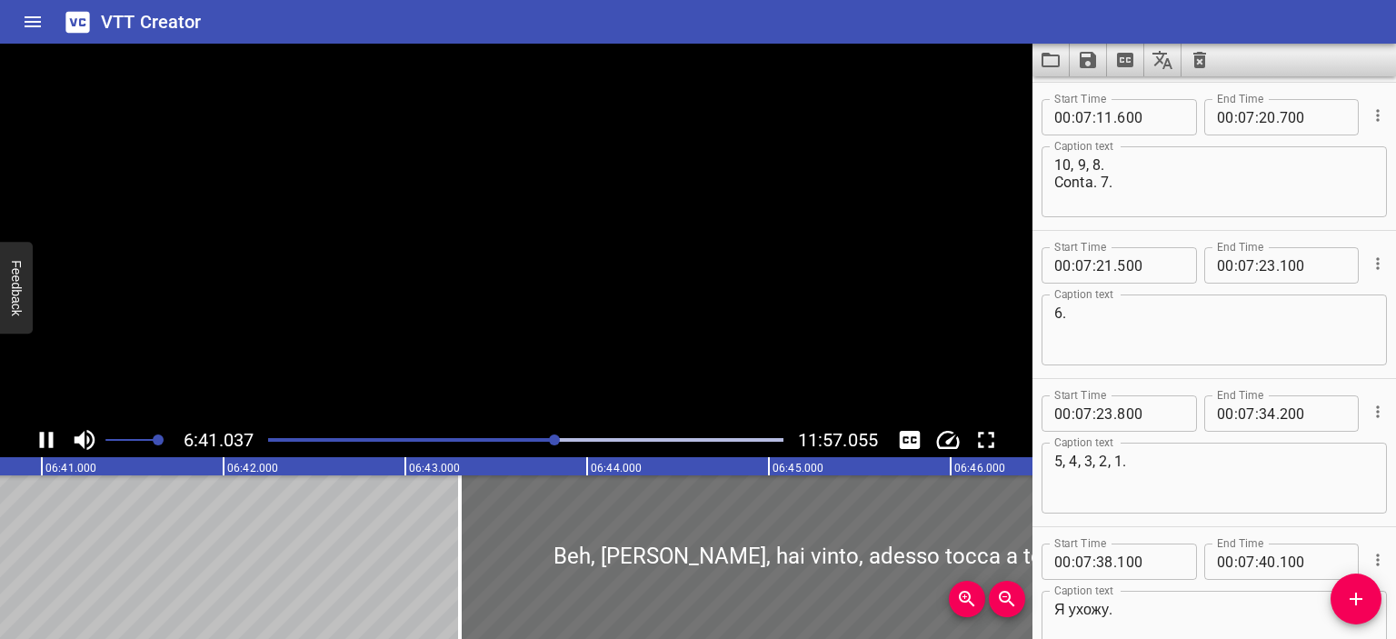
scroll to position [0, 72895]
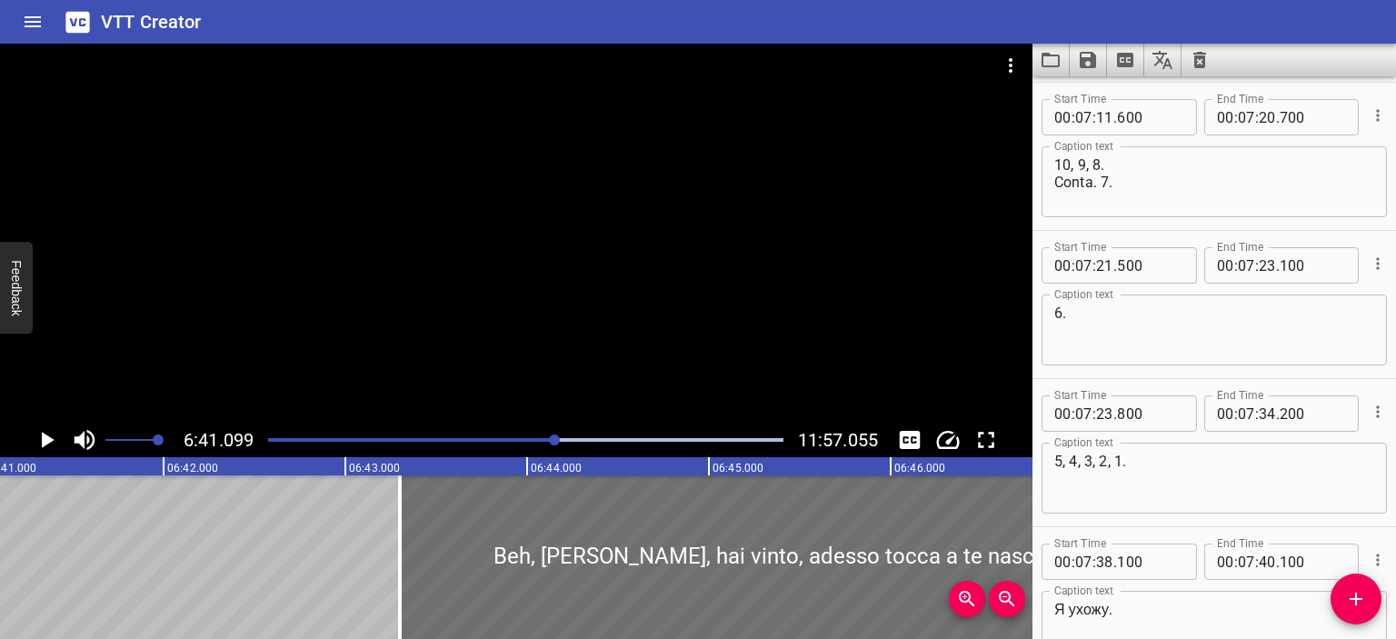
click at [447, 177] on div at bounding box center [516, 233] width 1032 height 379
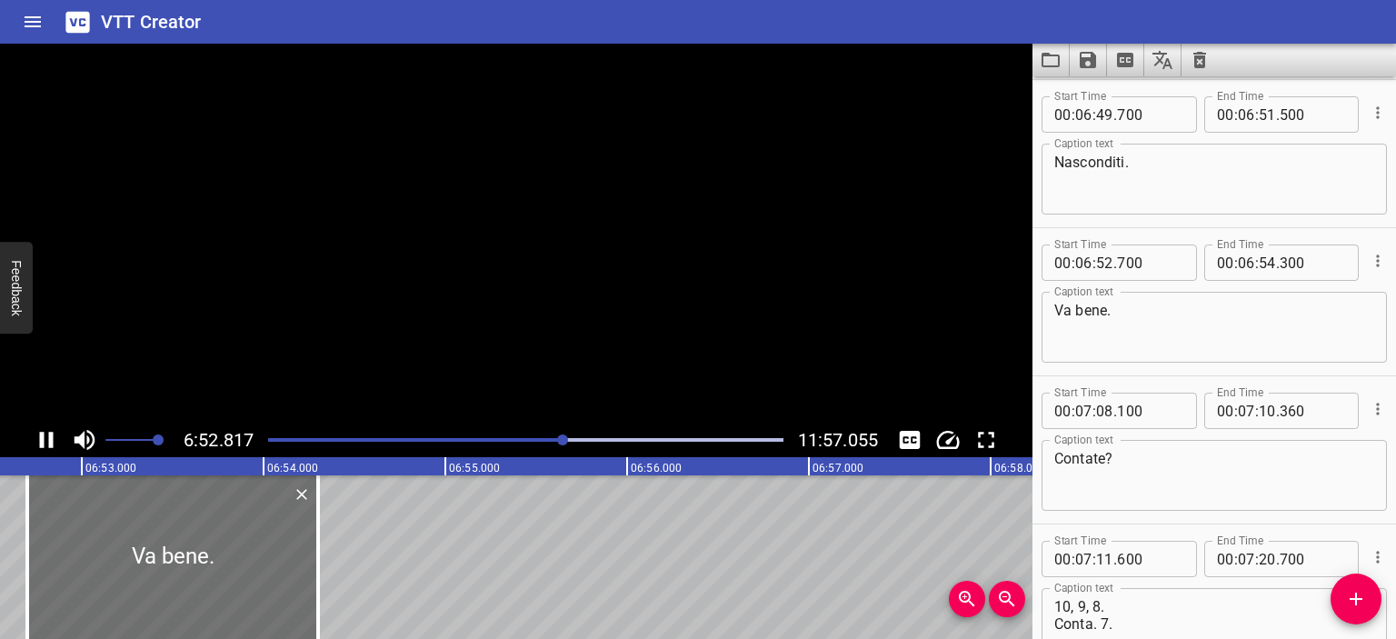
scroll to position [8738, 0]
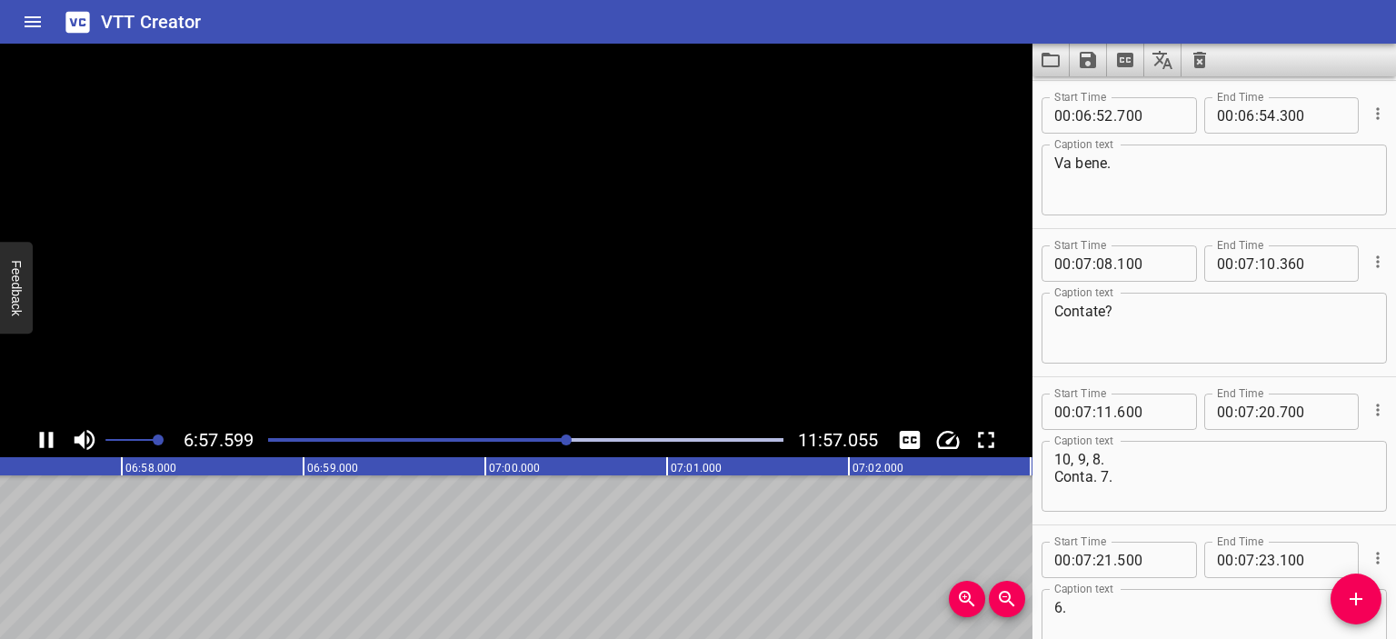
click at [493, 177] on video at bounding box center [516, 233] width 1032 height 379
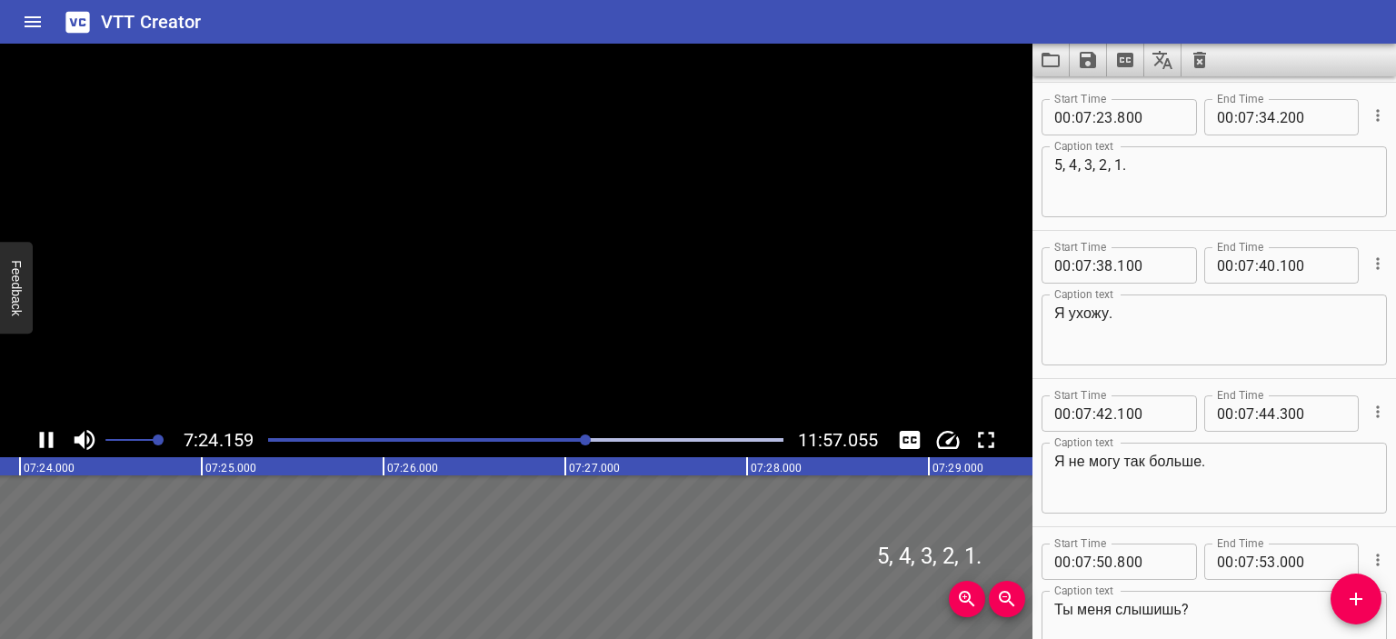
scroll to position [9330, 0]
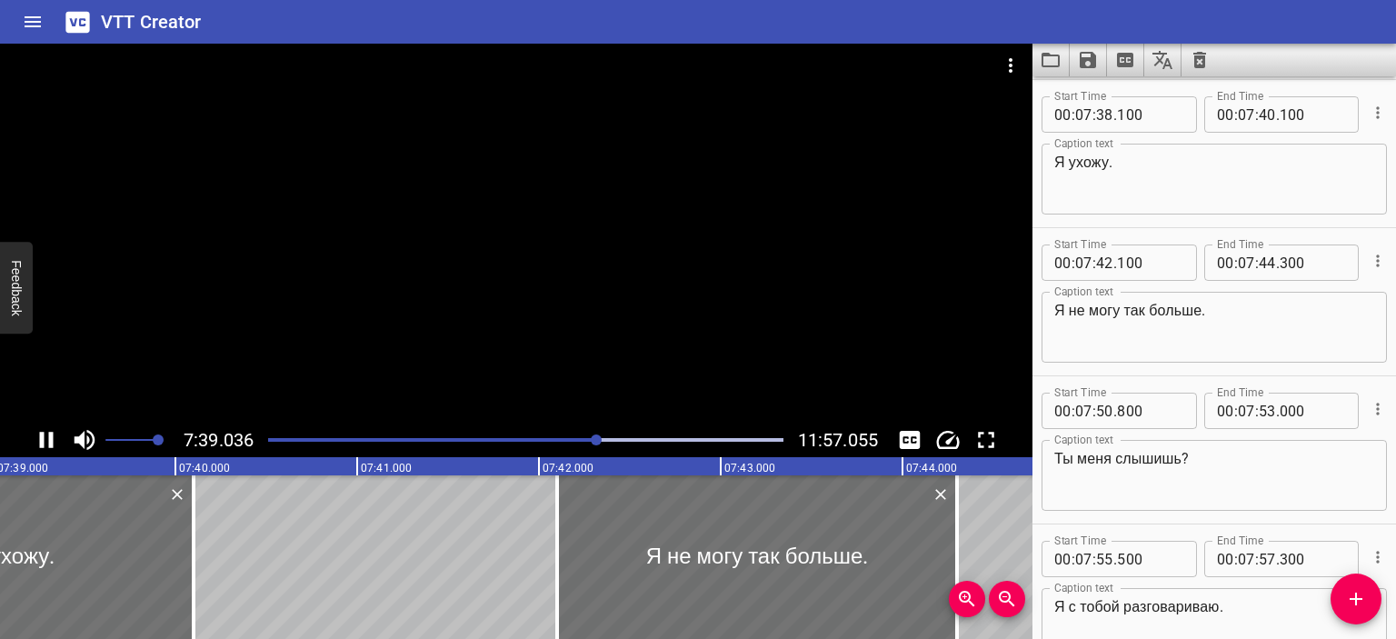
click at [562, 195] on div at bounding box center [516, 233] width 1032 height 379
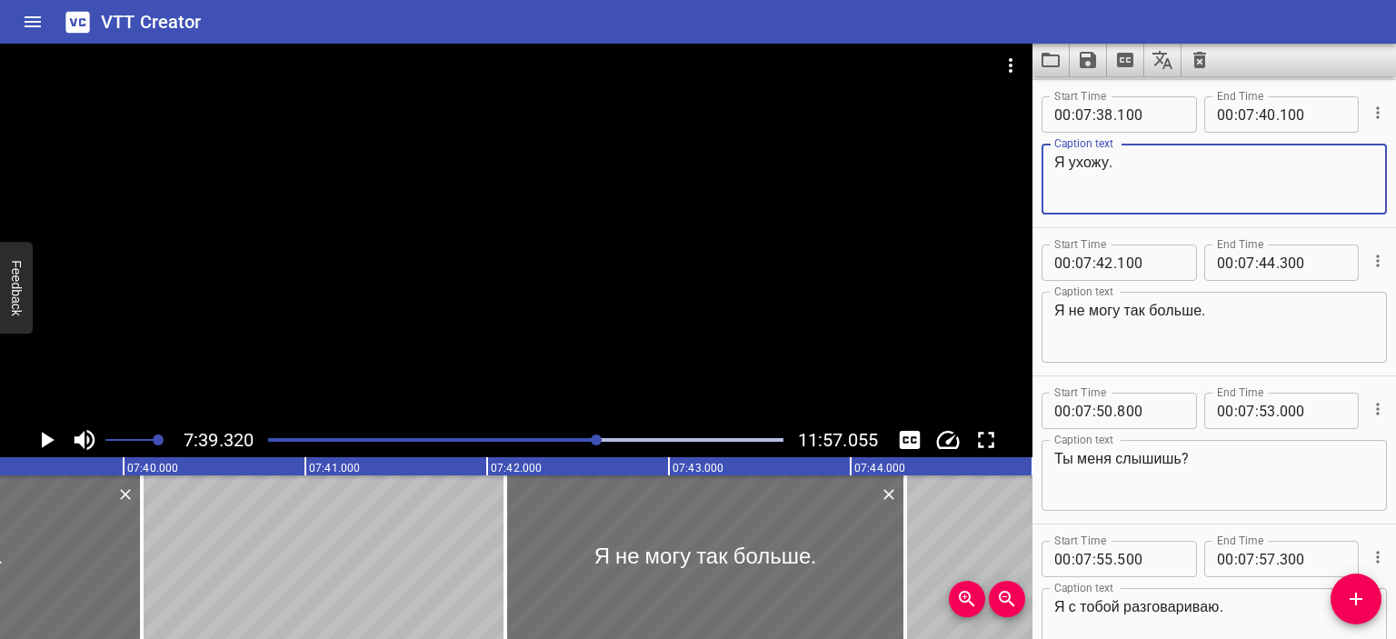
drag, startPoint x: 1108, startPoint y: 166, endPoint x: 1000, endPoint y: 165, distance: 107.2
click at [1000, 165] on main "7:39.320 11:57.055 00:00.000 00:01.000 00:02.000 00:03.000 00:04.000 00:05.000 …" at bounding box center [698, 341] width 1396 height 595
type textarea "Io me ne vado."
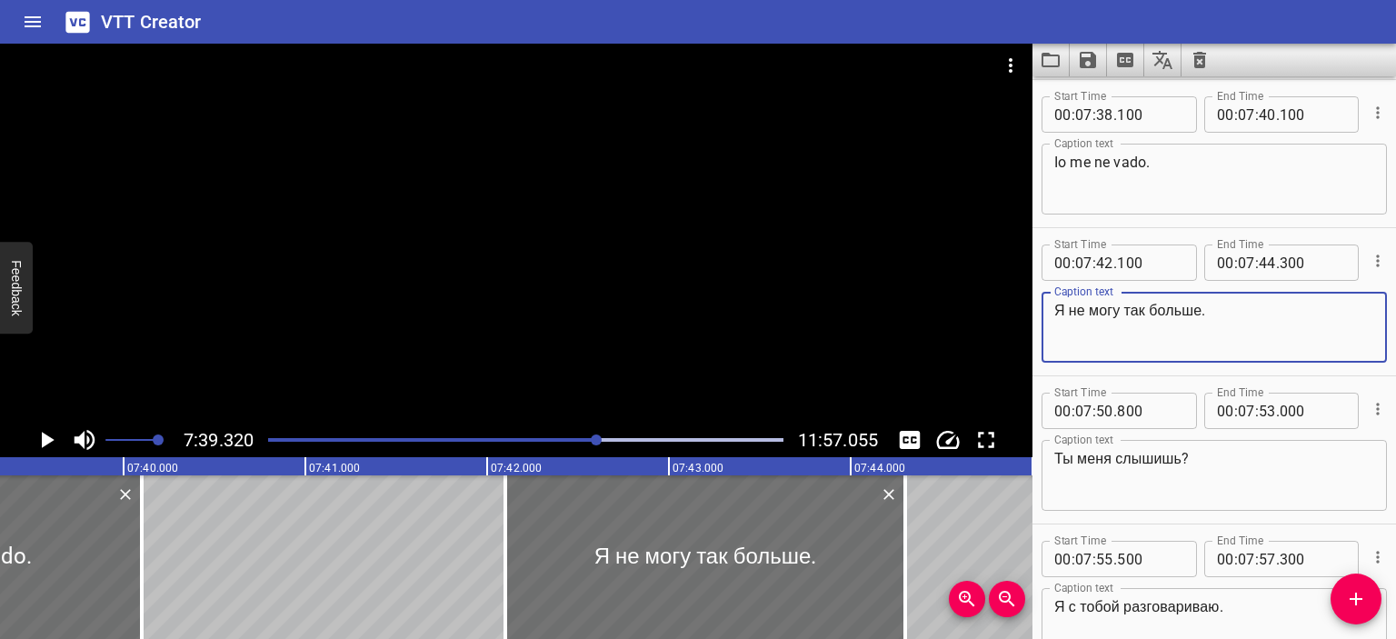
drag, startPoint x: 1203, startPoint y: 311, endPoint x: 1030, endPoint y: 309, distance: 172.7
click at [1030, 309] on main "7:39.320 11:57.055 00:00.000 00:01.000 00:02.000 00:03.000 00:04.000 00:05.000 …" at bounding box center [698, 341] width 1396 height 595
type textarea "Non ce la faccio più."
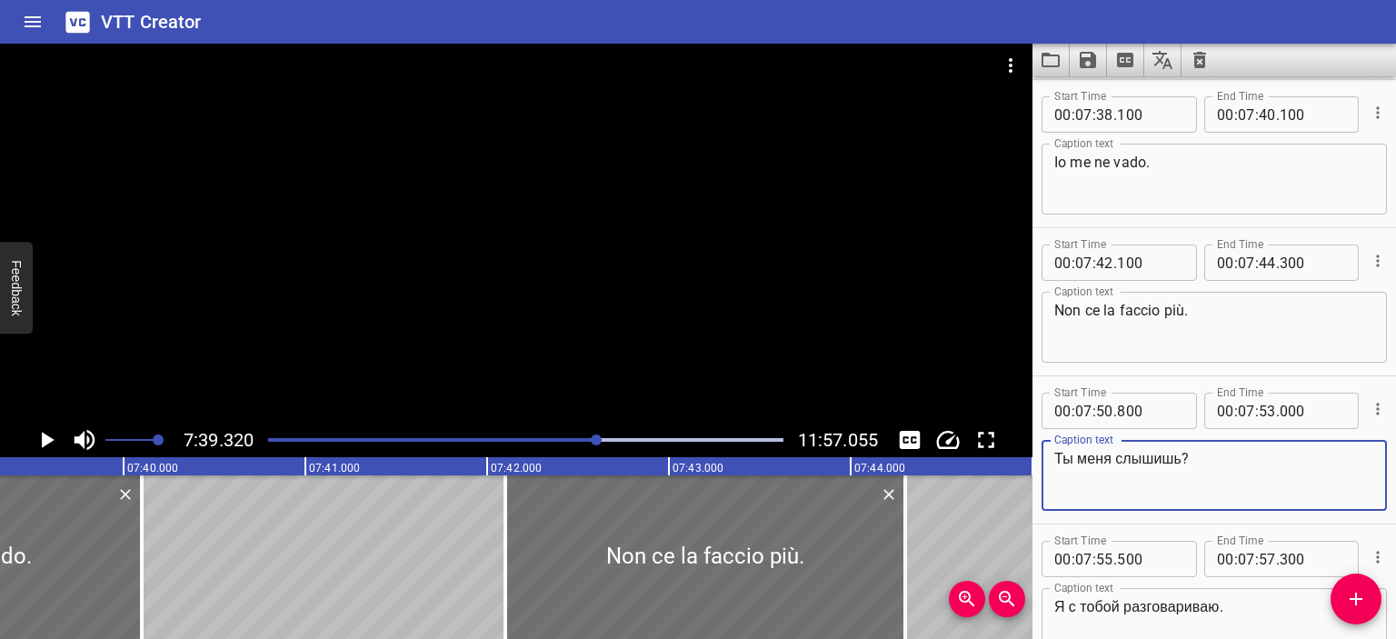
drag, startPoint x: 1182, startPoint y: 458, endPoint x: 1054, endPoint y: 460, distance: 128.1
click at [1054, 460] on textarea "Ты меня слышишь?" at bounding box center [1214, 476] width 320 height 52
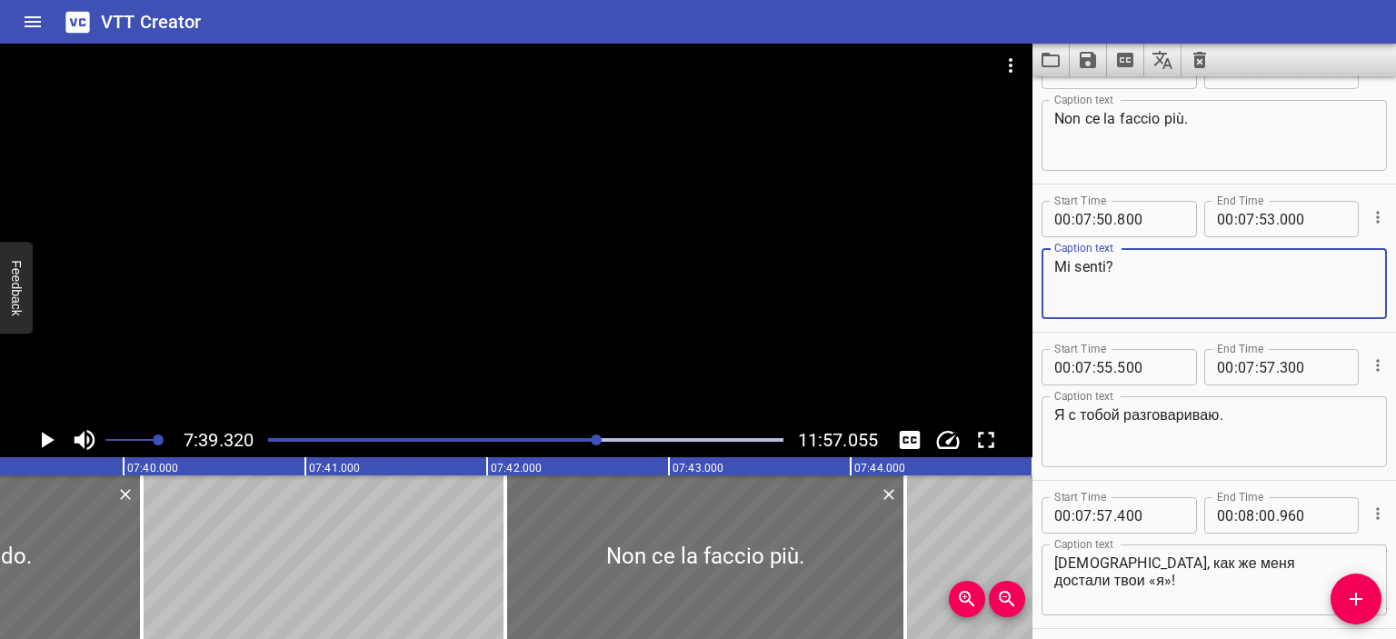
scroll to position [9678, 0]
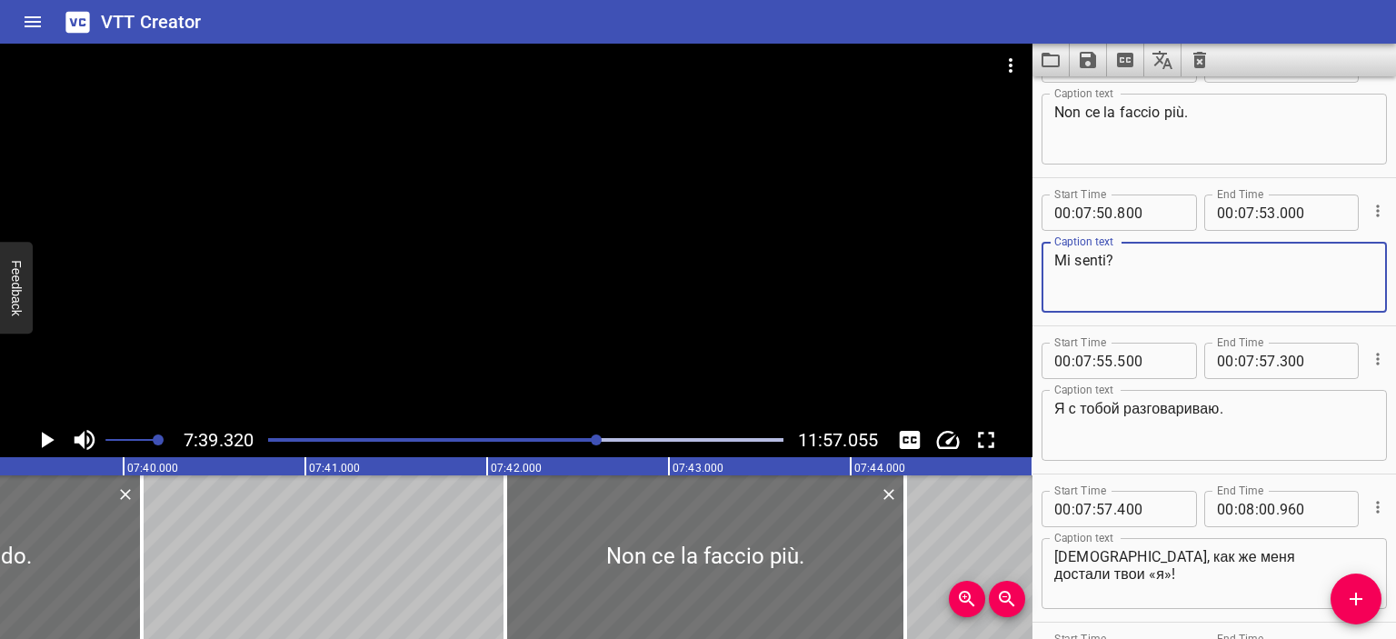
type textarea "Mi senti?"
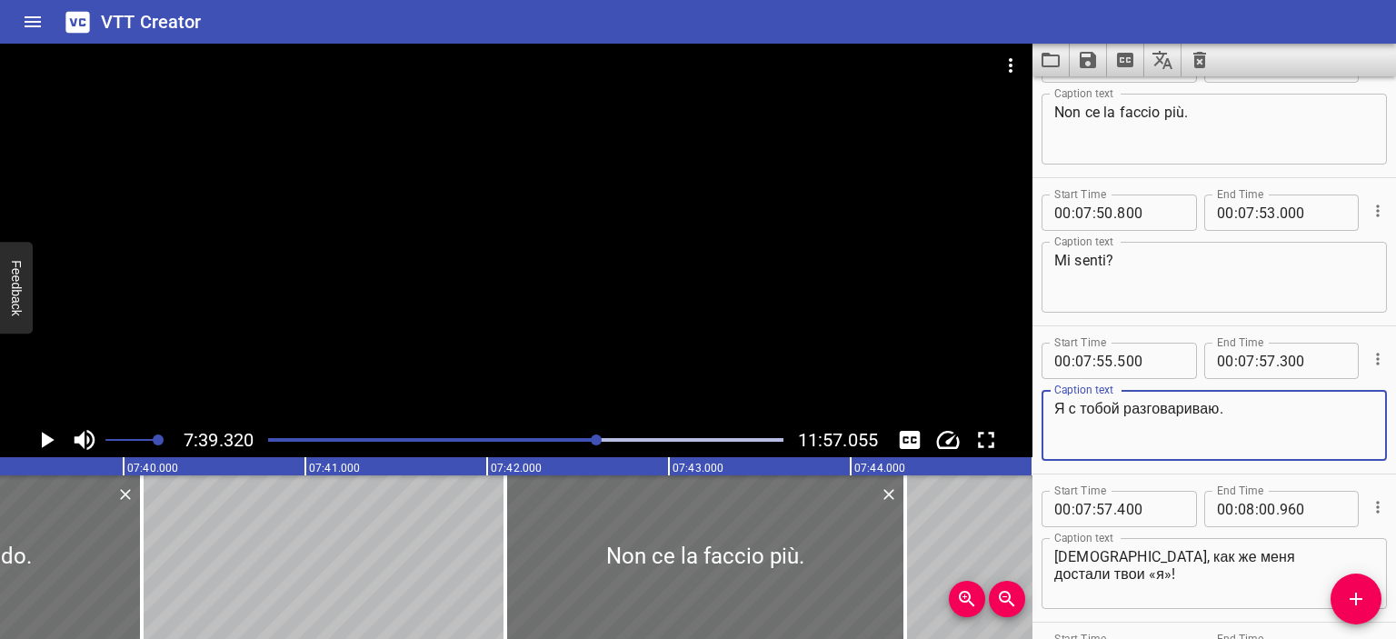
drag, startPoint x: 1225, startPoint y: 410, endPoint x: 1044, endPoint y: 408, distance: 180.8
click at [1044, 408] on div "Я с тобой разговариваю. Caption text" at bounding box center [1213, 425] width 345 height 71
type textarea "Sto parlando con te."
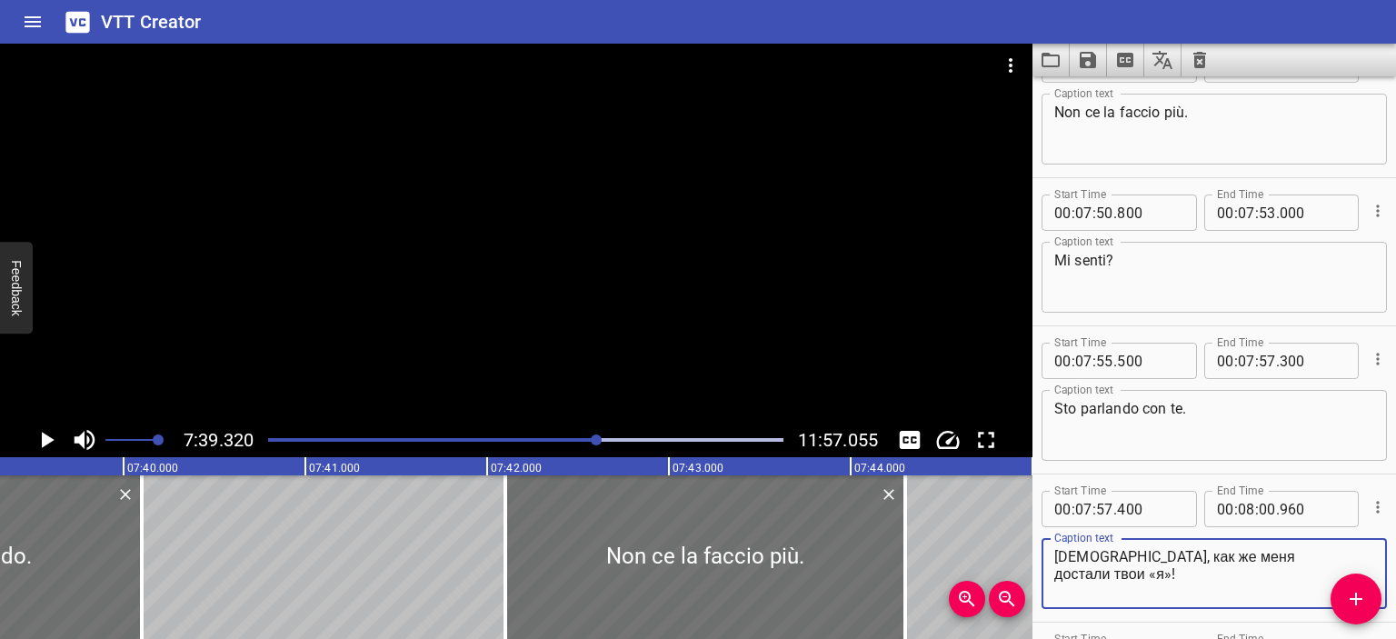
drag, startPoint x: 1203, startPoint y: 556, endPoint x: 1036, endPoint y: 549, distance: 167.4
click at [1036, 549] on div "Start Time 00 : 07 : 57 . 400 Start Time End Time 00 : 08 : 00 . 960 End Time C…" at bounding box center [1213, 547] width 363 height 147
type textarea "[DEMOGRAPHIC_DATA] cielo, sono così stufo dei tuoi "io"!"
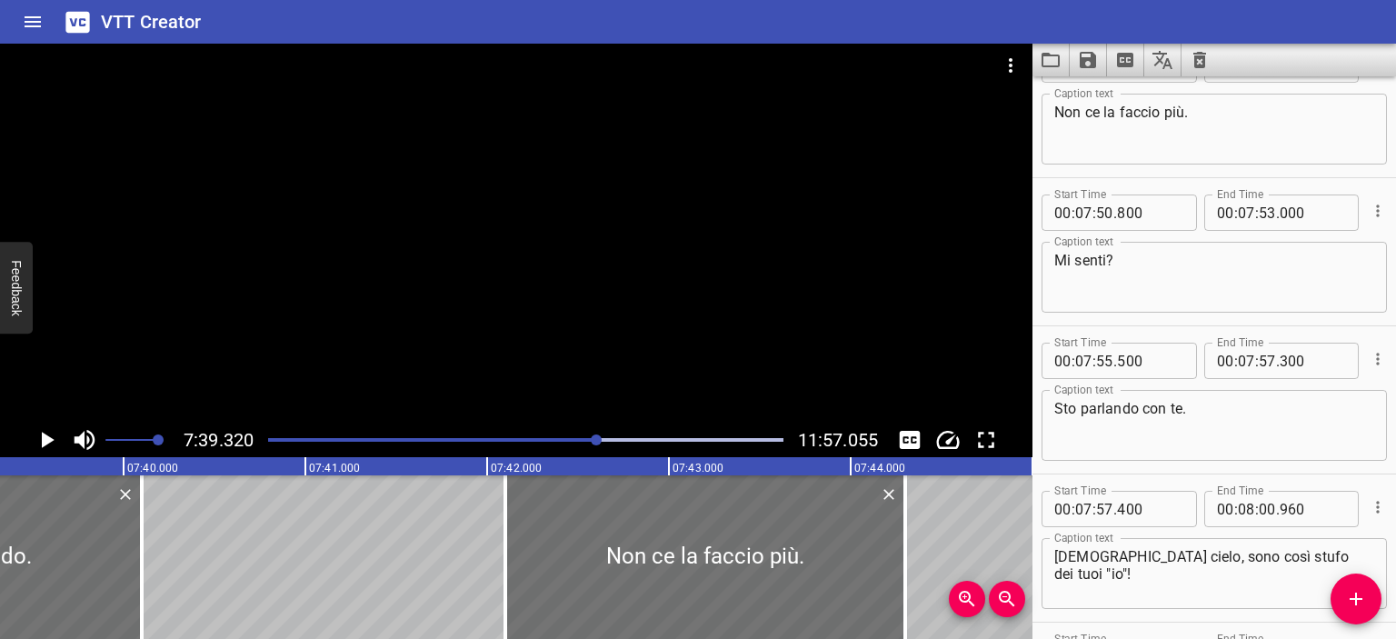
click at [691, 367] on div at bounding box center [516, 233] width 1032 height 379
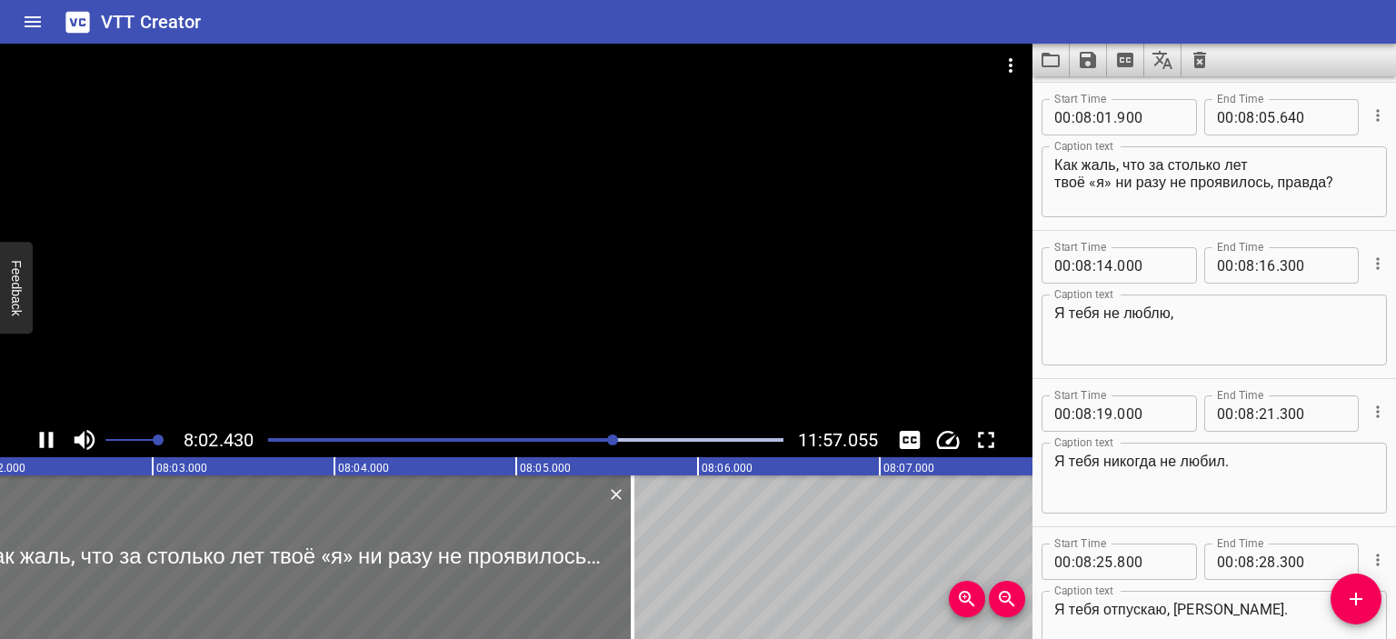
scroll to position [10220, 0]
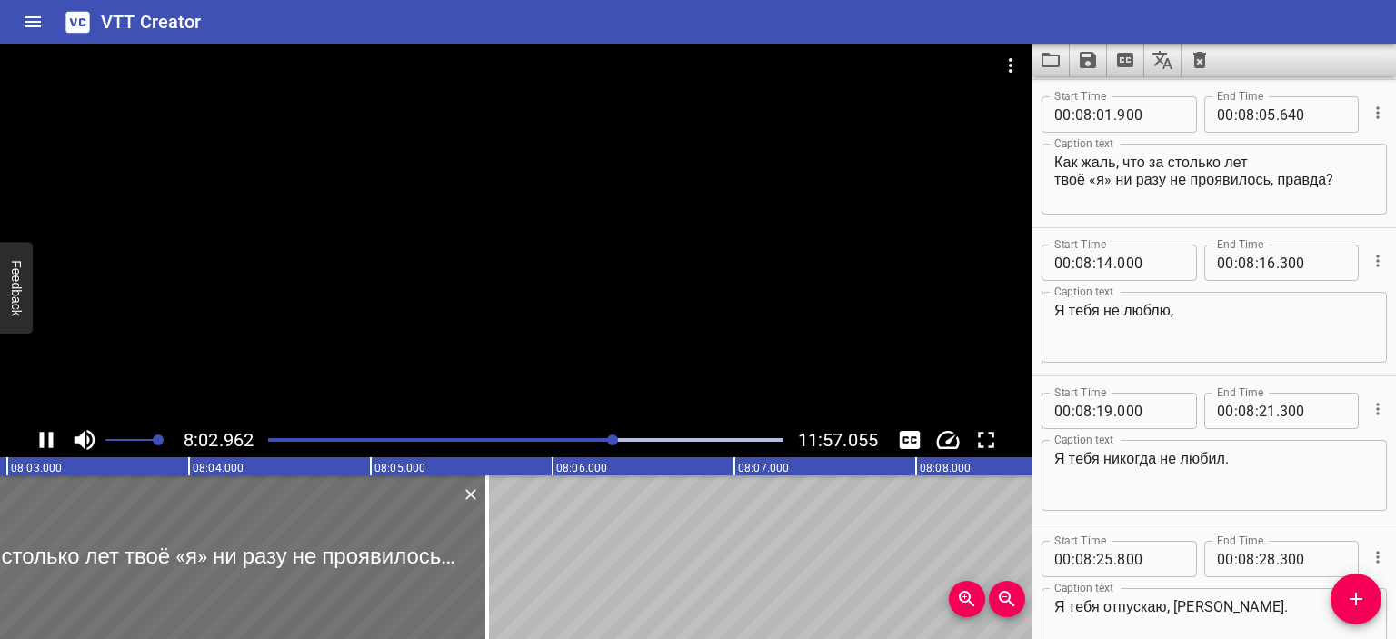
click at [596, 305] on div at bounding box center [516, 233] width 1032 height 379
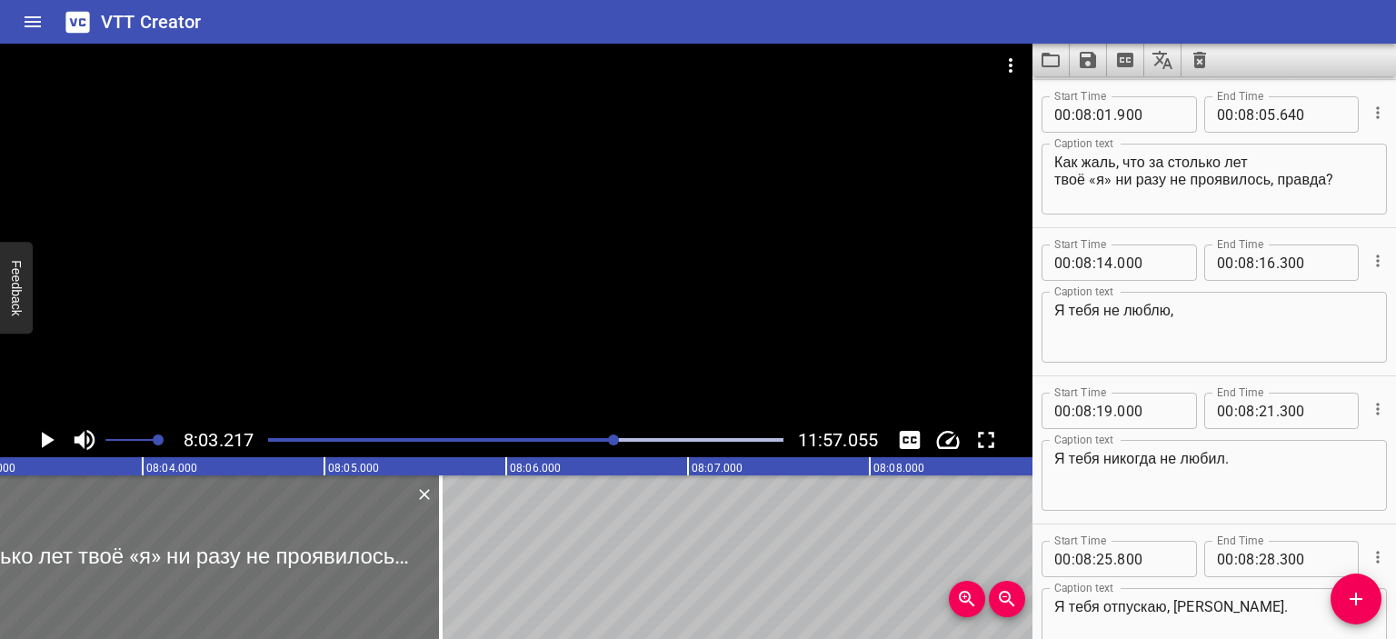
click at [1056, 163] on textarea "Как жаль, что за столько лет твоё «я» ни разу не проявилось, правда?" at bounding box center [1214, 180] width 320 height 52
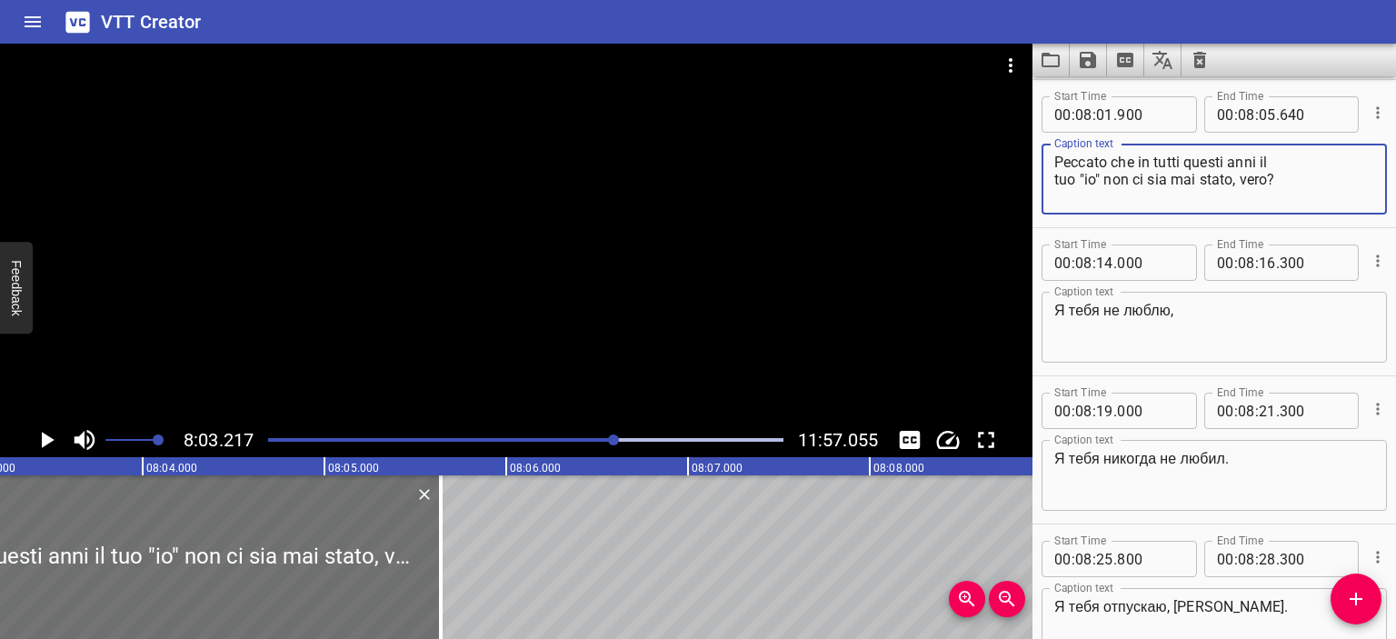
type textarea "Peccato che in tutti questi anni il tuo "io" non ci sia mai stato, vero?"
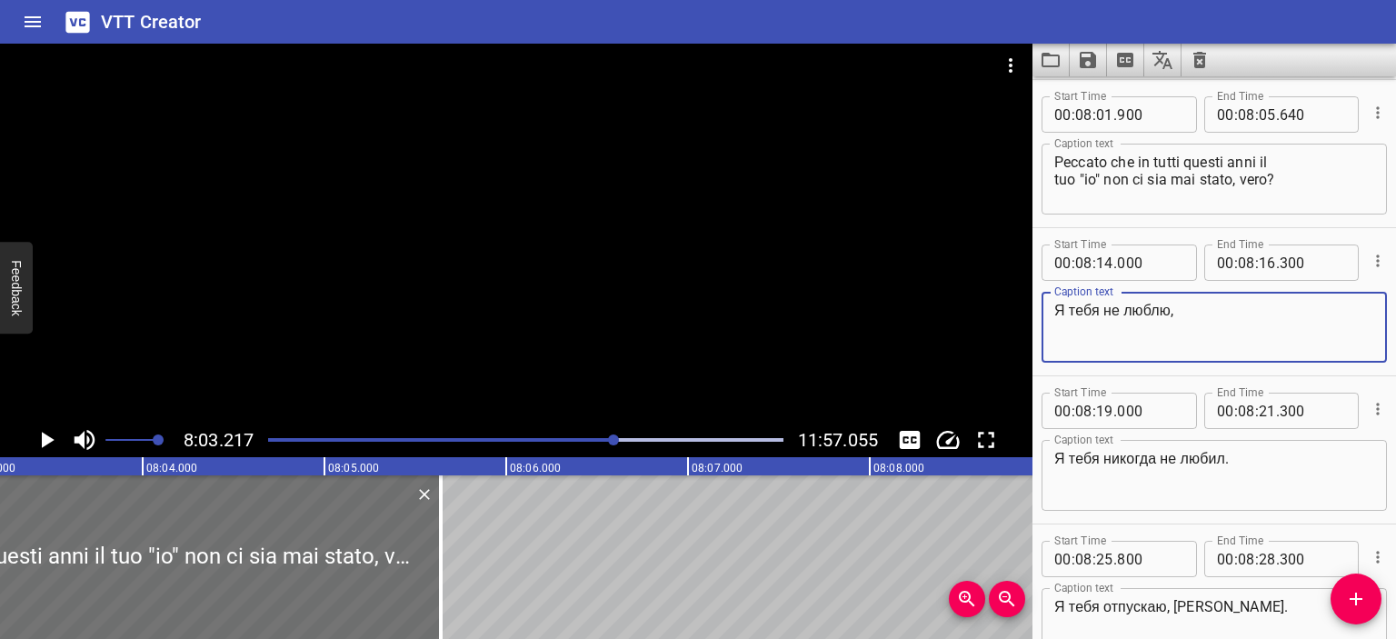
drag, startPoint x: 1169, startPoint y: 310, endPoint x: 1029, endPoint y: 298, distance: 140.4
click at [1029, 298] on main "8:03.217 11:57.055 00:00.000 00:01.000 00:02.000 00:03.000 00:04.000 00:05.000 …" at bounding box center [698, 341] width 1396 height 595
type textarea "Non ti amo,"
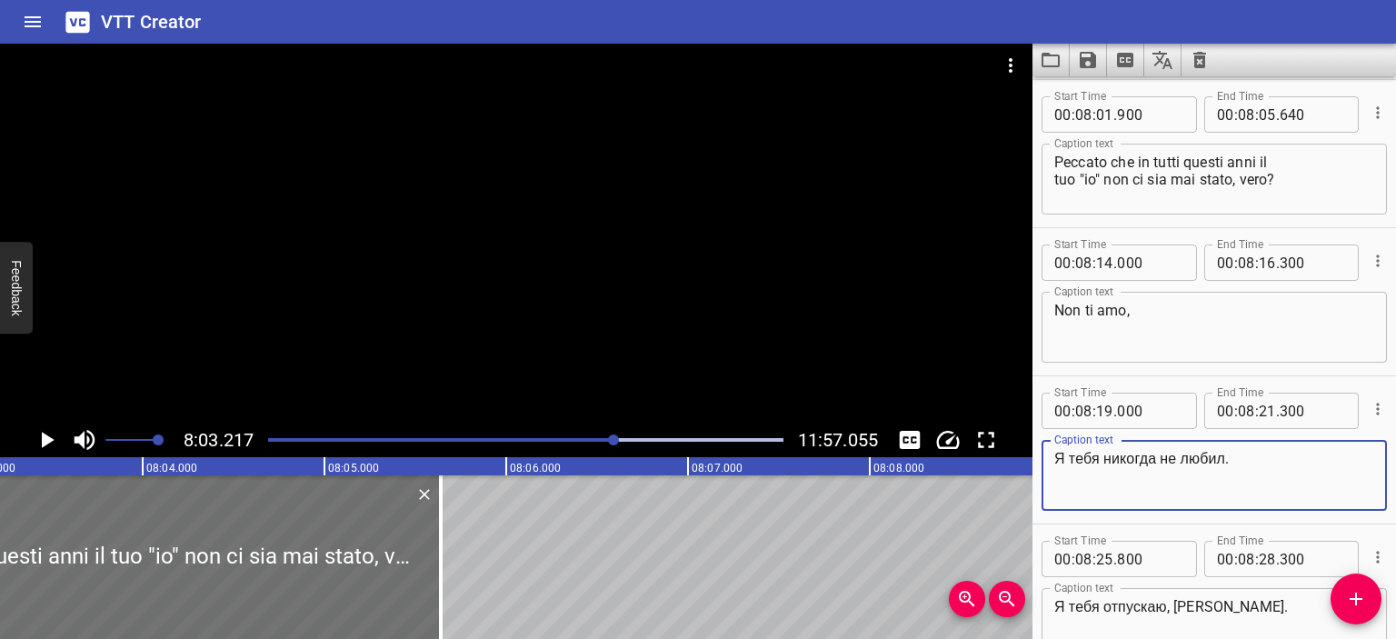
drag, startPoint x: 1223, startPoint y: 458, endPoint x: 1054, endPoint y: 464, distance: 169.1
click at [1054, 464] on textarea "Я тебя никогда не любил." at bounding box center [1214, 476] width 320 height 52
type textarea "Non ti ho mai amata."
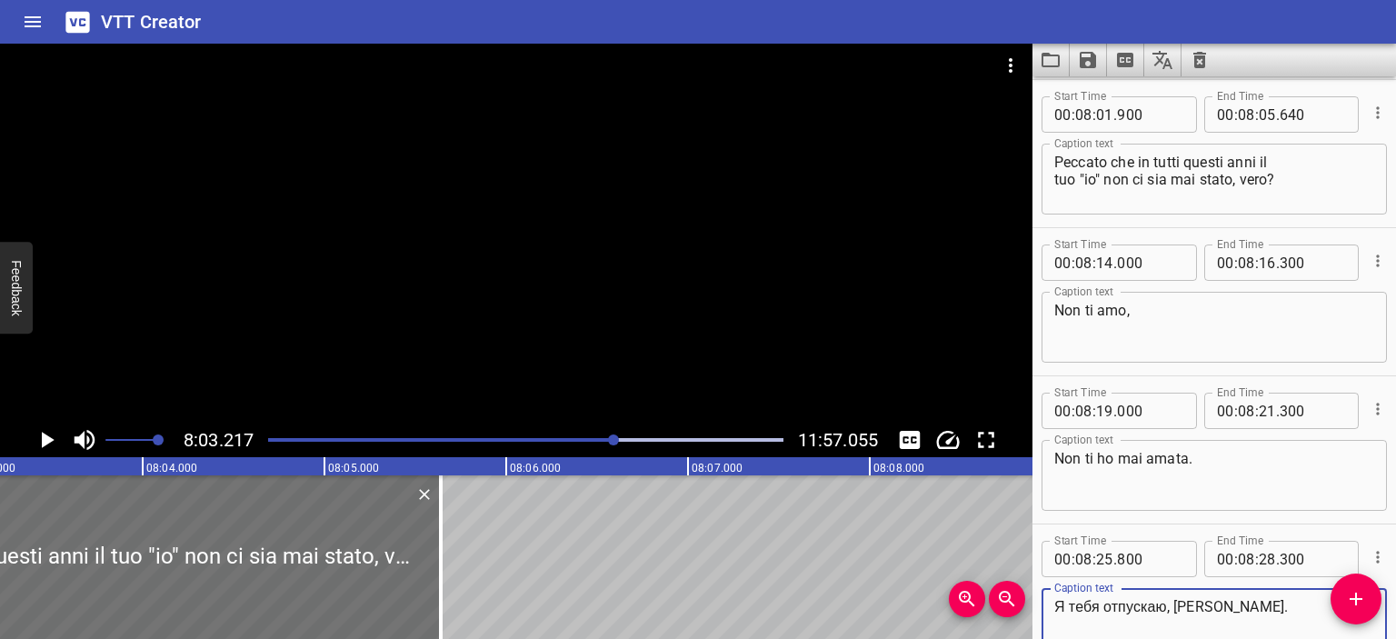
drag, startPoint x: 1209, startPoint y: 602, endPoint x: 1043, endPoint y: 597, distance: 165.5
click at [1043, 597] on div "Я тебя отпускаю, [PERSON_NAME]. Caption text" at bounding box center [1213, 623] width 345 height 71
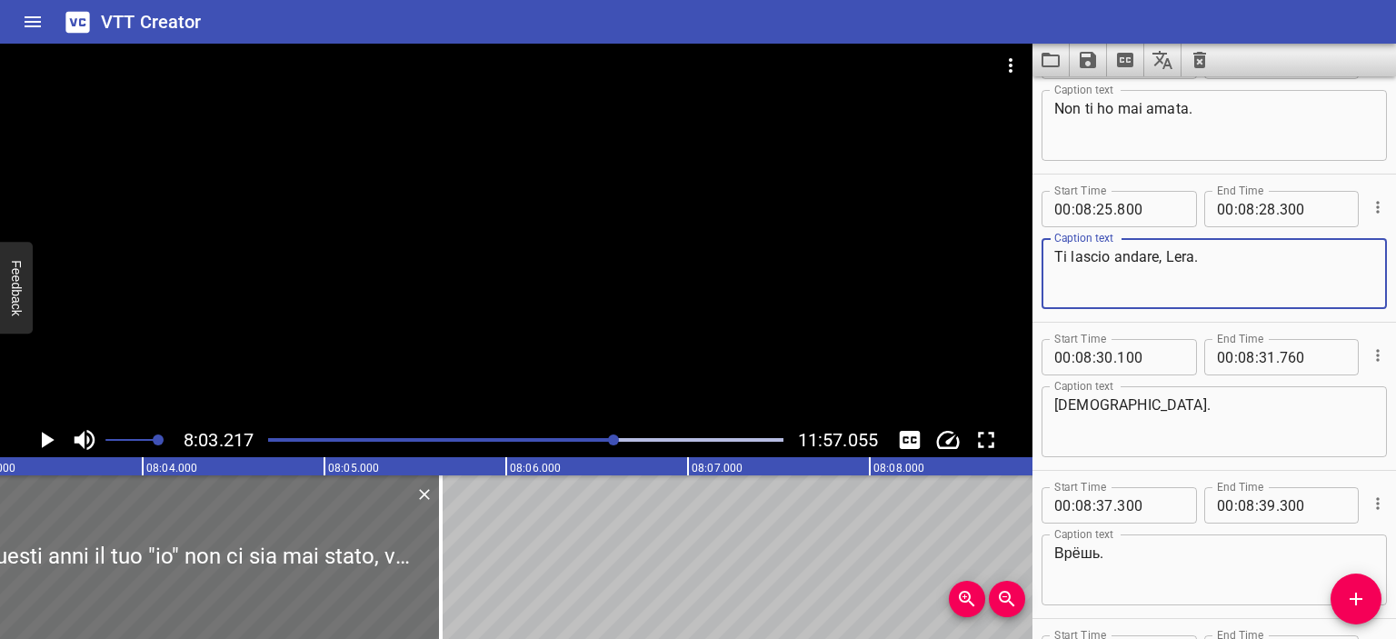
scroll to position [10573, 0]
type textarea "Ti lascio andare, Lera."
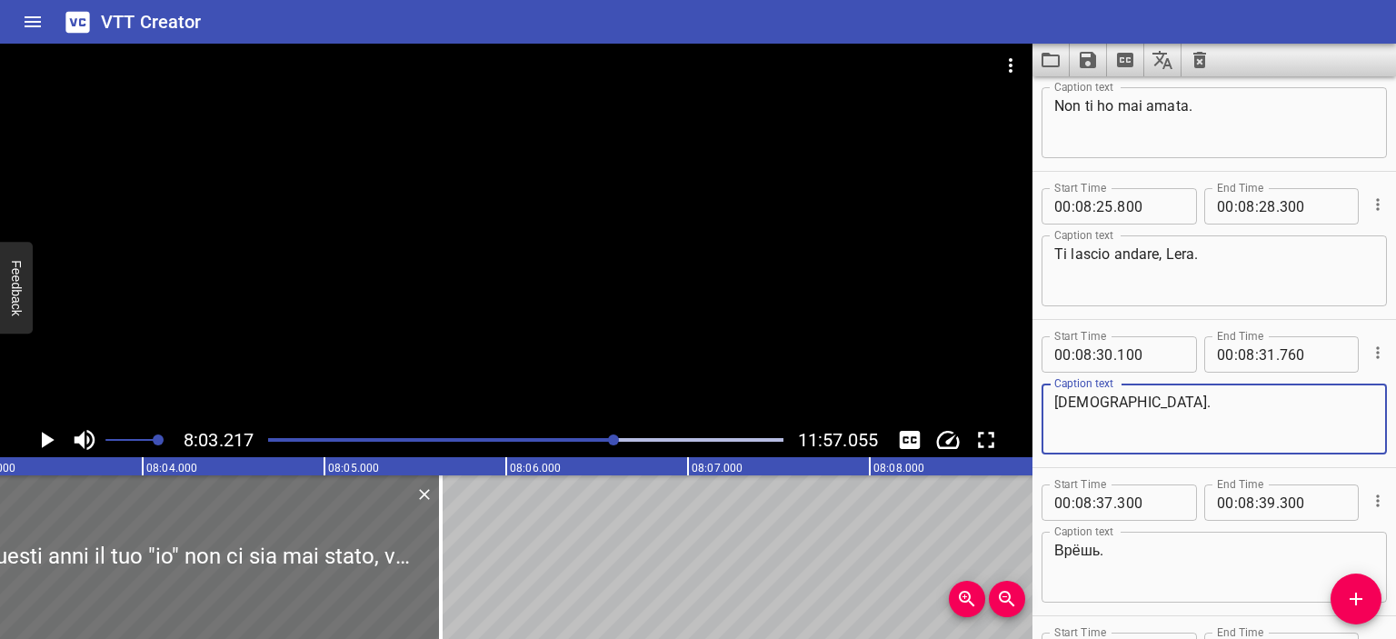
drag, startPoint x: 1080, startPoint y: 405, endPoint x: 1032, endPoint y: 405, distance: 48.2
click at [1032, 405] on div "Start Time 00 : 08 : 30 . 100 Start Time End Time 00 : 08 : 31 . 760 End Time C…" at bounding box center [1213, 393] width 363 height 147
type textarea "Vai."
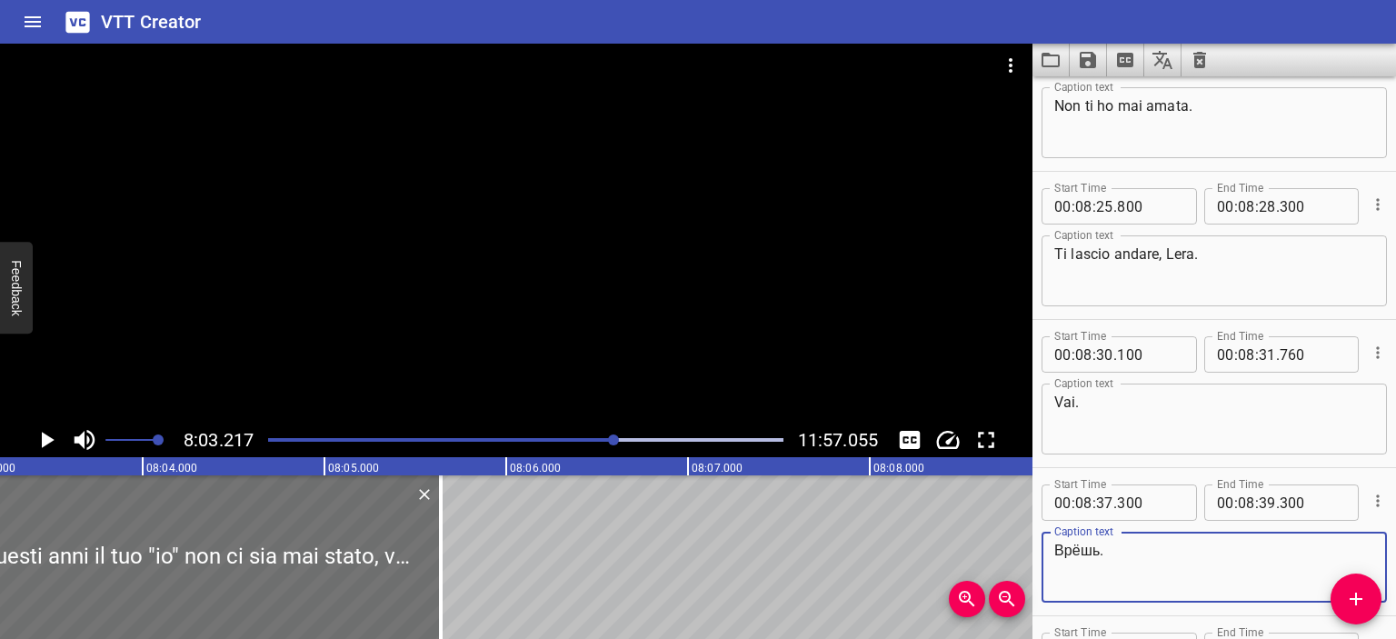
drag, startPoint x: 1096, startPoint y: 549, endPoint x: 1029, endPoint y: 548, distance: 67.2
click at [1029, 548] on main "8:03.217 11:57.055 00:00.000 00:01.000 00:02.000 00:03.000 00:04.000 00:05.000 …" at bounding box center [698, 341] width 1396 height 595
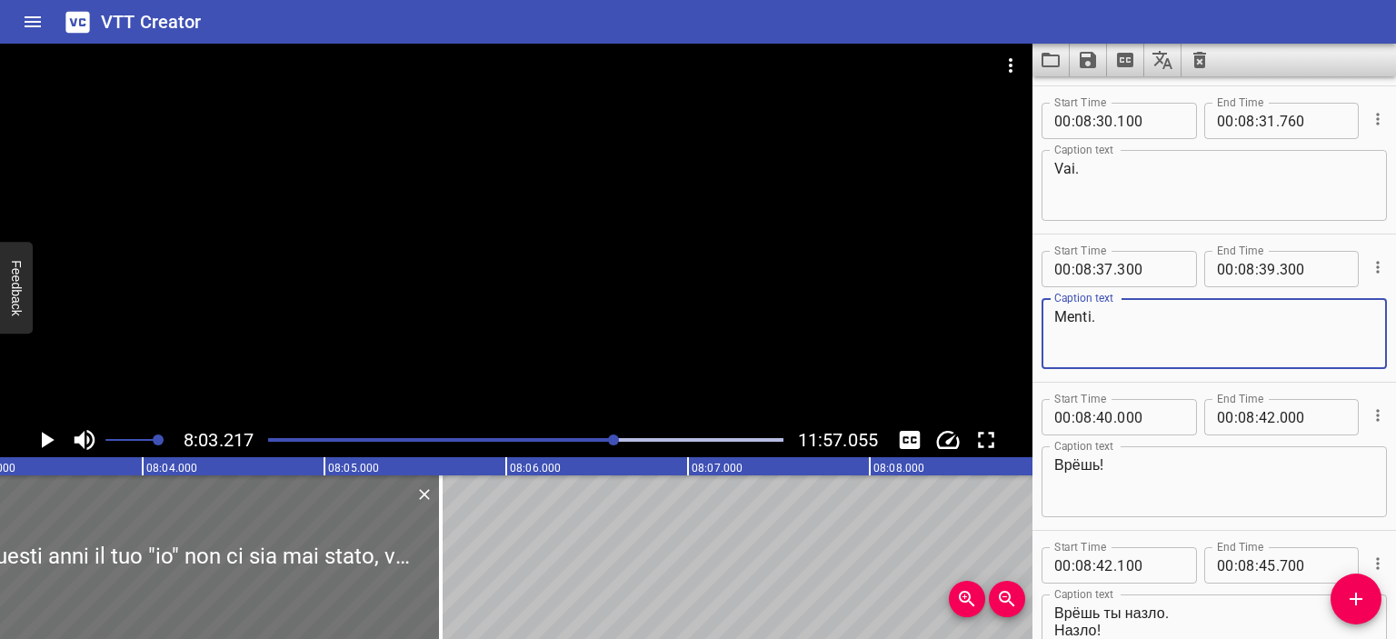
scroll to position [10810, 0]
type textarea "Menti."
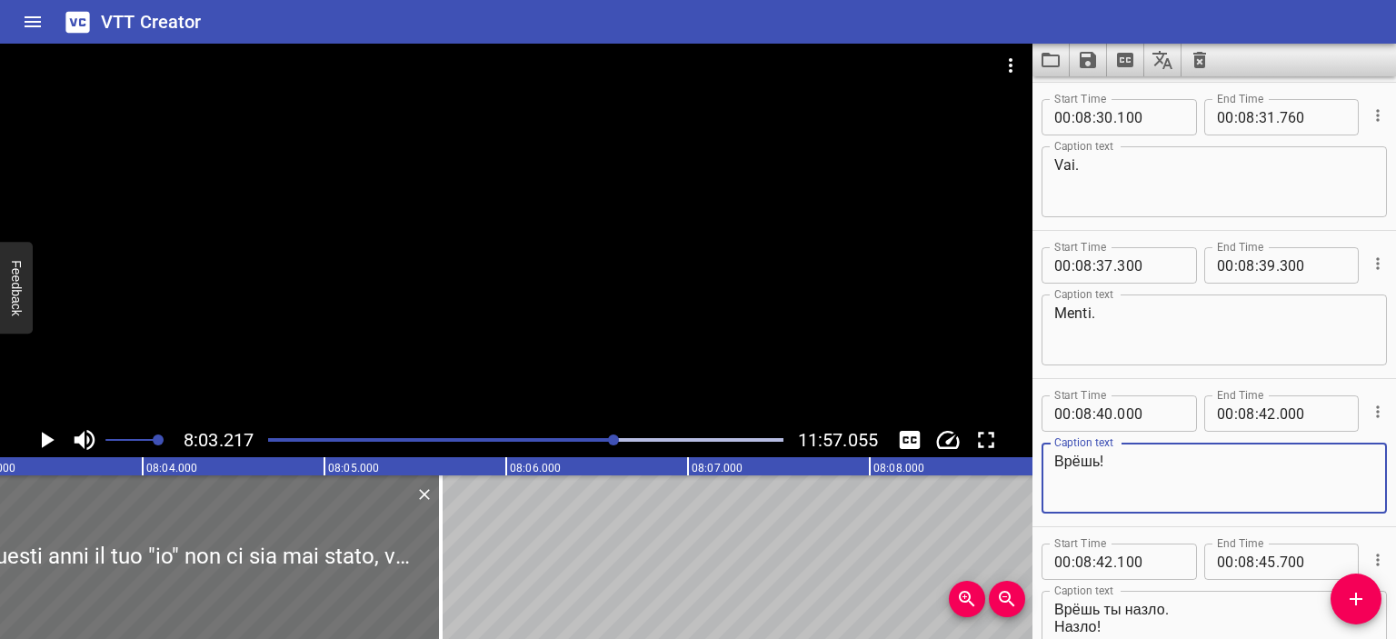
drag, startPoint x: 1099, startPoint y: 462, endPoint x: 1047, endPoint y: 458, distance: 51.9
click at [1047, 458] on div "Врёшь! Caption text" at bounding box center [1213, 478] width 345 height 71
type textarea "Menti!"
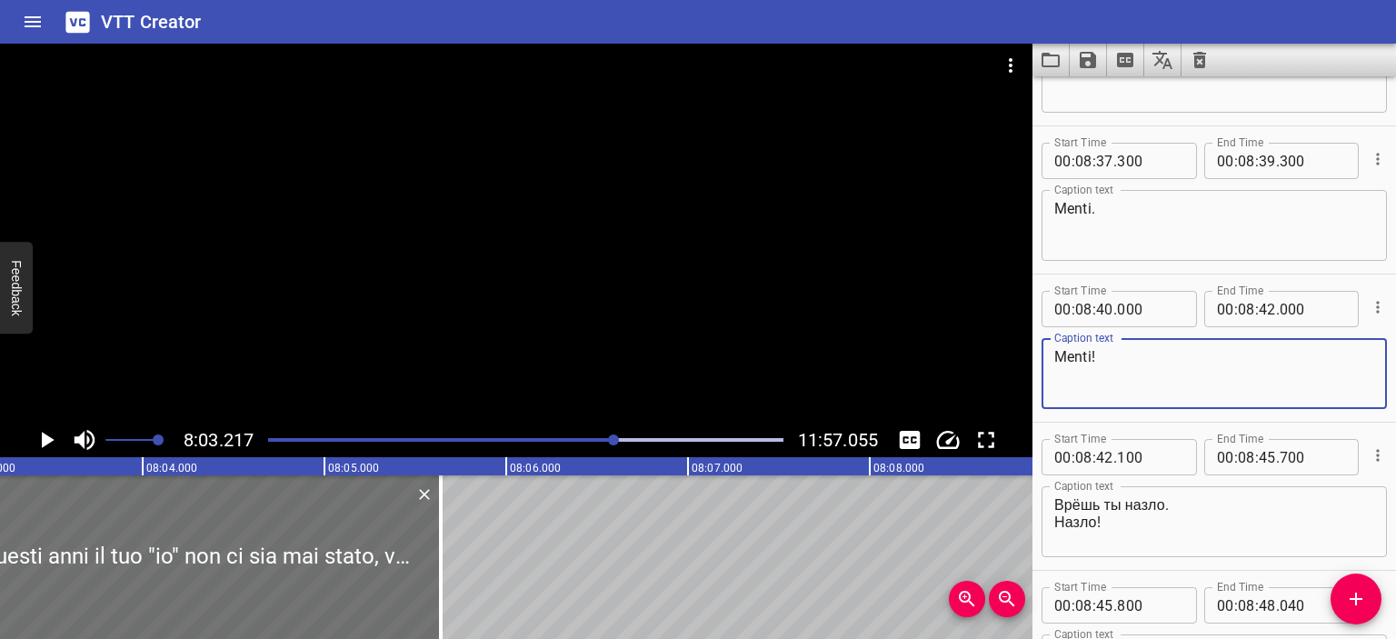
scroll to position [10917, 0]
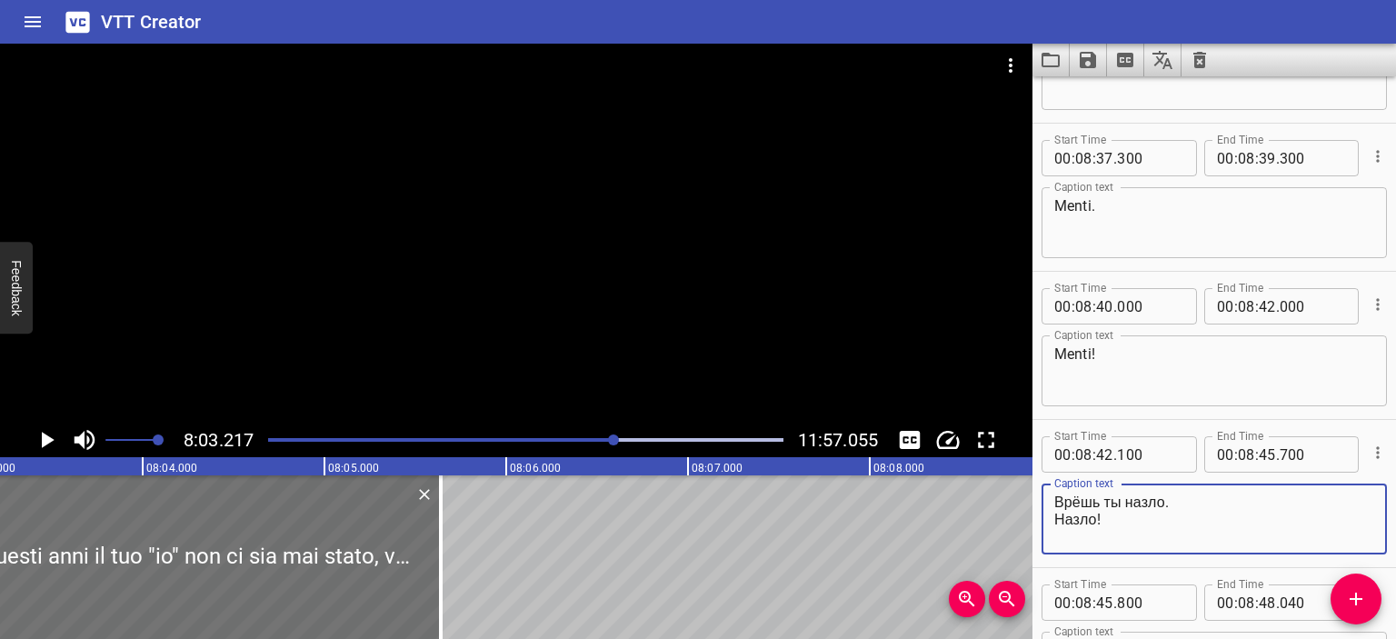
drag, startPoint x: 1163, startPoint y: 503, endPoint x: 1031, endPoint y: 503, distance: 131.8
click at [1031, 503] on main "8:03.217 11:57.055 00:00.000 00:01.000 00:02.000 00:03.000 00:04.000 00:05.000 …" at bounding box center [698, 341] width 1396 height 595
drag, startPoint x: 1091, startPoint y: 522, endPoint x: 1052, endPoint y: 522, distance: 39.1
click at [1052, 522] on div "Menti apposta. Назло! Caption text" at bounding box center [1213, 518] width 345 height 71
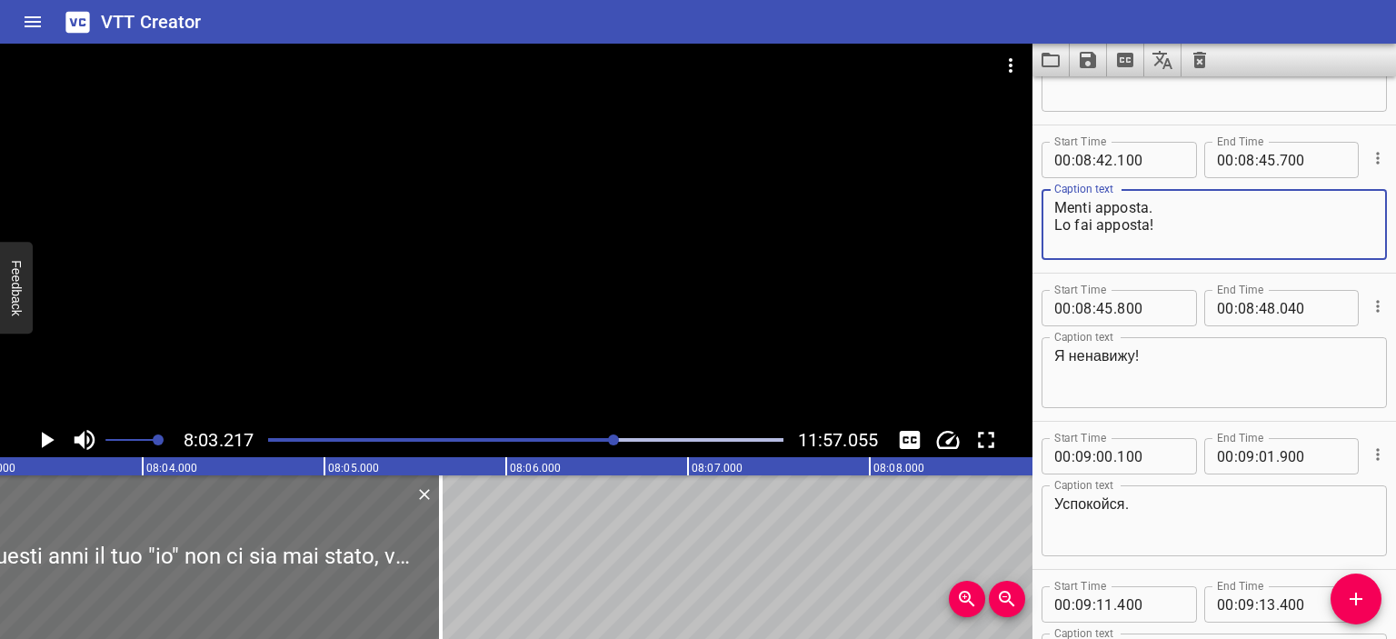
scroll to position [11222, 0]
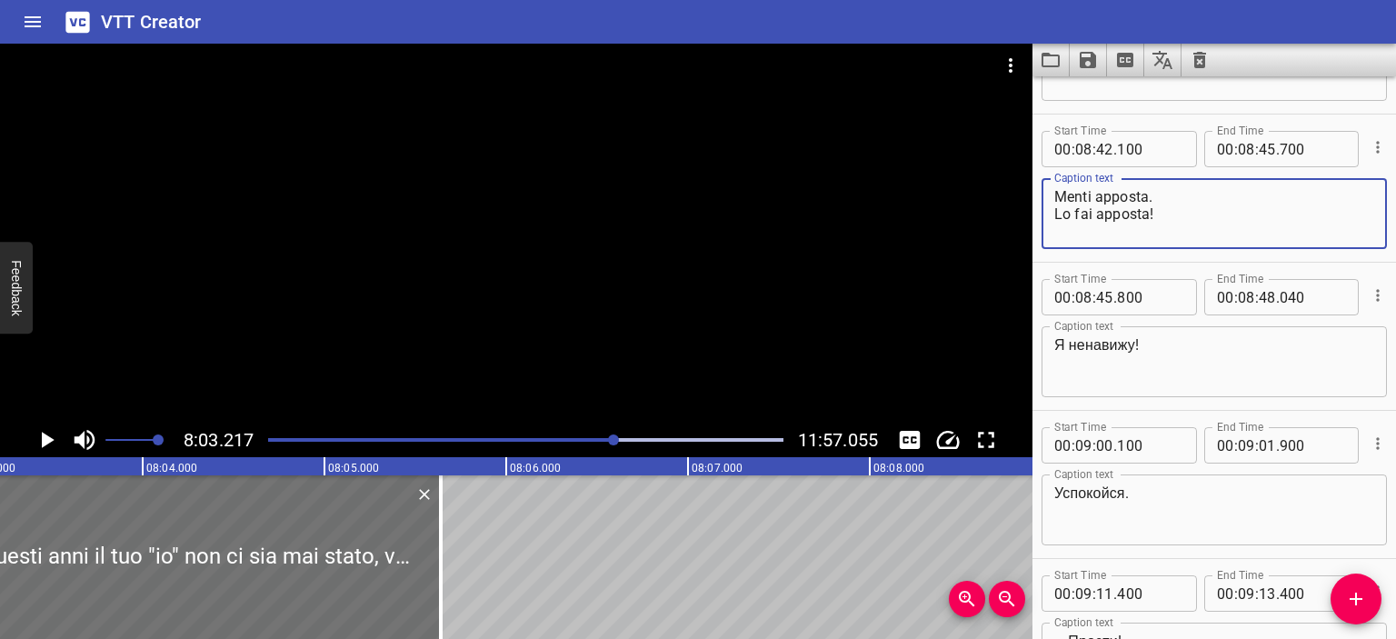
type textarea "Menti apposta. Lo fai apposta!"
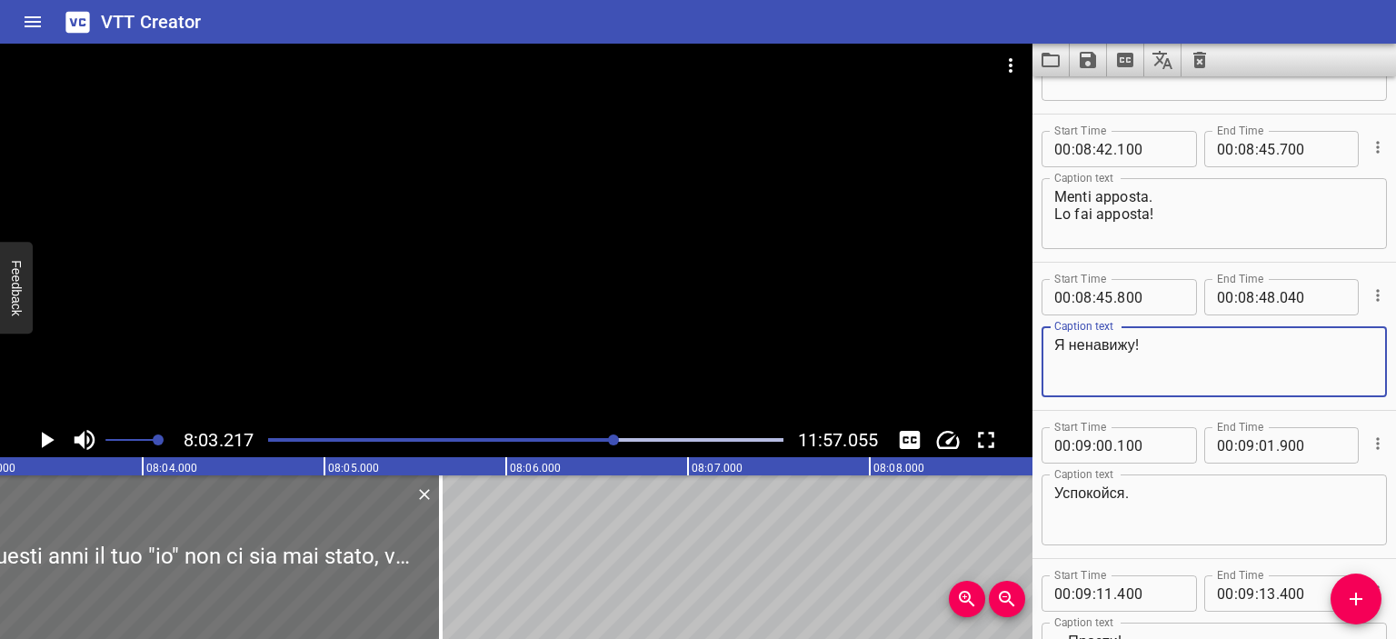
drag, startPoint x: 1133, startPoint y: 349, endPoint x: 1026, endPoint y: 341, distance: 107.5
click at [1026, 341] on main "8:03.217 11:57.055 00:00.000 00:01.000 00:02.000 00:03.000 00:04.000 00:05.000 …" at bounding box center [698, 341] width 1396 height 595
type textarea "Lo detesto!"
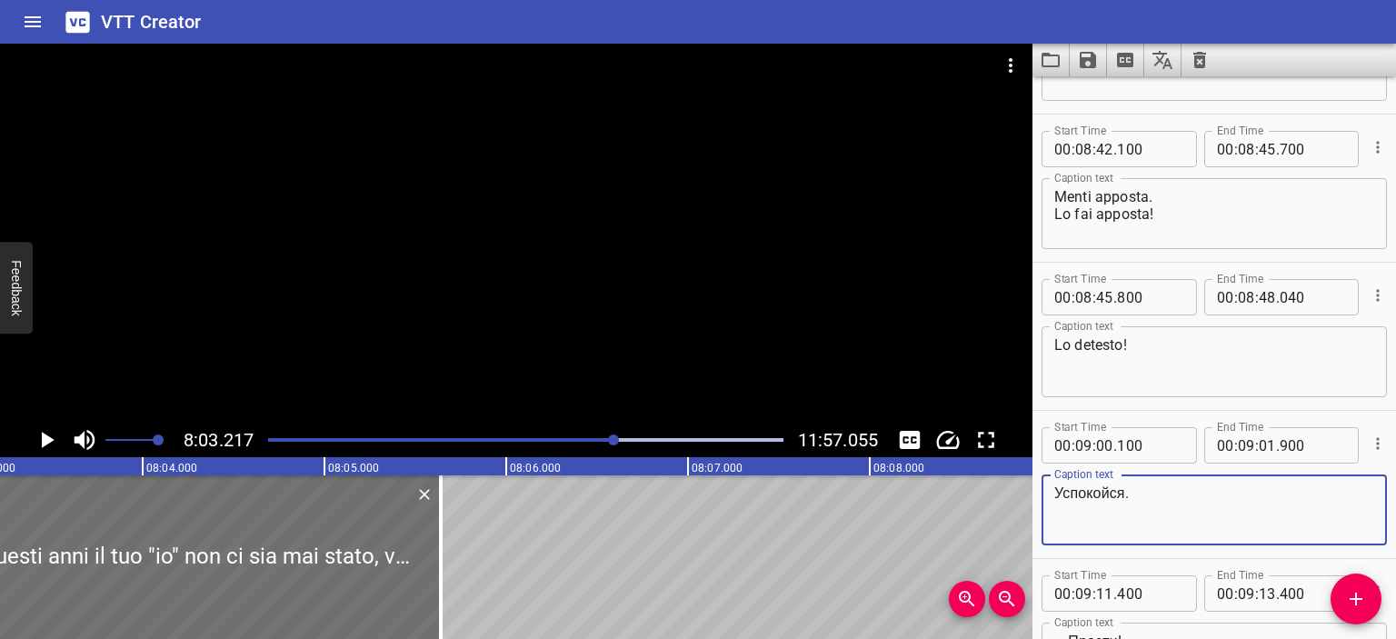
drag, startPoint x: 1127, startPoint y: 483, endPoint x: 1021, endPoint y: 484, distance: 105.4
click at [1021, 484] on main "8:03.217 11:57.055 00:00.000 00:01.000 00:02.000 00:03.000 00:04.000 00:05.000 …" at bounding box center [698, 341] width 1396 height 595
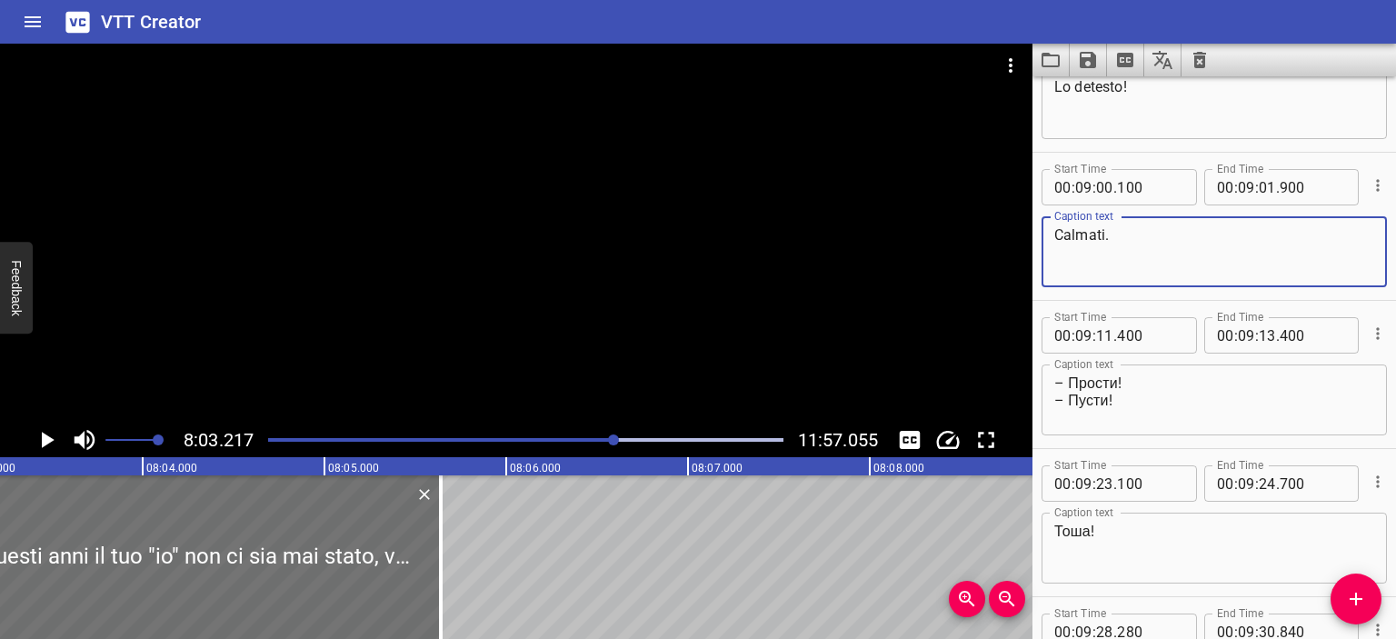
scroll to position [11491, 0]
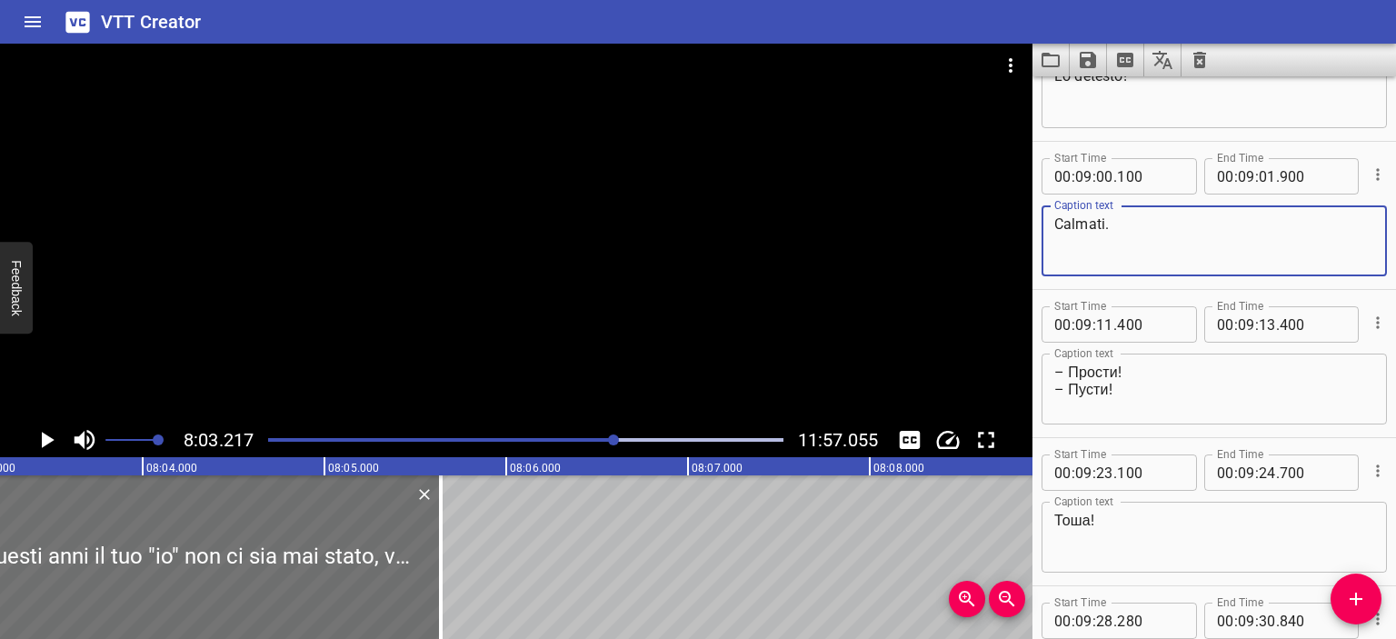
type textarea "Calmati."
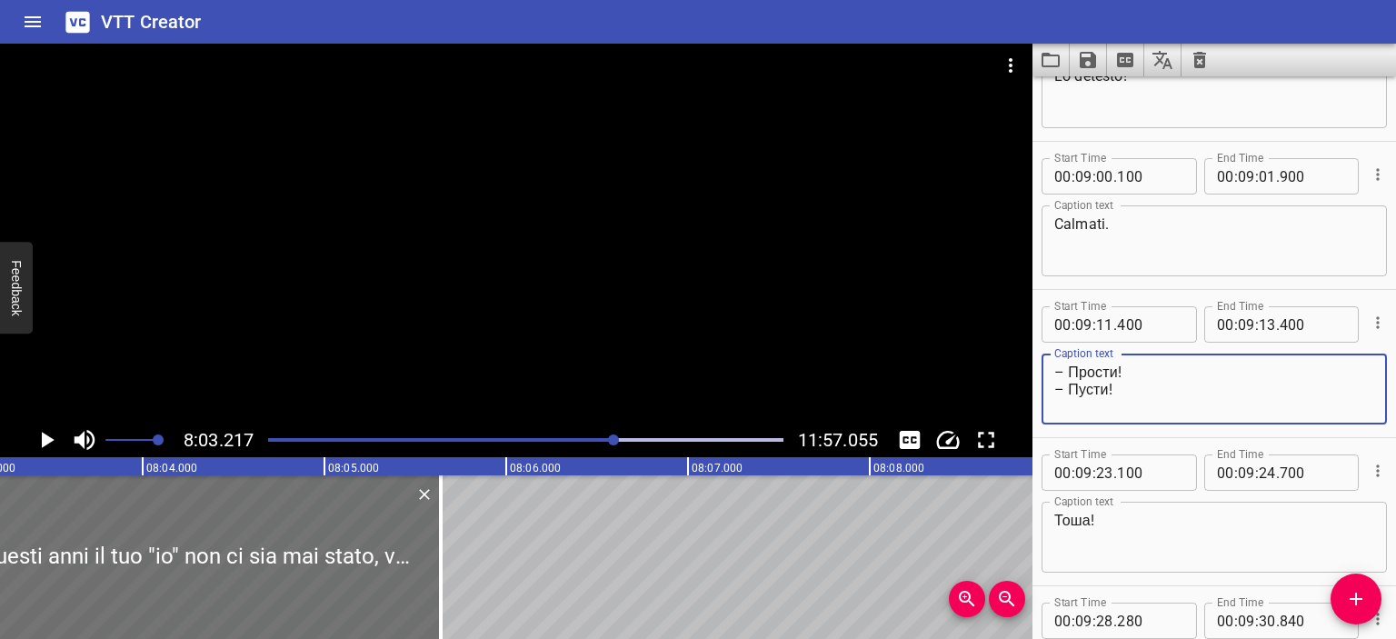
drag, startPoint x: 1118, startPoint y: 373, endPoint x: 1070, endPoint y: 370, distance: 47.4
click at [1070, 370] on textarea "– Прости! – Пусти!" at bounding box center [1214, 389] width 320 height 52
click at [1105, 383] on textarea "– Scusa! – Пусти!" at bounding box center [1214, 389] width 320 height 52
type textarea "– Scusa! – Lasciami andare!"
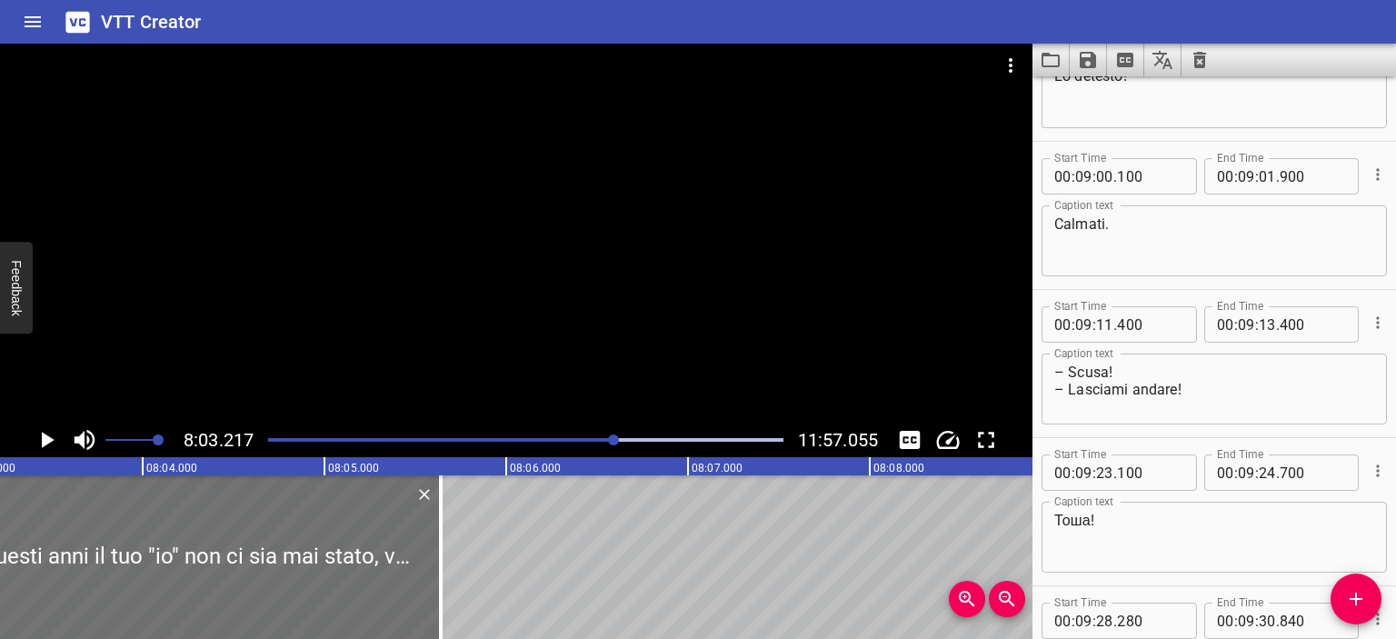
click at [818, 353] on div at bounding box center [516, 233] width 1032 height 379
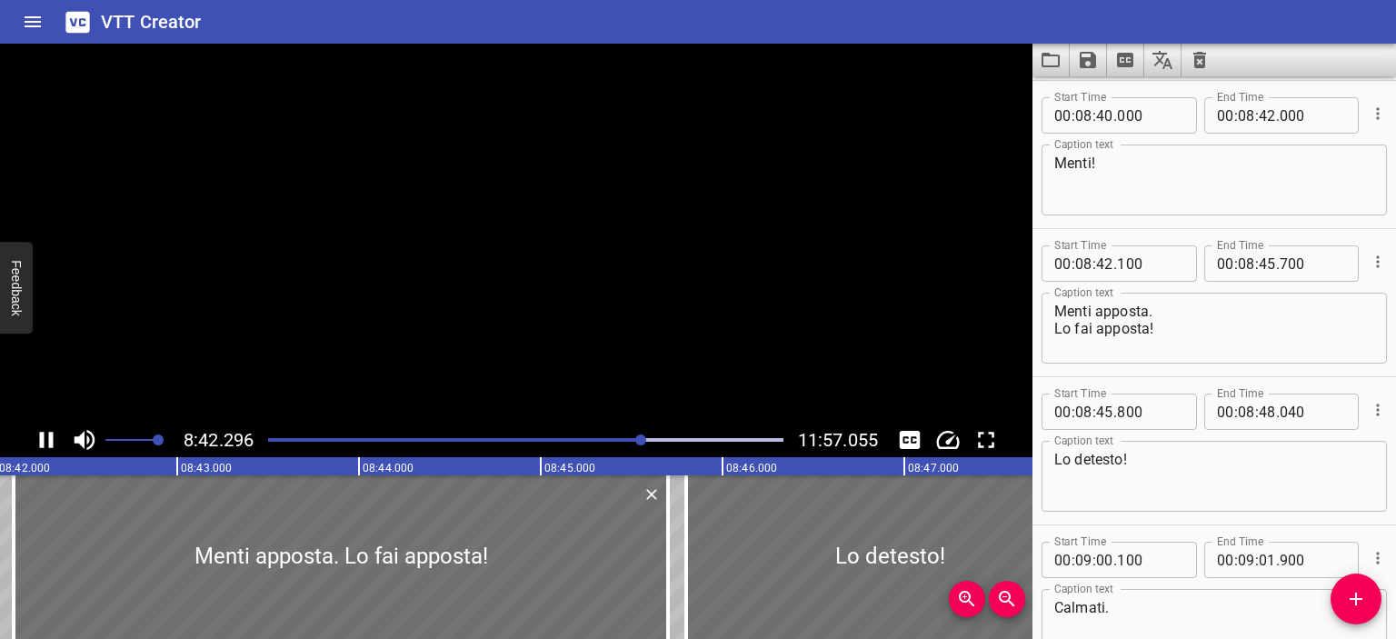
scroll to position [11257, 0]
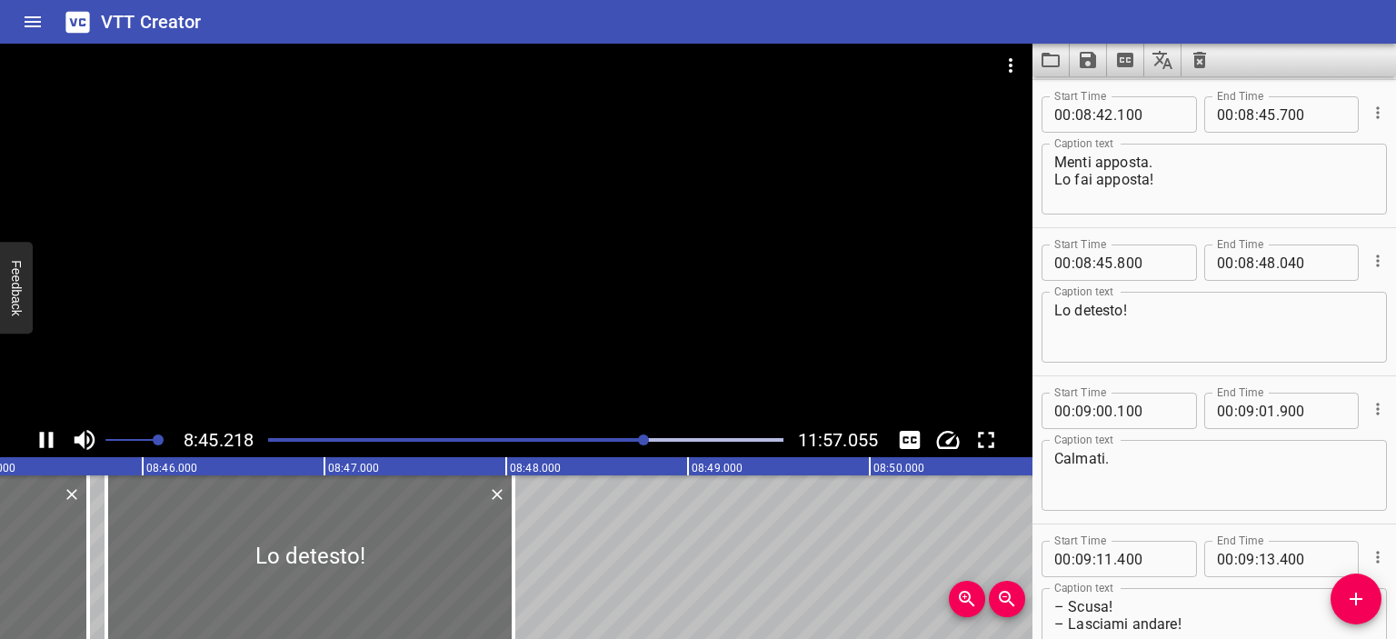
click at [681, 215] on div at bounding box center [516, 233] width 1032 height 379
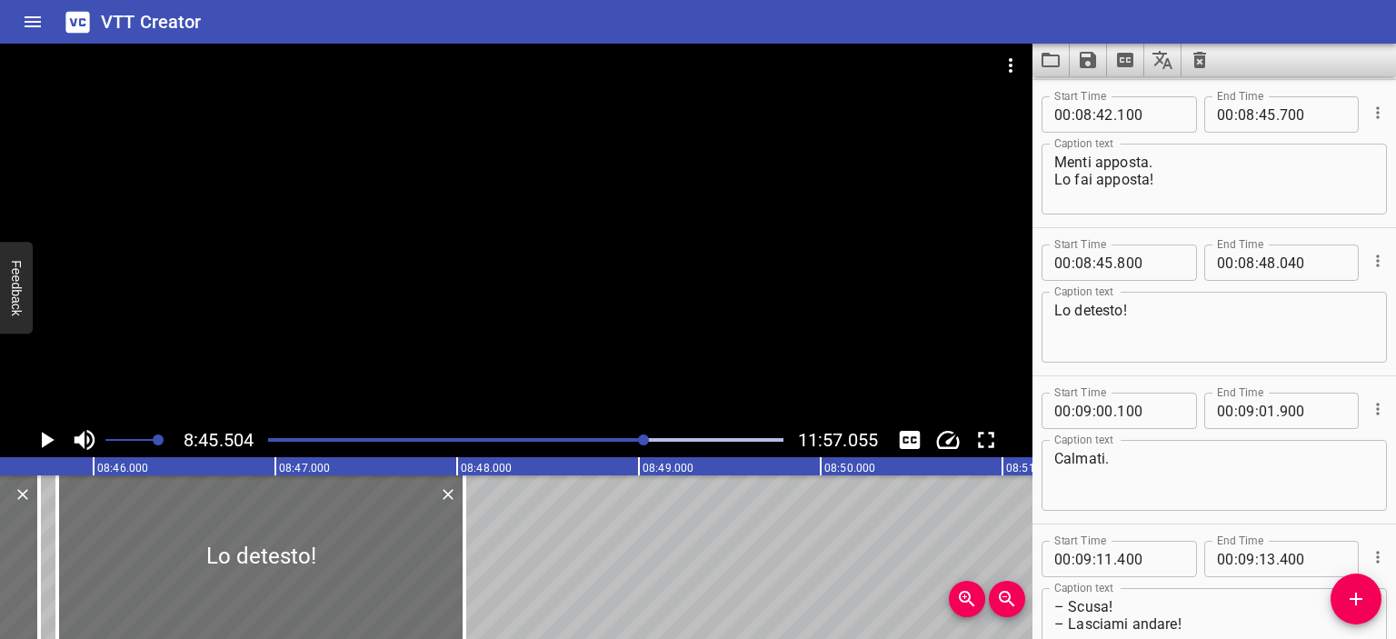
scroll to position [0, 95503]
click at [1068, 313] on textarea "Lo detesto!" at bounding box center [1214, 328] width 320 height 52
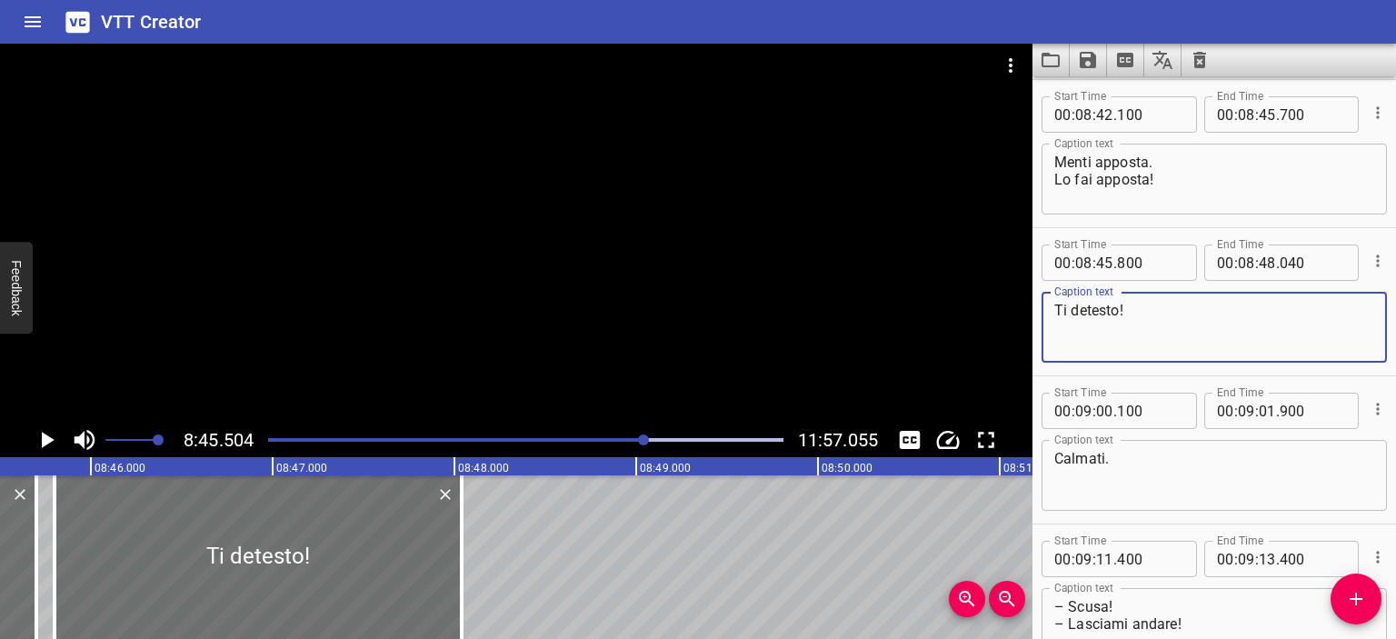
type textarea "Ti detesto!"
click at [730, 240] on div at bounding box center [516, 233] width 1032 height 379
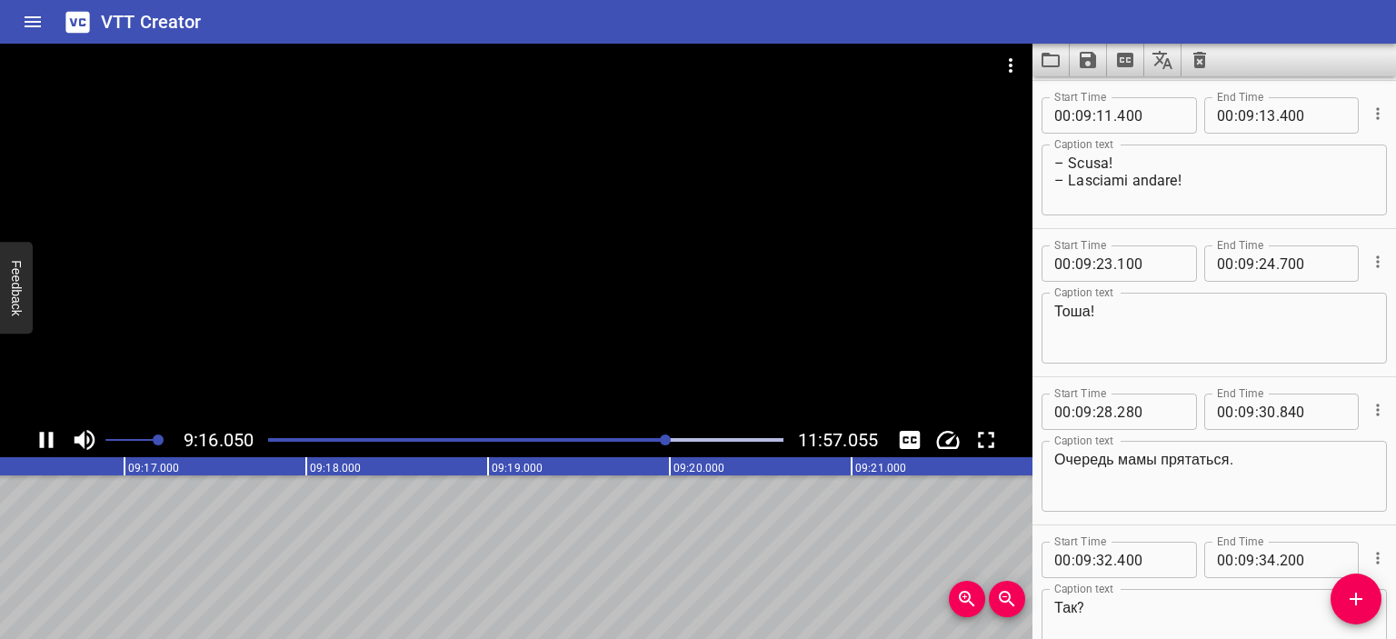
click at [693, 242] on div at bounding box center [516, 233] width 1032 height 379
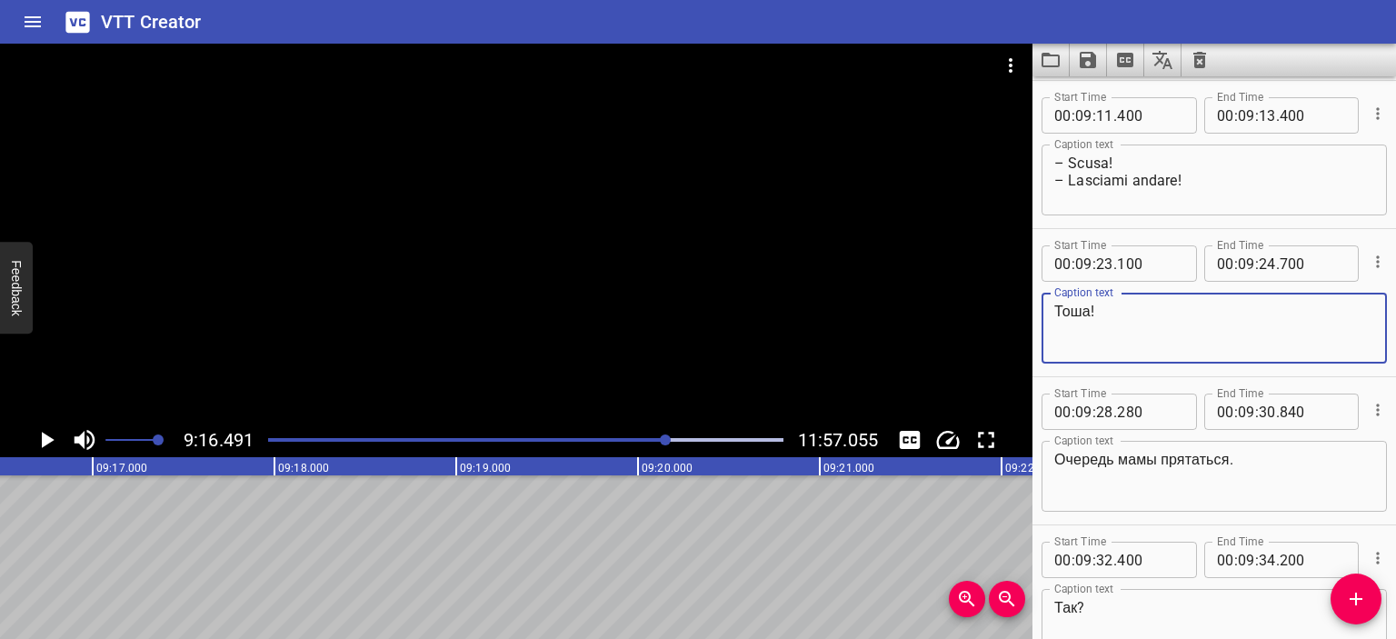
drag, startPoint x: 1092, startPoint y: 311, endPoint x: 1021, endPoint y: 311, distance: 70.9
click at [1021, 311] on main "9:16.491 11:57.055 00:00.000 00:01.000 00:02.000 00:03.000 00:04.000 00:05.000 …" at bounding box center [698, 341] width 1396 height 595
type textarea "Tosha!"
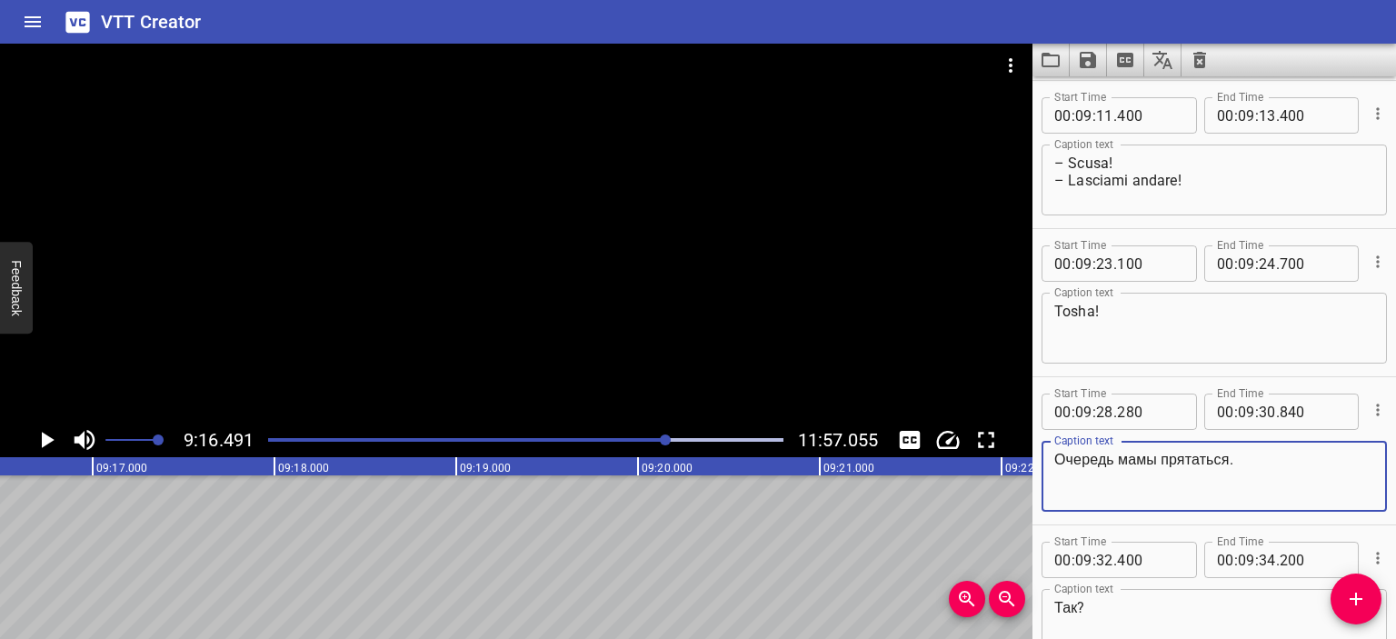
drag, startPoint x: 1250, startPoint y: 457, endPoint x: 1042, endPoint y: 455, distance: 208.1
click at [1042, 455] on div "Очередь мамы прятаться. Caption text" at bounding box center [1213, 476] width 345 height 71
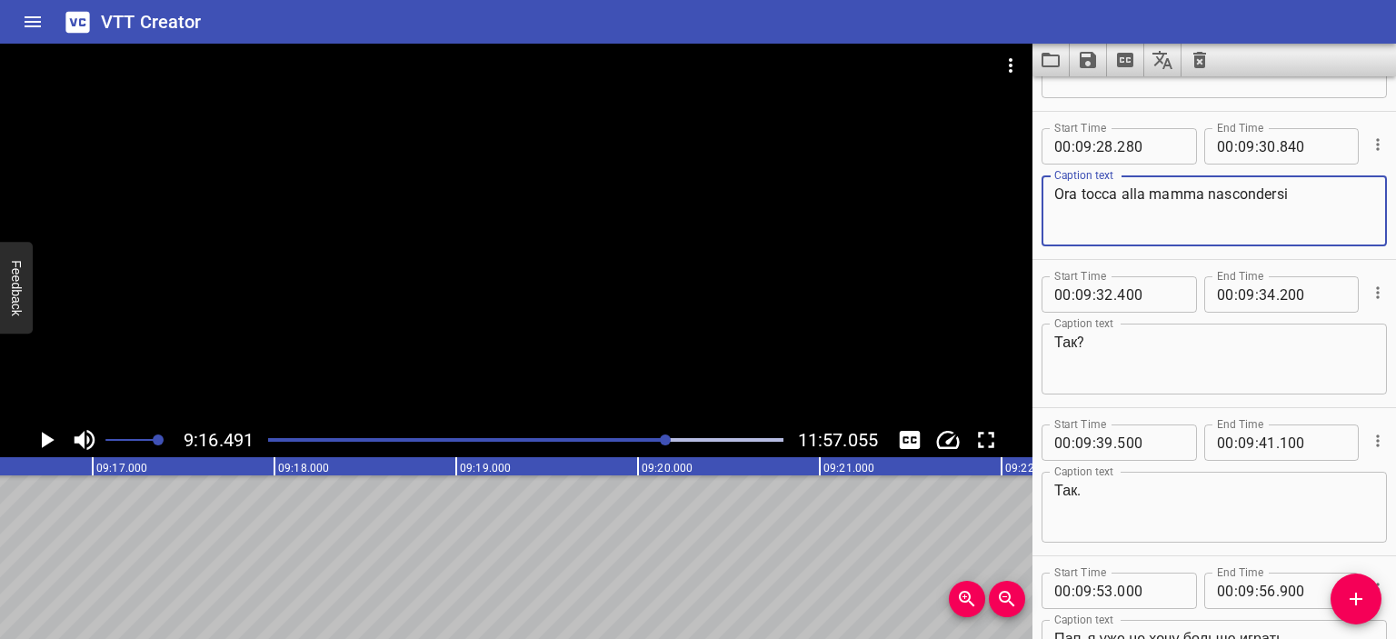
scroll to position [11975, 0]
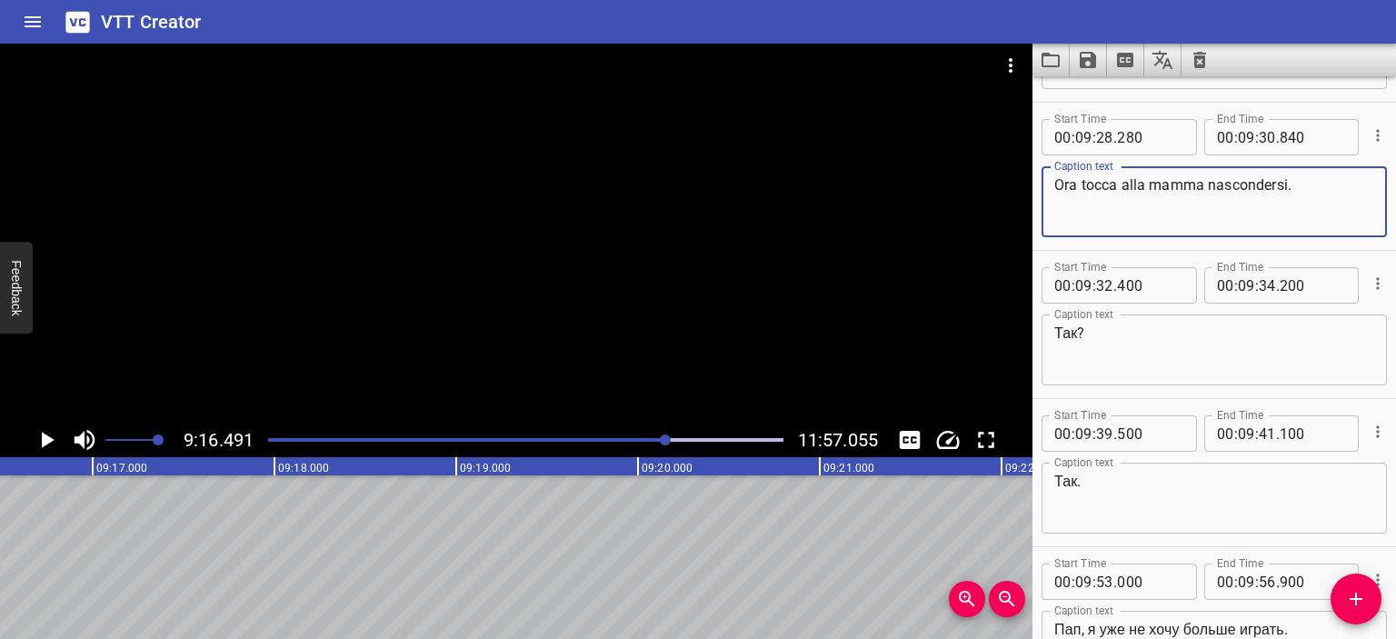
type textarea "Ora tocca alla mamma nascondersi."
click at [1078, 332] on textarea "Так?" at bounding box center [1214, 350] width 320 height 52
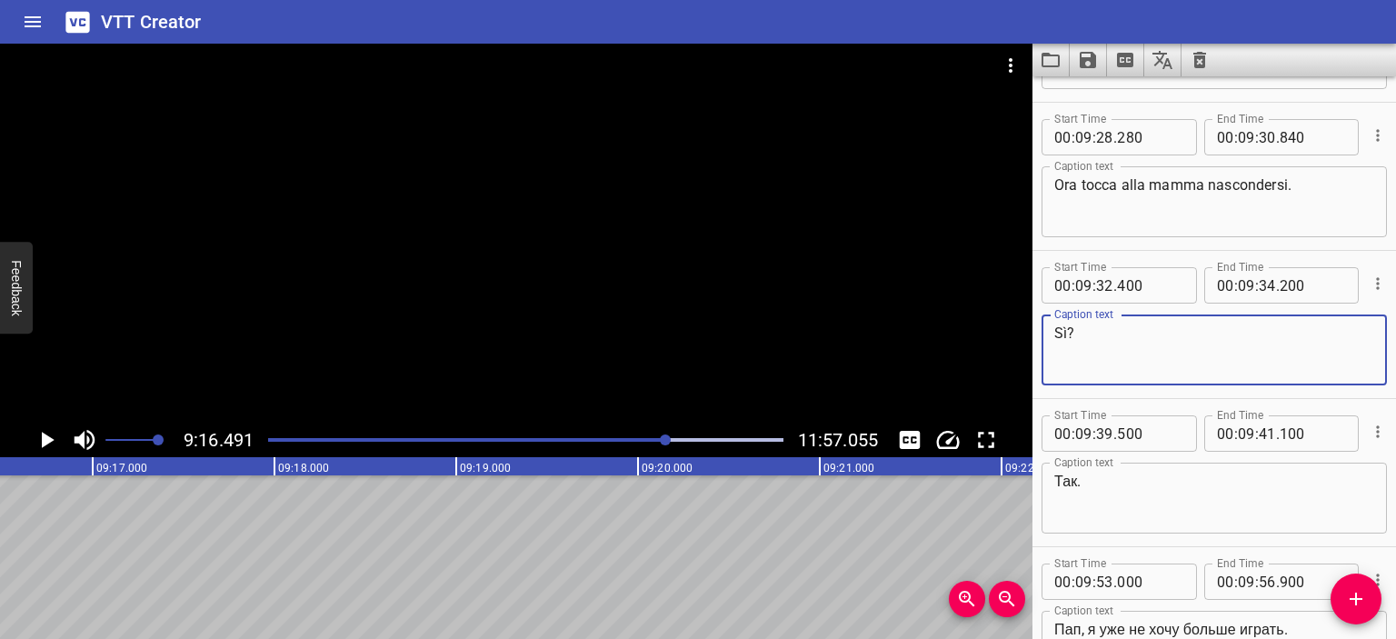
type textarea "Sì?"
click at [1075, 473] on textarea "Так." at bounding box center [1214, 499] width 320 height 52
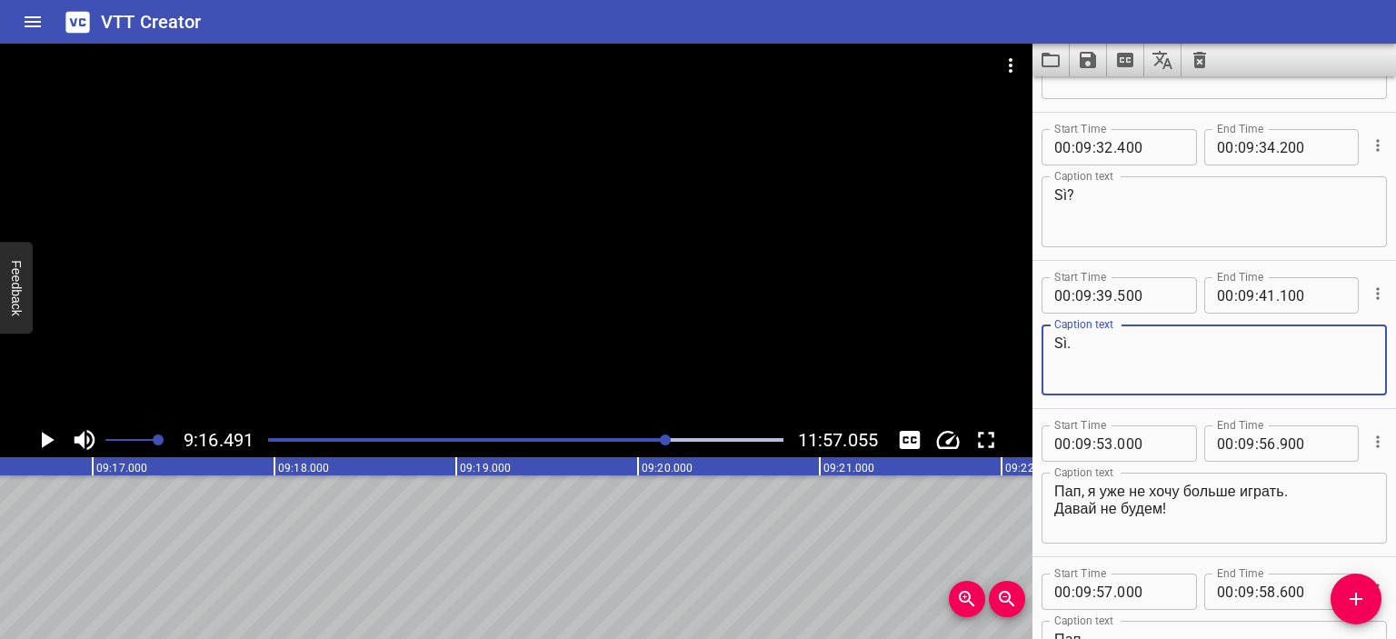
scroll to position [12146, 0]
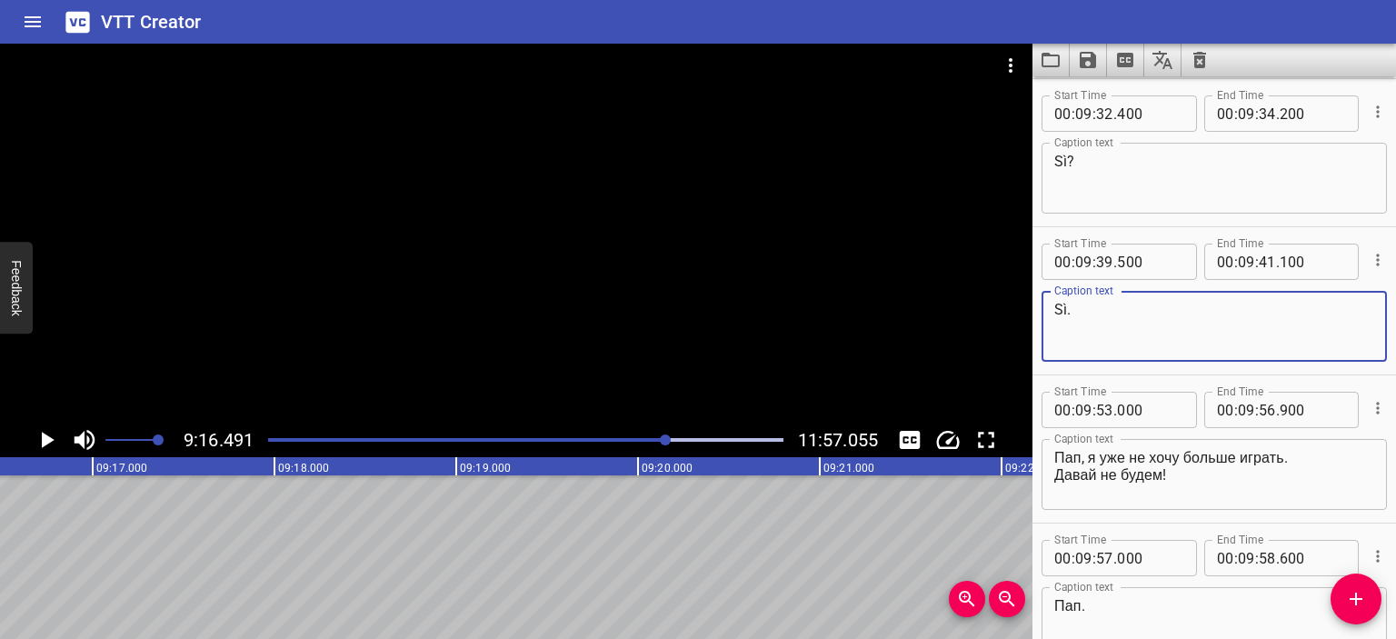
type textarea "Sì."
click at [1050, 456] on div "Пап, я уже не хочу больше играть. Давай не будем! Caption text" at bounding box center [1213, 474] width 345 height 71
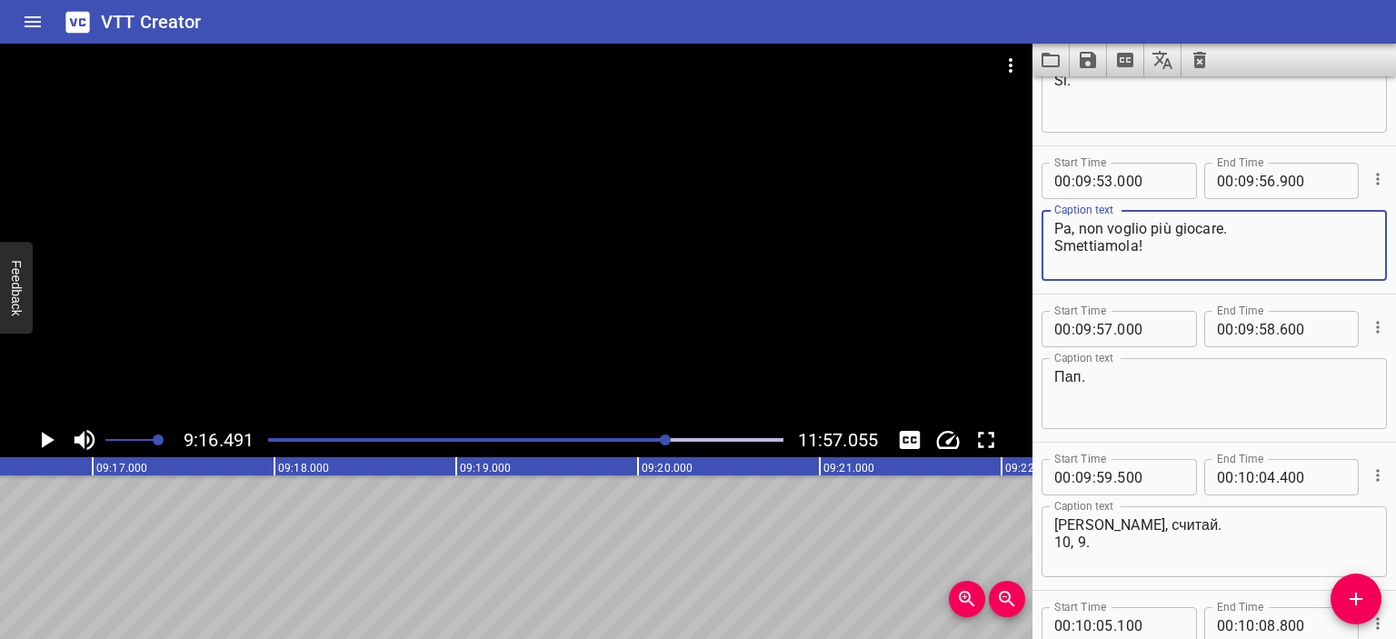
scroll to position [12379, 0]
type textarea "Pa, non voglio più giocare. Smettiamola!"
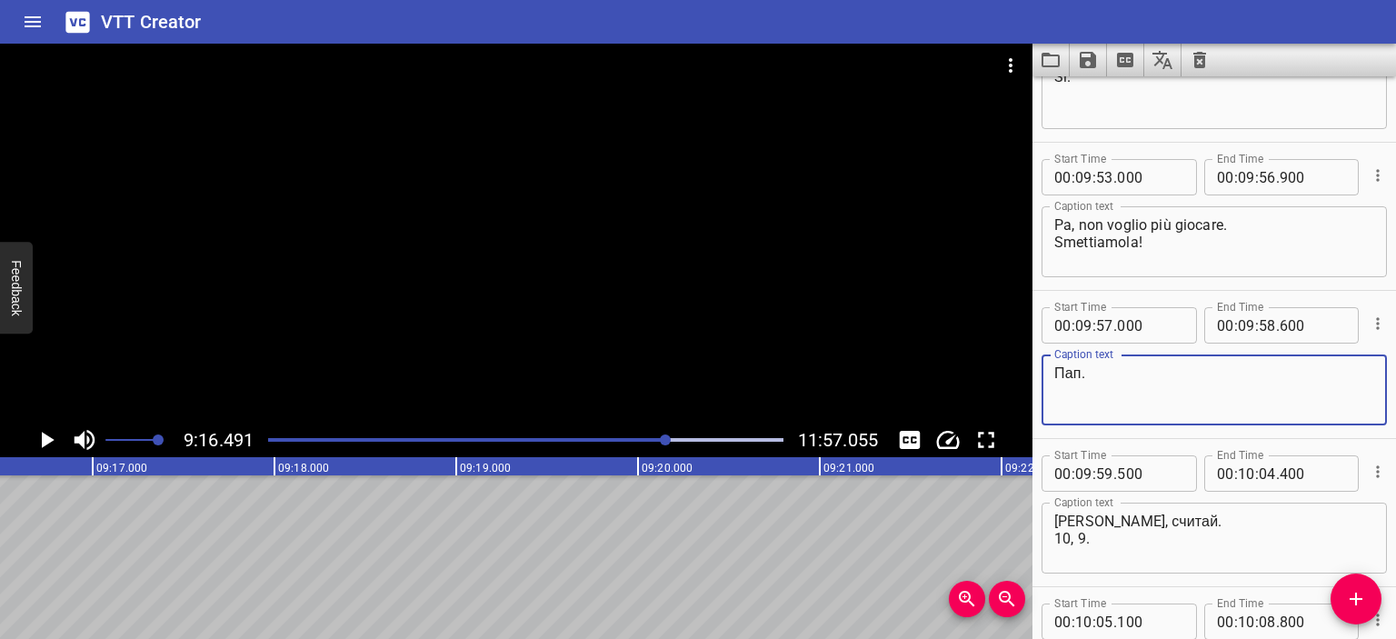
drag, startPoint x: 1080, startPoint y: 373, endPoint x: 1032, endPoint y: 371, distance: 48.2
click at [1032, 371] on div "Start Time 00 : 09 : 57 . 000 Start Time End Time 00 : 09 : 58 . 600 End Time C…" at bounding box center [1213, 364] width 363 height 147
type textarea "Pa."
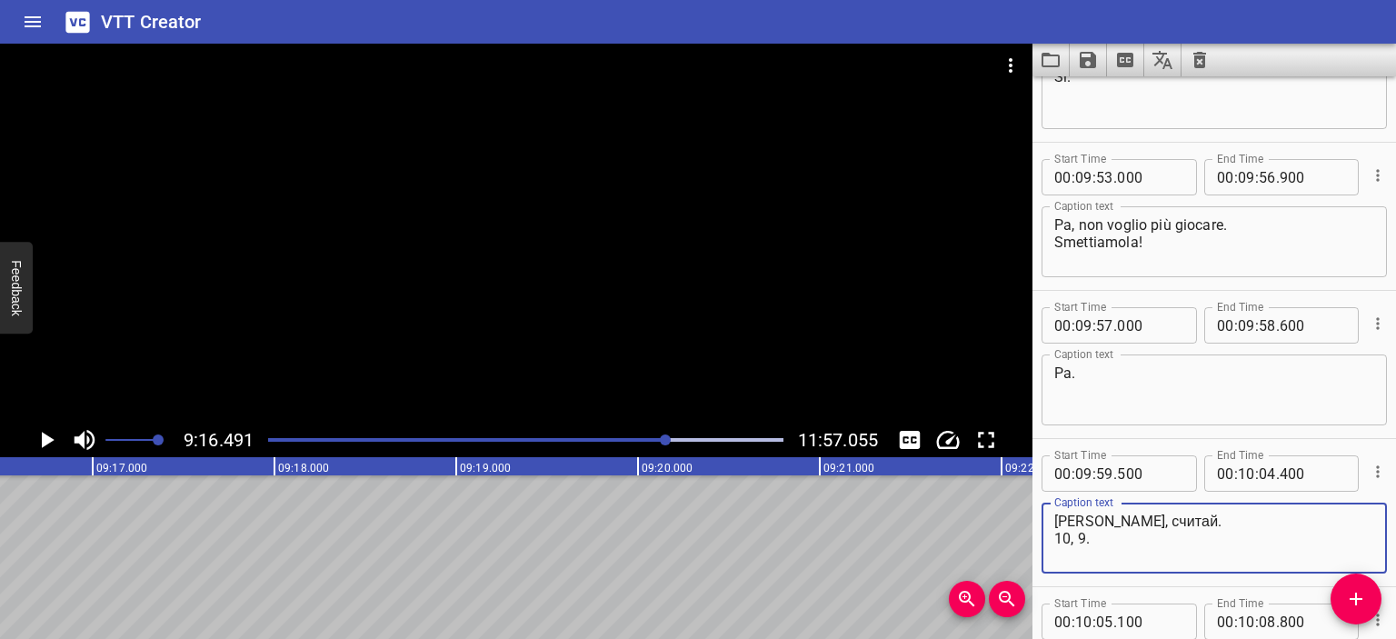
drag, startPoint x: 1150, startPoint y: 521, endPoint x: 1019, endPoint y: 522, distance: 131.8
click at [1019, 522] on main "9:16.491 11:57.055 00:00.000 00:01.000 00:02.000 00:03.000 00:04.000 00:05.000 …" at bounding box center [698, 341] width 1396 height 595
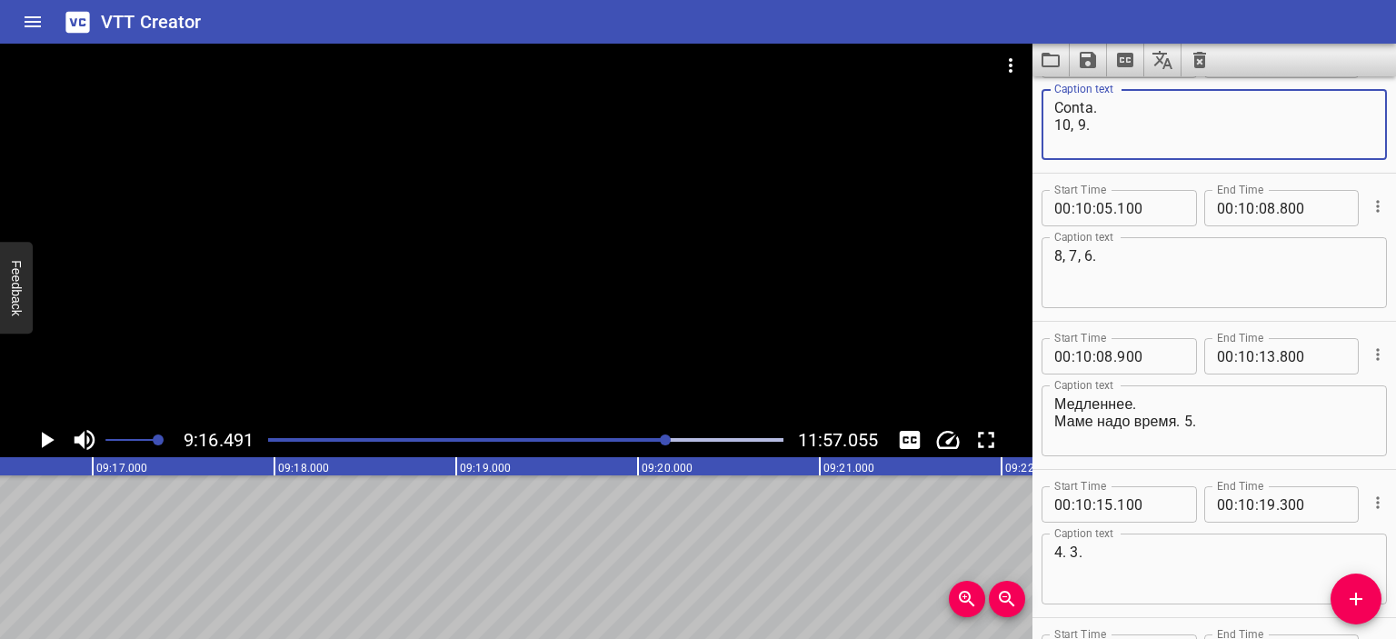
scroll to position [12793, 0]
type textarea "Conta. 10, 9."
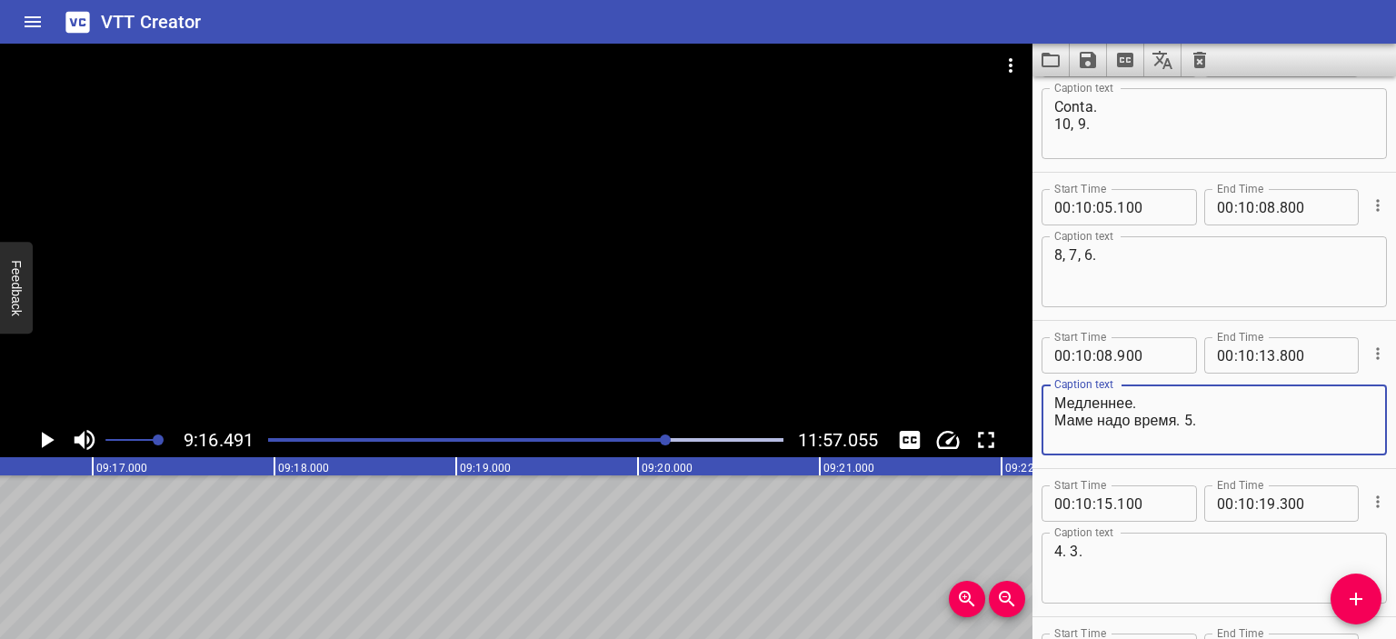
drag, startPoint x: 1130, startPoint y: 398, endPoint x: 1017, endPoint y: 393, distance: 113.7
click at [1017, 393] on main "9:16.491 11:57.055 00:00.000 00:01.000 00:02.000 00:03.000 00:04.000 00:05.000 …" at bounding box center [698, 341] width 1396 height 595
drag, startPoint x: 1176, startPoint y: 423, endPoint x: 1005, endPoint y: 417, distance: 170.9
click at [1005, 417] on main "9:16.491 11:57.055 00:00.000 00:01.000 00:02.000 00:03.000 00:04.000 00:05.000 …" at bounding box center [698, 341] width 1396 height 595
type textarea "Più piano. Mamma ha bisogno di tempo. 5."
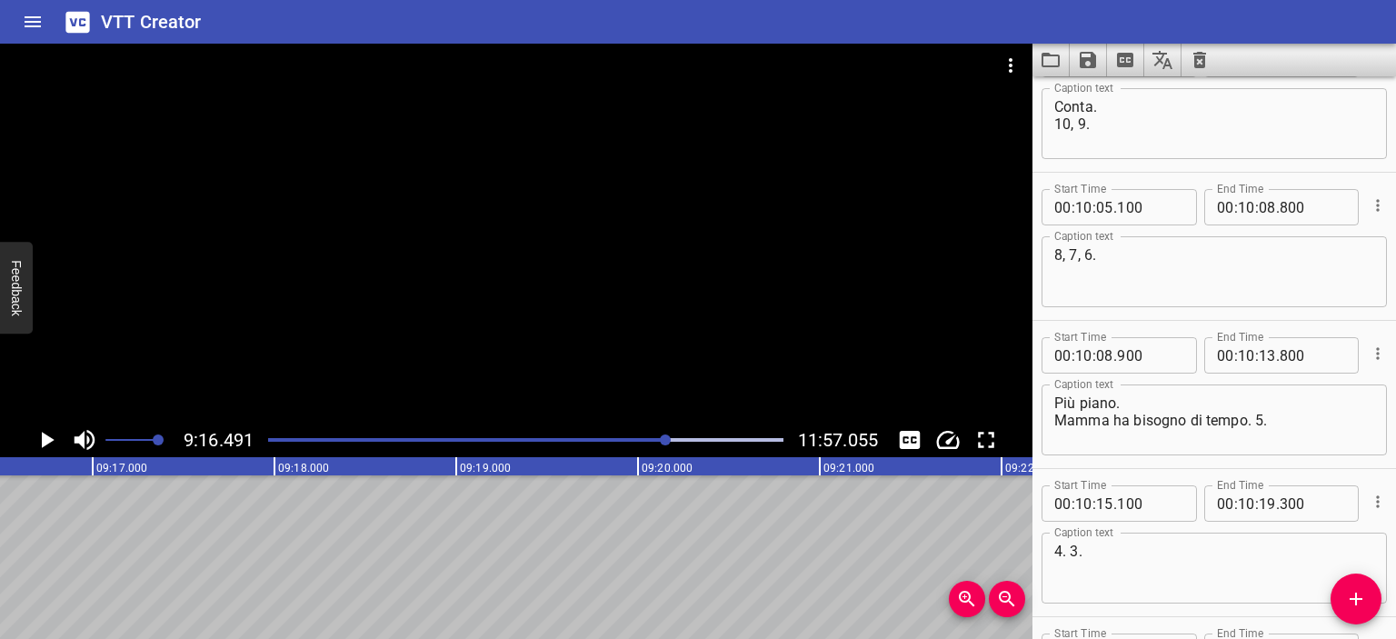
click at [643, 290] on div at bounding box center [516, 233] width 1032 height 379
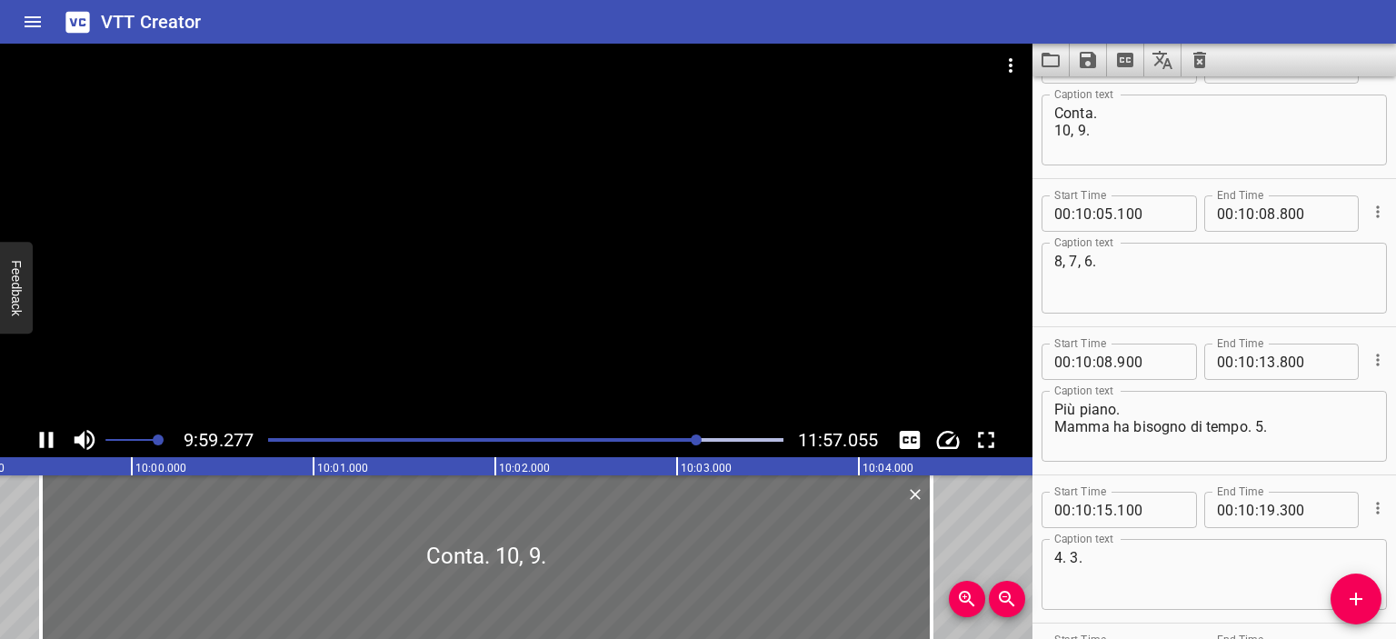
scroll to position [0, 108945]
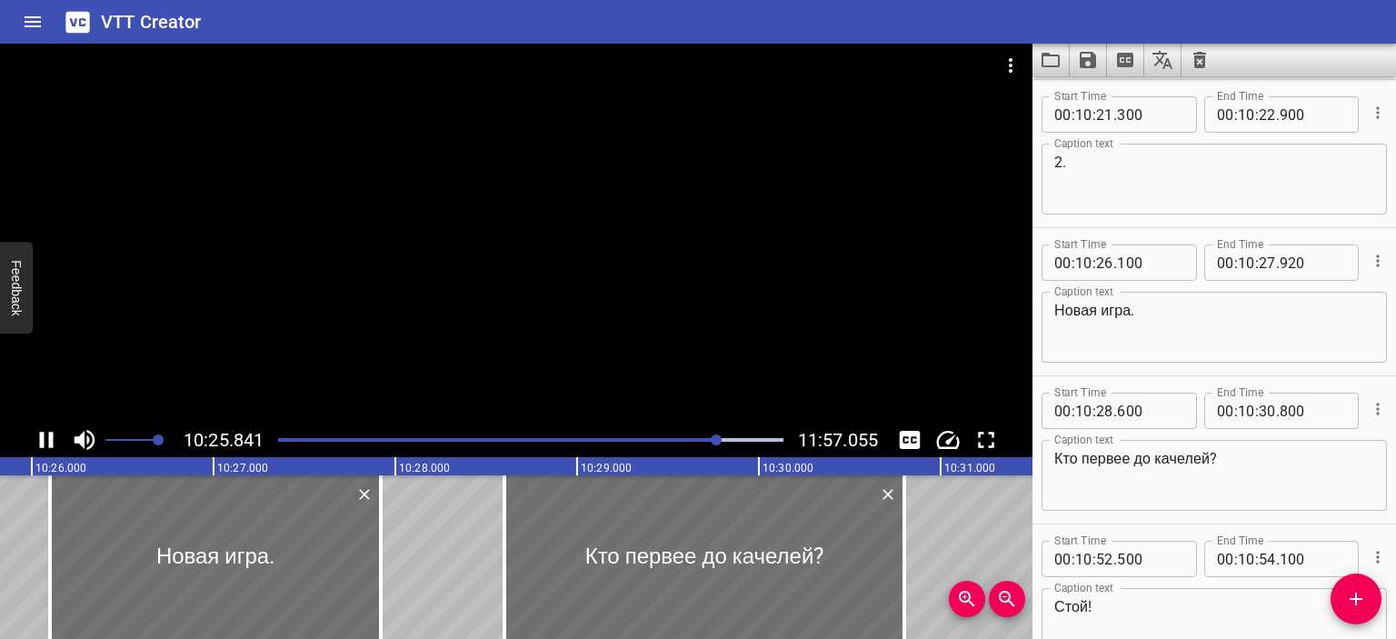
click at [512, 284] on div at bounding box center [516, 233] width 1032 height 379
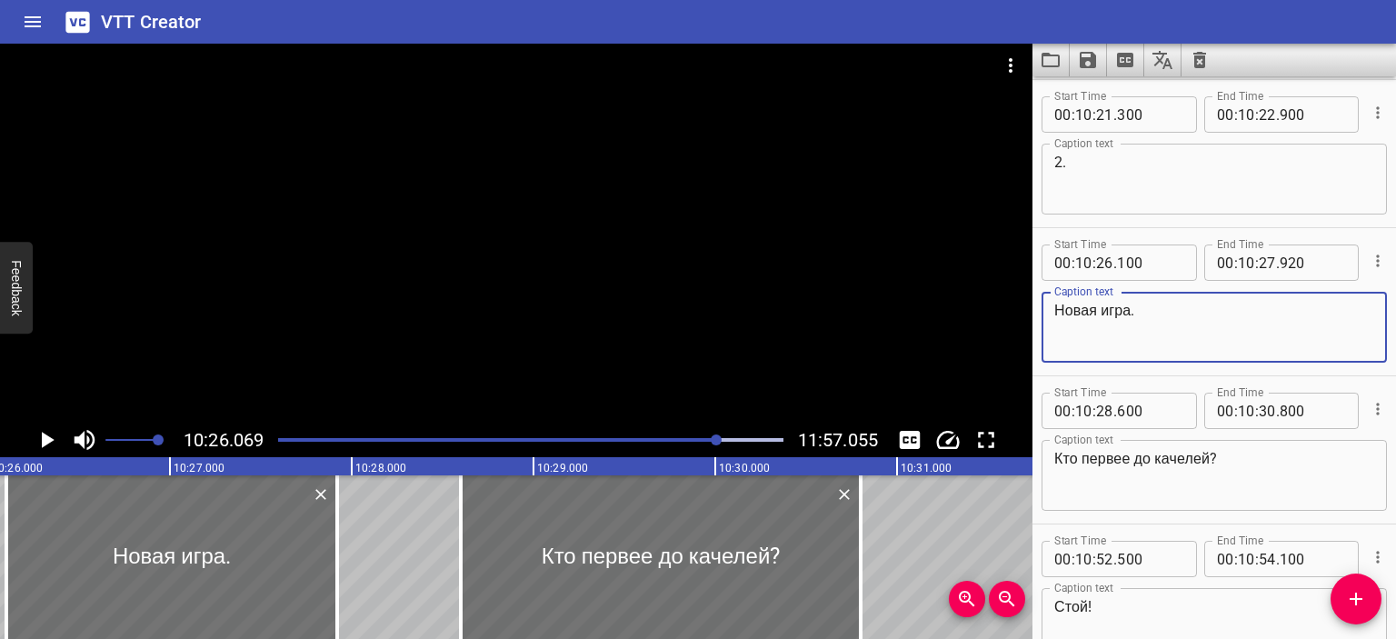
drag, startPoint x: 1141, startPoint y: 320, endPoint x: 1018, endPoint y: 311, distance: 123.9
click at [1018, 311] on main "10:26.069 11:57.055 00:00.000 00:01.000 00:02.000 00:03.000 00:04.000 00:05.000…" at bounding box center [698, 341] width 1396 height 595
type textarea "Nuovo gioco."
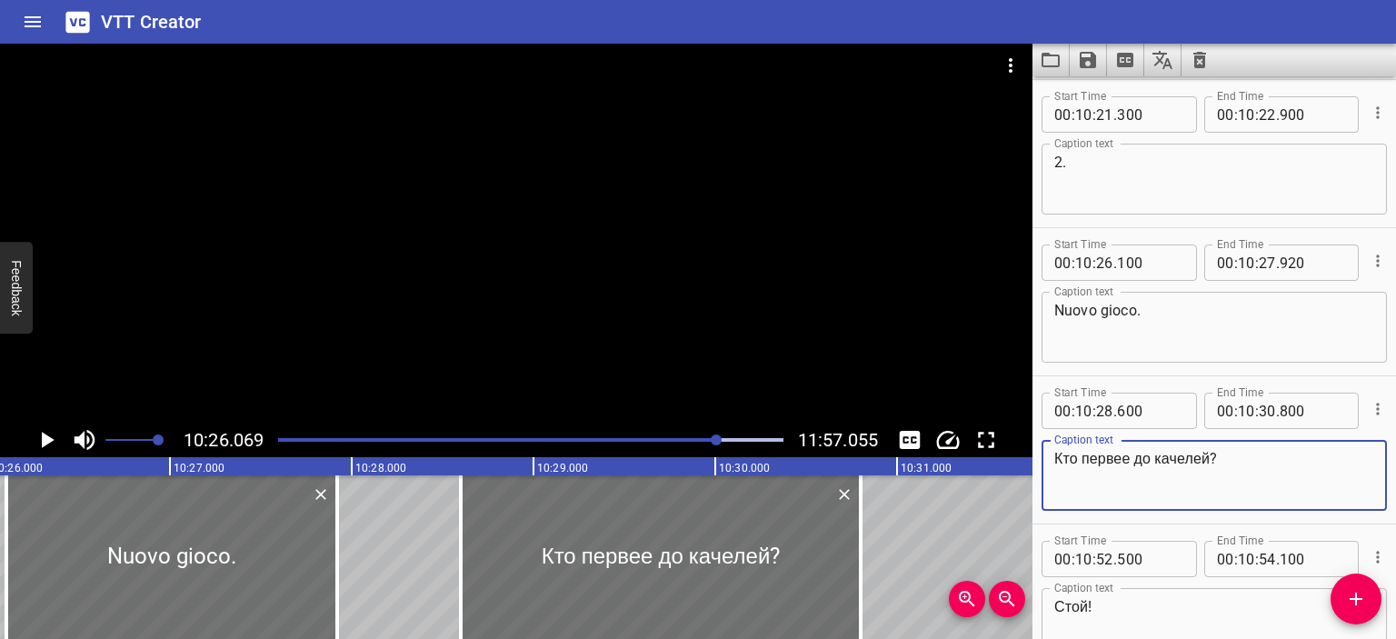
drag, startPoint x: 1213, startPoint y: 457, endPoint x: 1044, endPoint y: 443, distance: 169.6
click at [1044, 443] on div "Кто первее до качелей? Caption text" at bounding box center [1213, 475] width 345 height 71
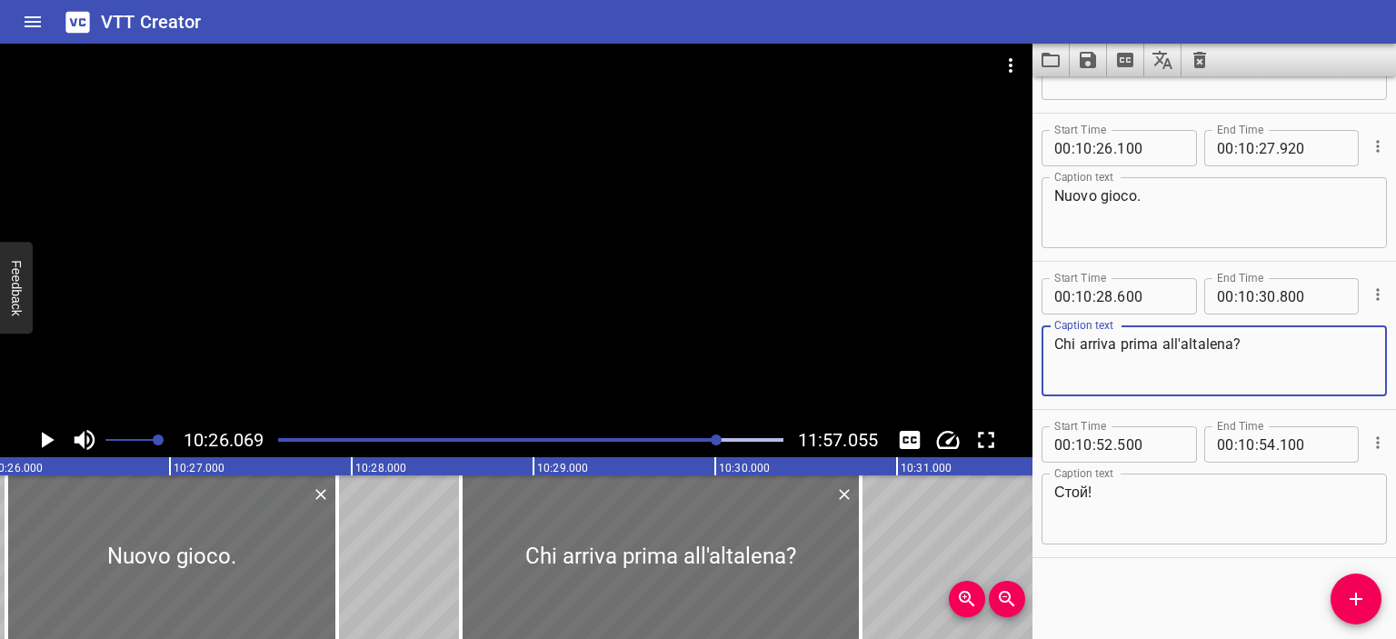
type textarea "Chi arriva prima all'altalena?"
click at [709, 330] on div at bounding box center [516, 233] width 1032 height 379
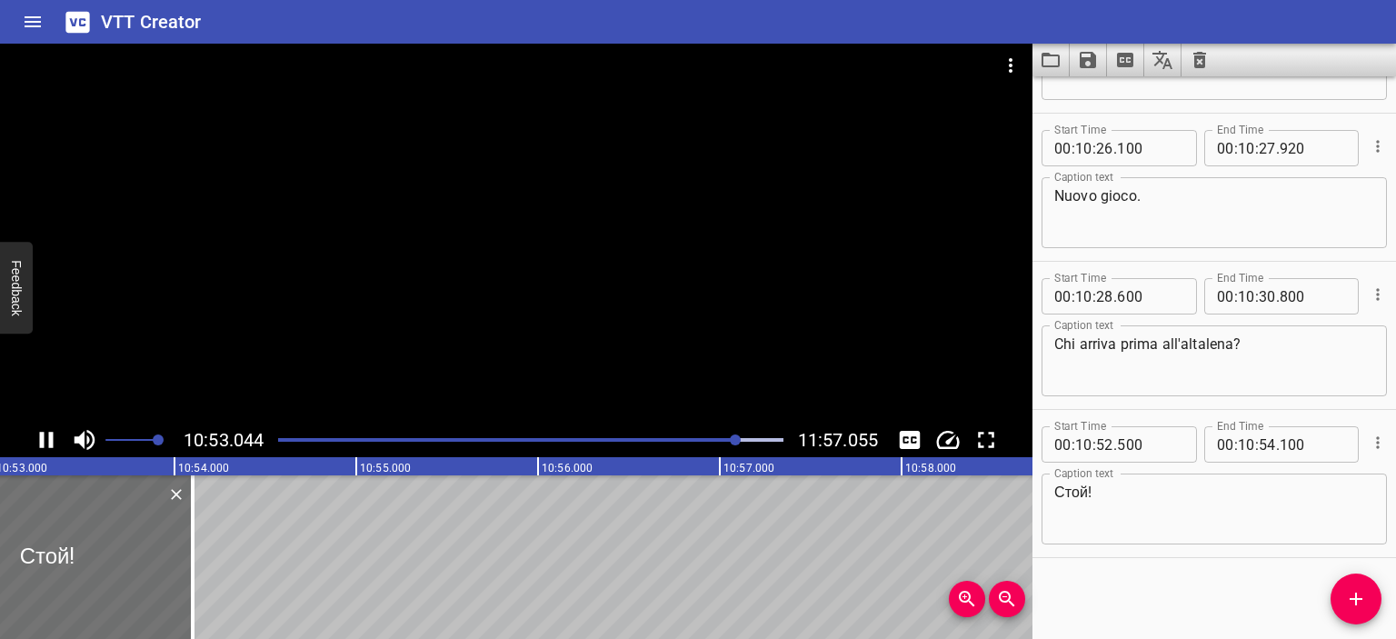
click at [669, 299] on div at bounding box center [516, 233] width 1032 height 379
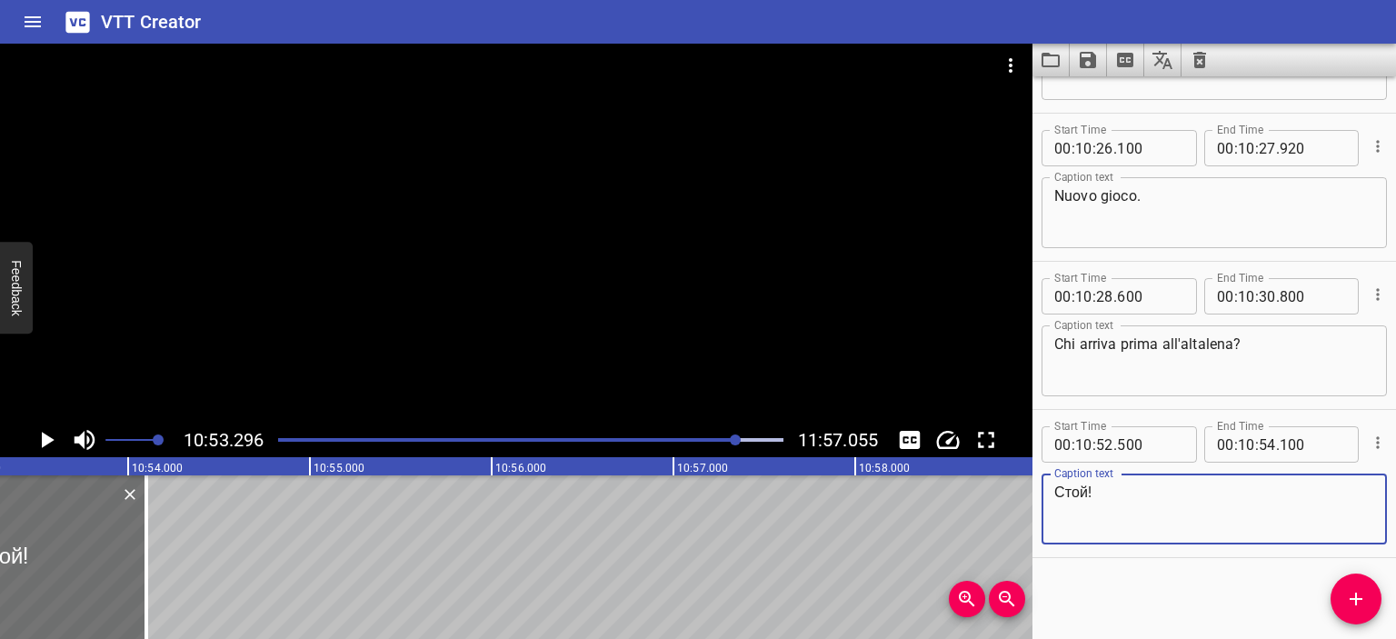
drag, startPoint x: 1088, startPoint y: 486, endPoint x: 1018, endPoint y: 486, distance: 70.0
click at [1018, 486] on main "10:53.296 11:57.055 00:00.000 00:01.000 00:02.000 00:03.000 00:04.000 00:05.000…" at bounding box center [698, 341] width 1396 height 595
type textarea "Fermo!"
click at [629, 290] on div at bounding box center [516, 233] width 1032 height 379
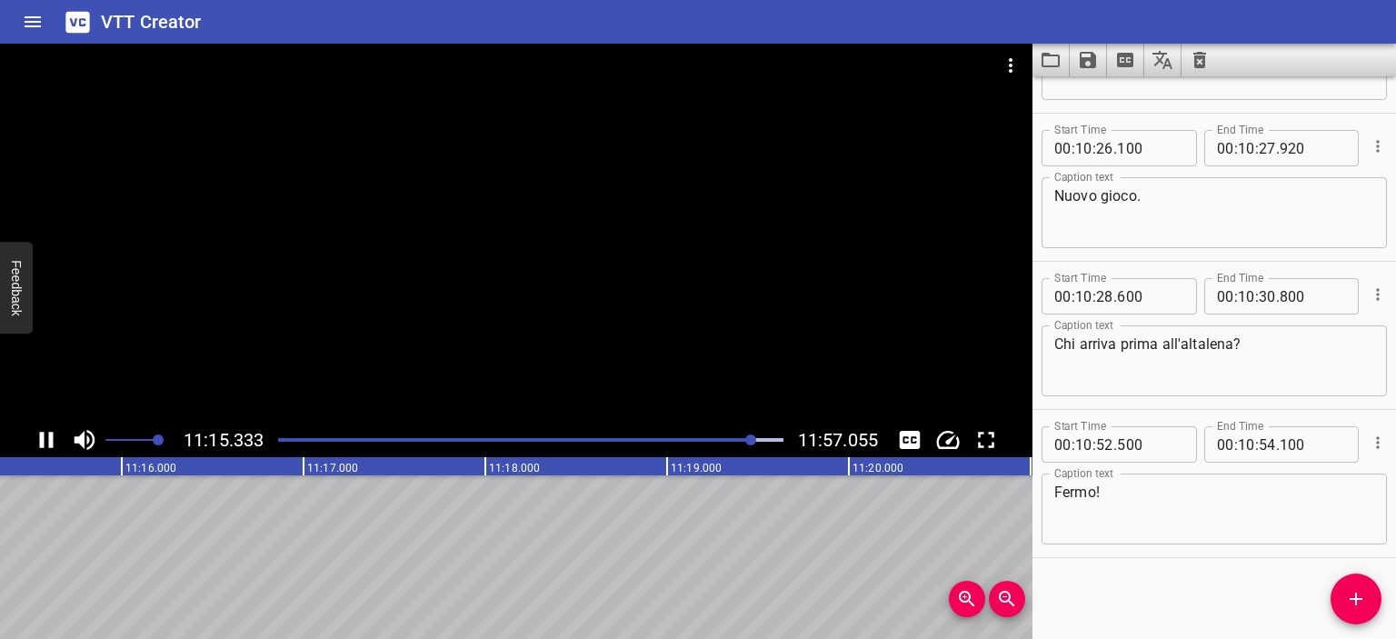
click at [760, 435] on div at bounding box center [530, 439] width 526 height 25
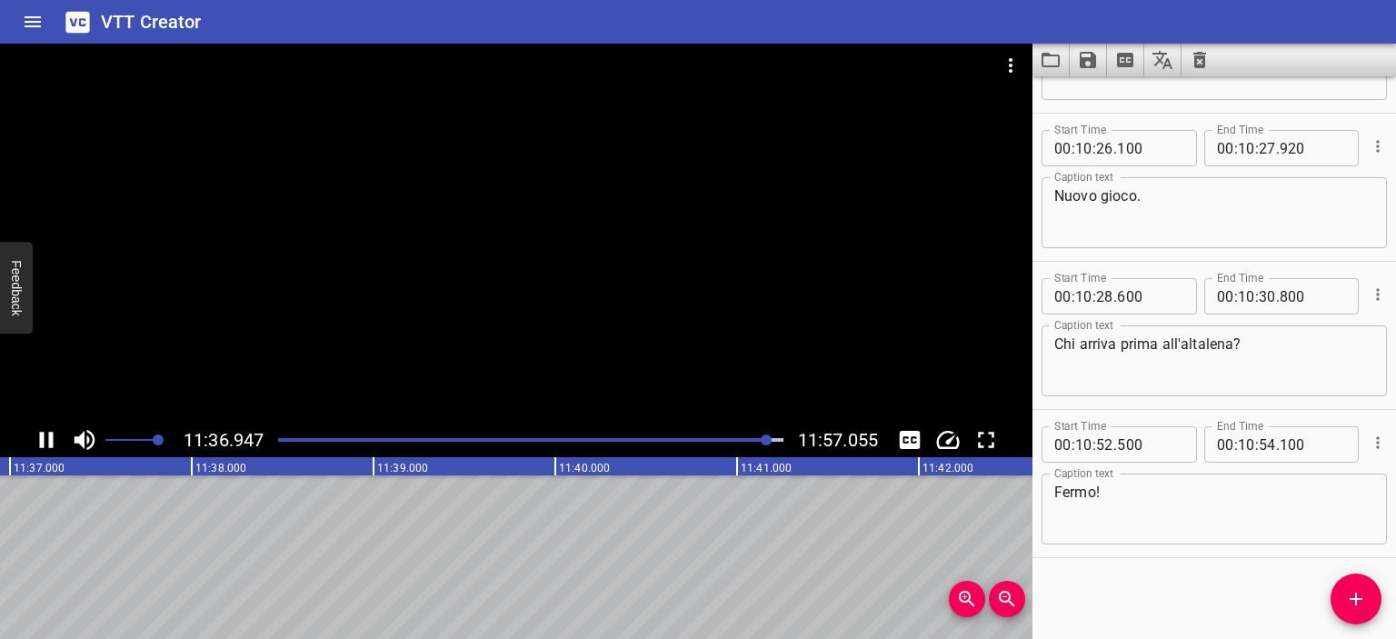
click at [737, 324] on div at bounding box center [516, 233] width 1032 height 379
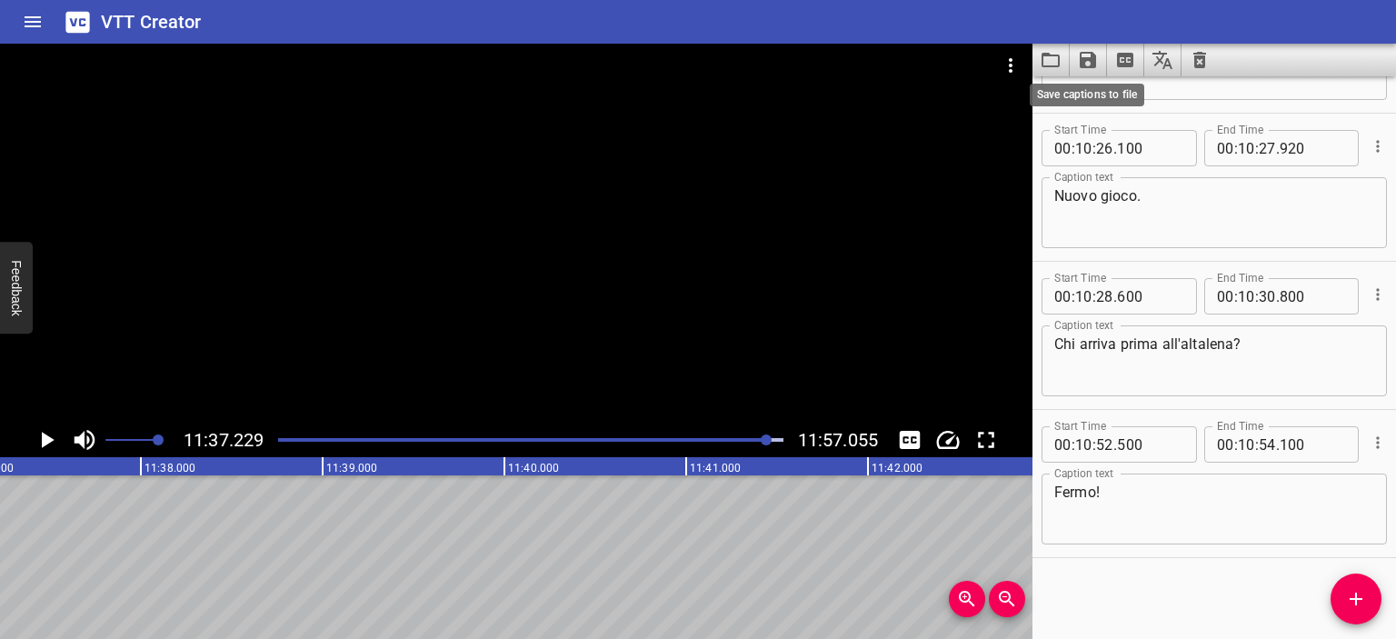
click at [1087, 52] on icon "Save captions to file" at bounding box center [1088, 60] width 16 height 16
click at [1113, 97] on li "Save to VTT file" at bounding box center [1137, 100] width 134 height 33
click at [580, 140] on div at bounding box center [516, 233] width 1032 height 379
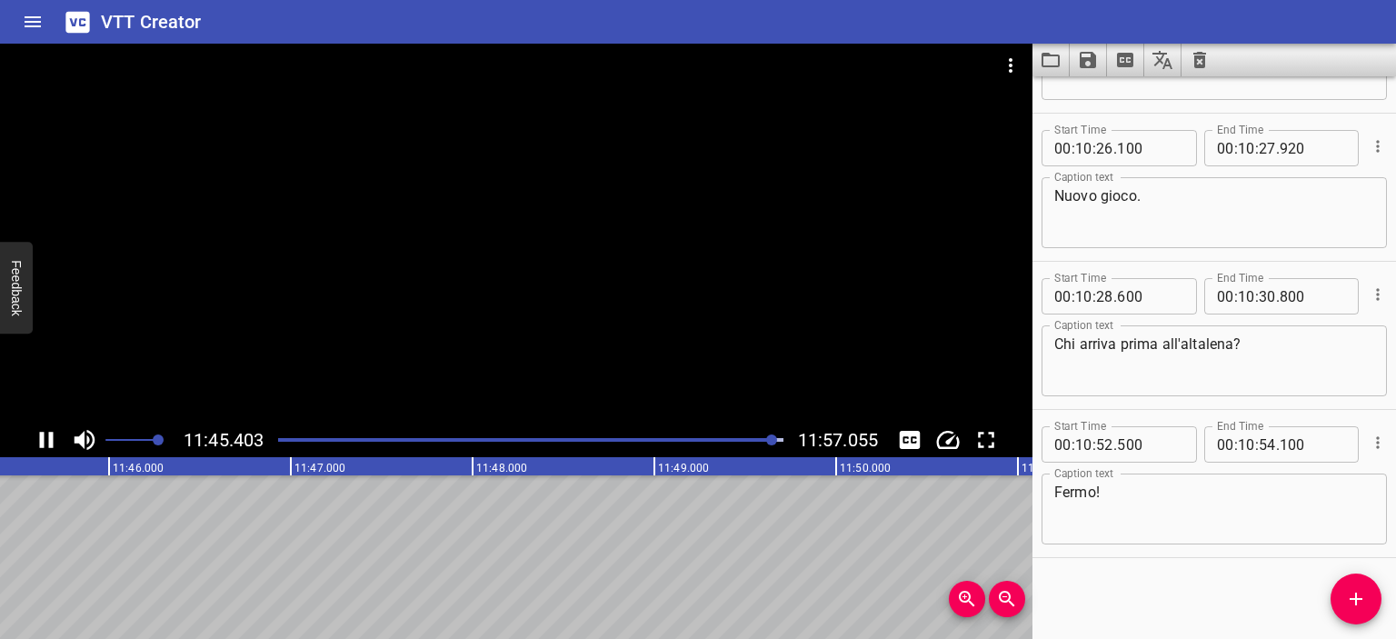
click at [603, 152] on div at bounding box center [516, 233] width 1032 height 379
